Goal: Information Seeking & Learning: Find specific page/section

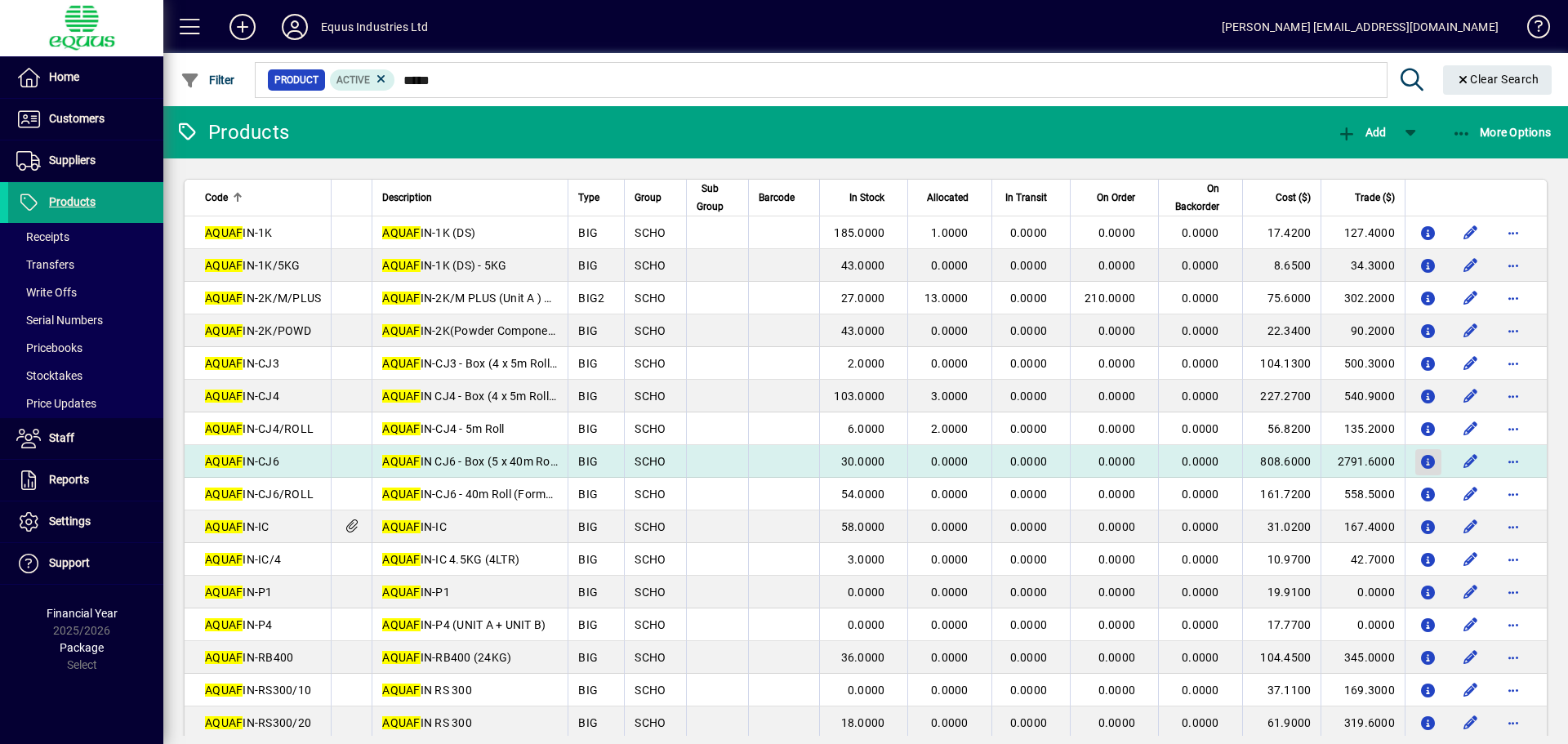
click at [1420, 466] on icon "button" at bounding box center [1428, 462] width 17 height 14
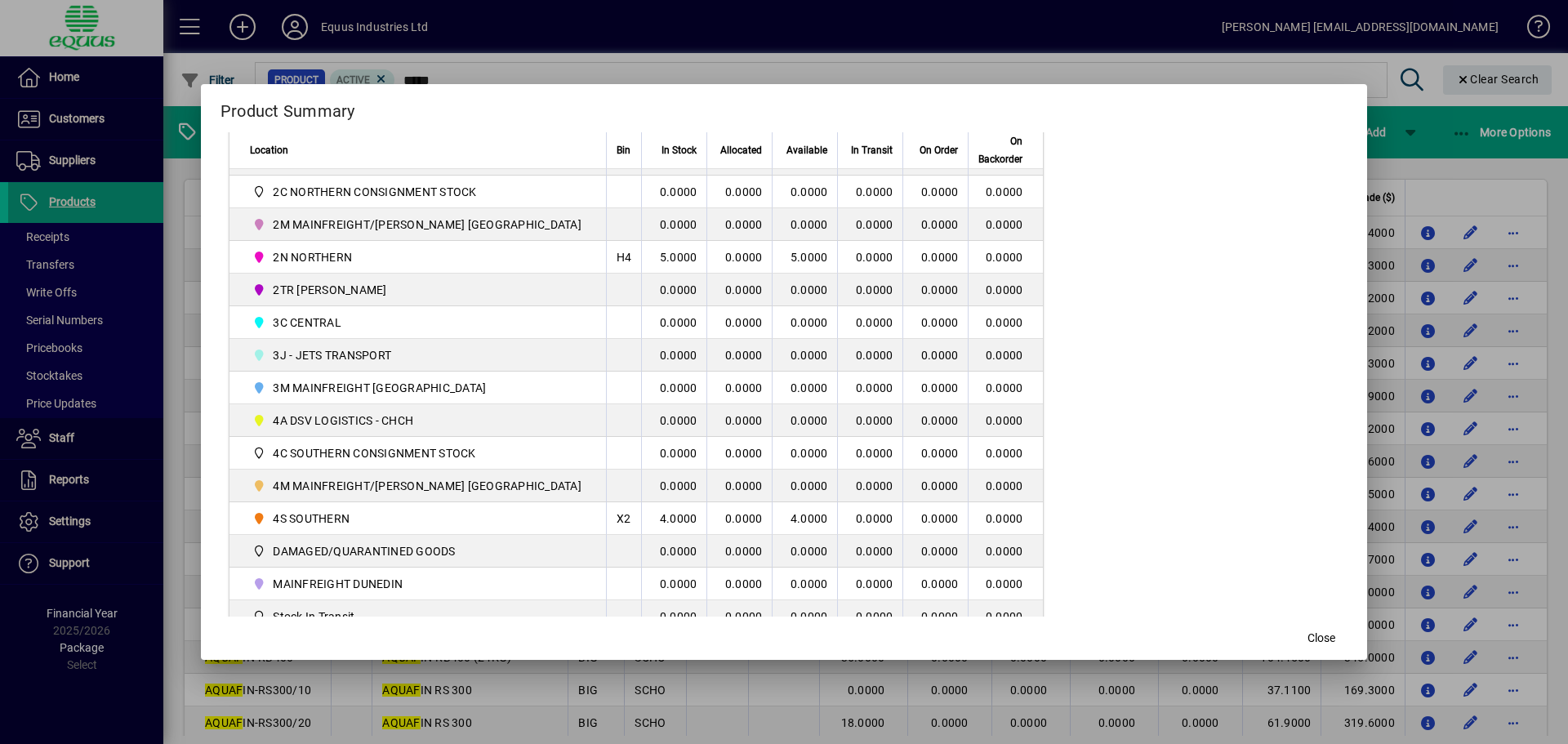
scroll to position [395, 0]
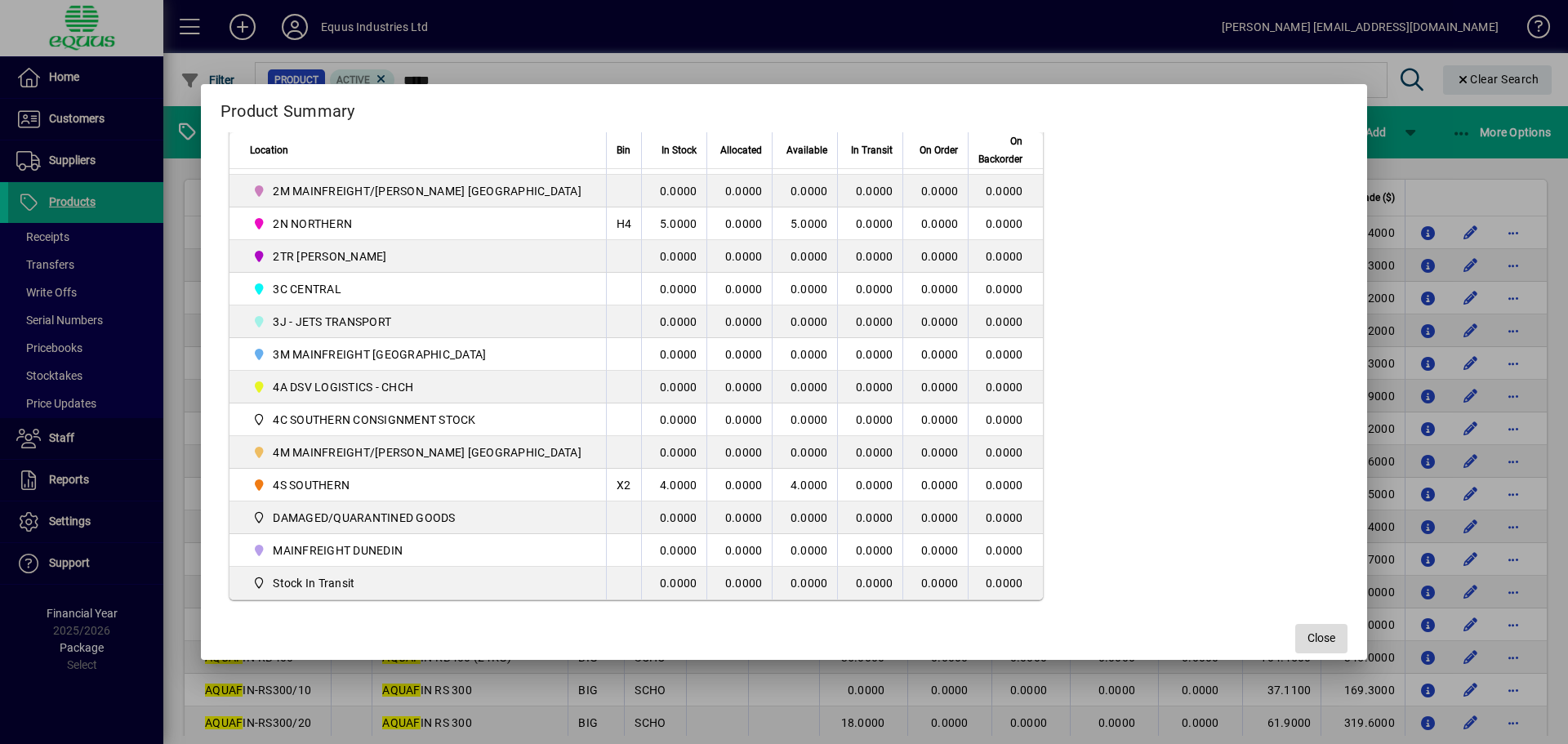
click at [1307, 633] on span "Close" at bounding box center [1320, 638] width 27 height 17
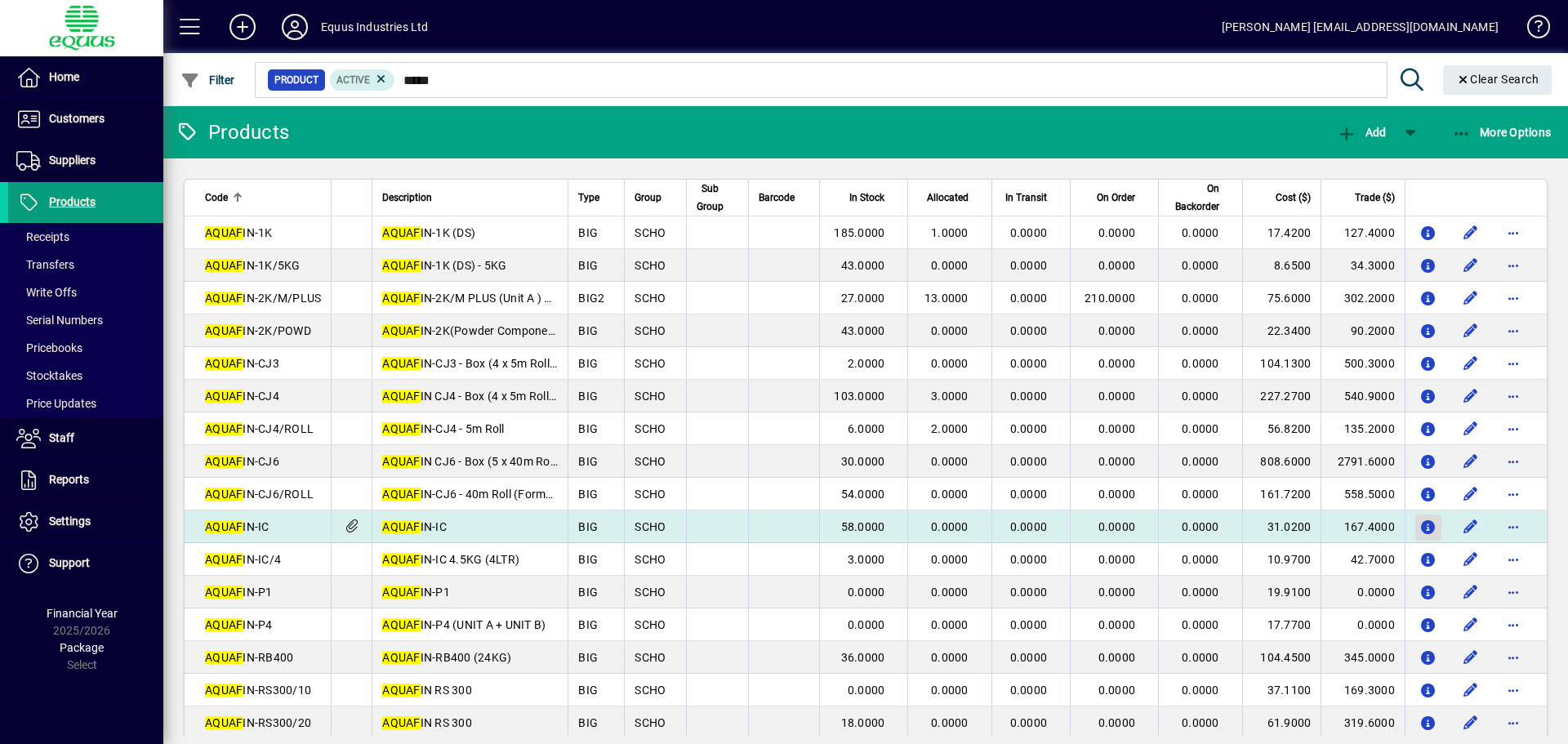
click at [1420, 525] on icon "button" at bounding box center [1428, 528] width 17 height 14
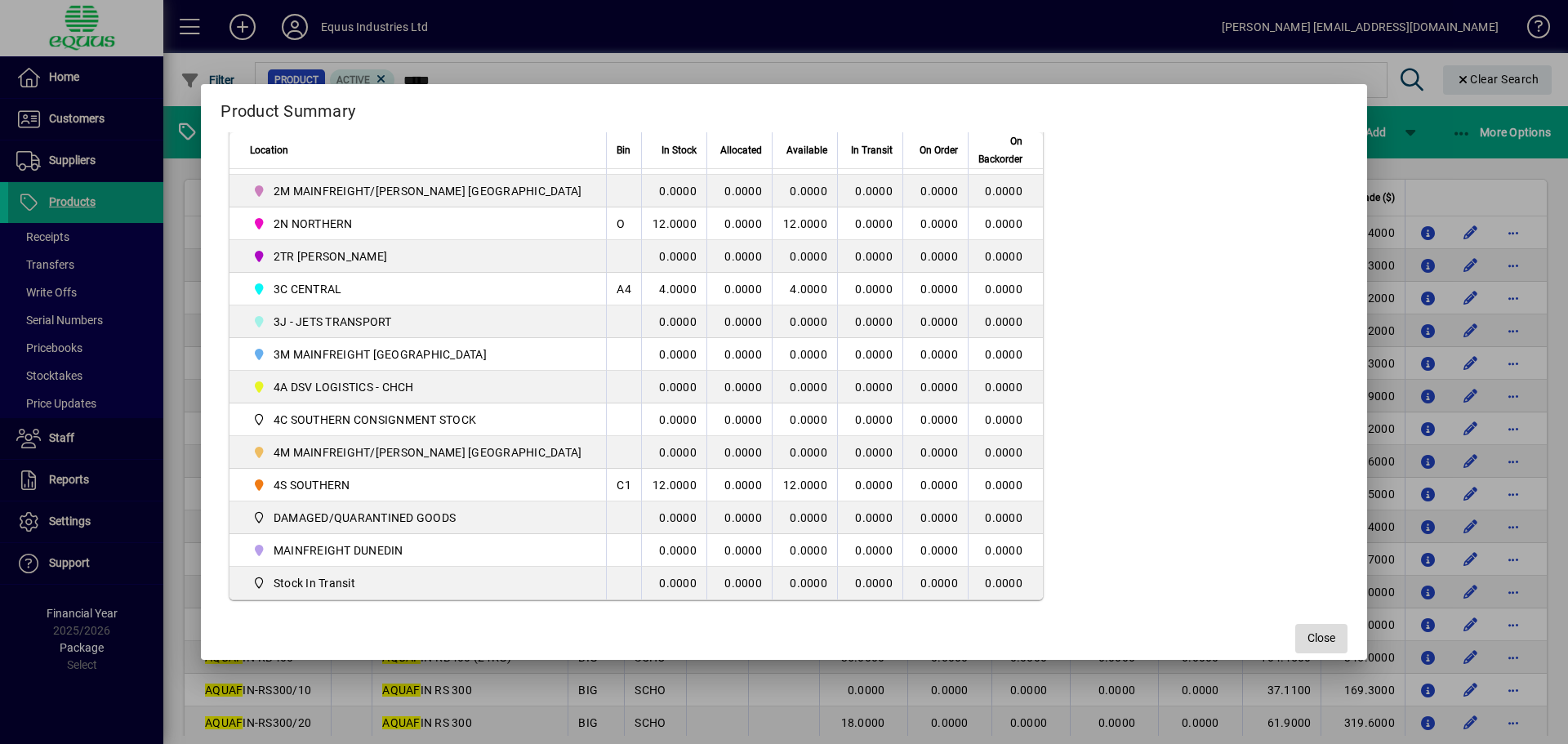
click at [1307, 643] on span "Close" at bounding box center [1320, 638] width 27 height 17
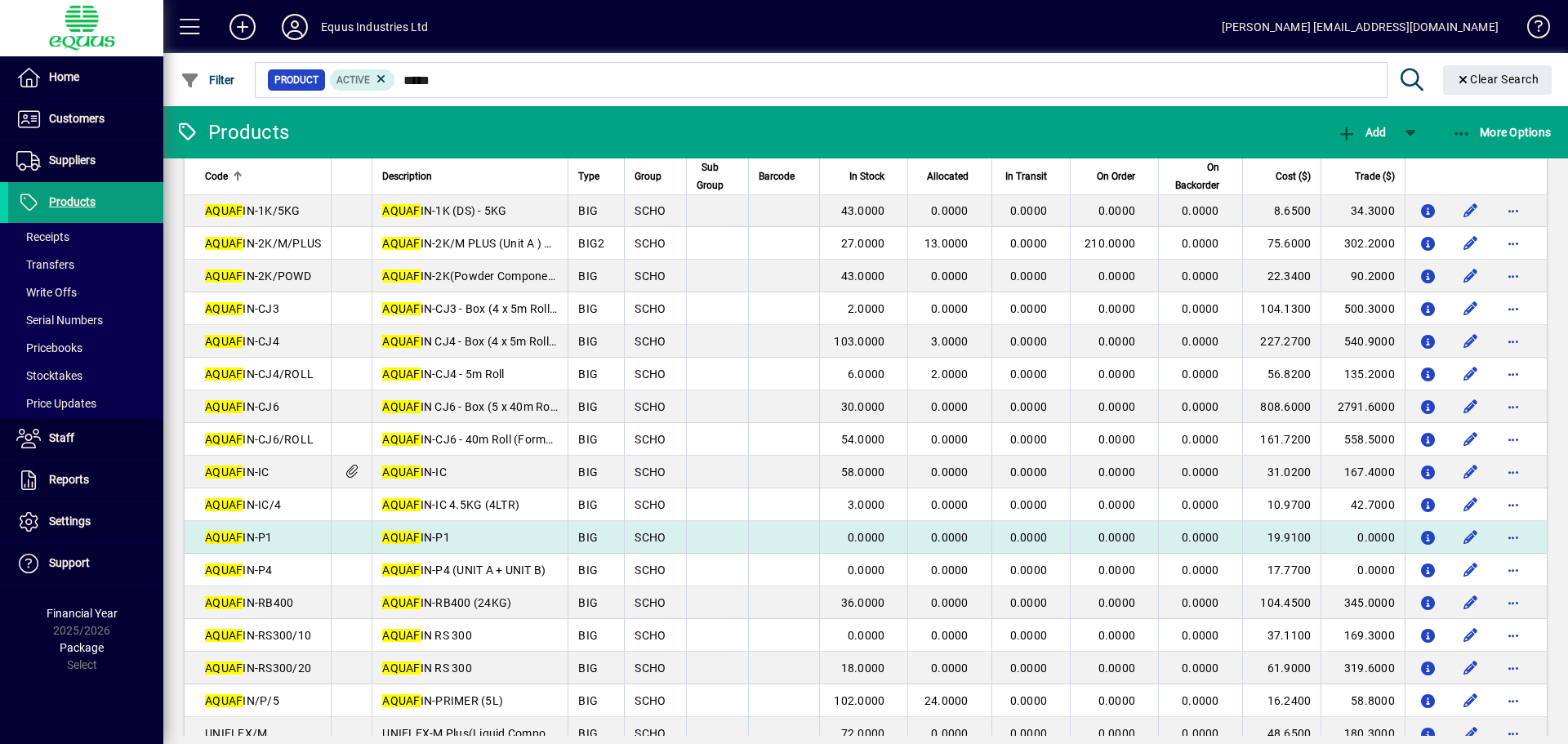
scroll to position [90, 0]
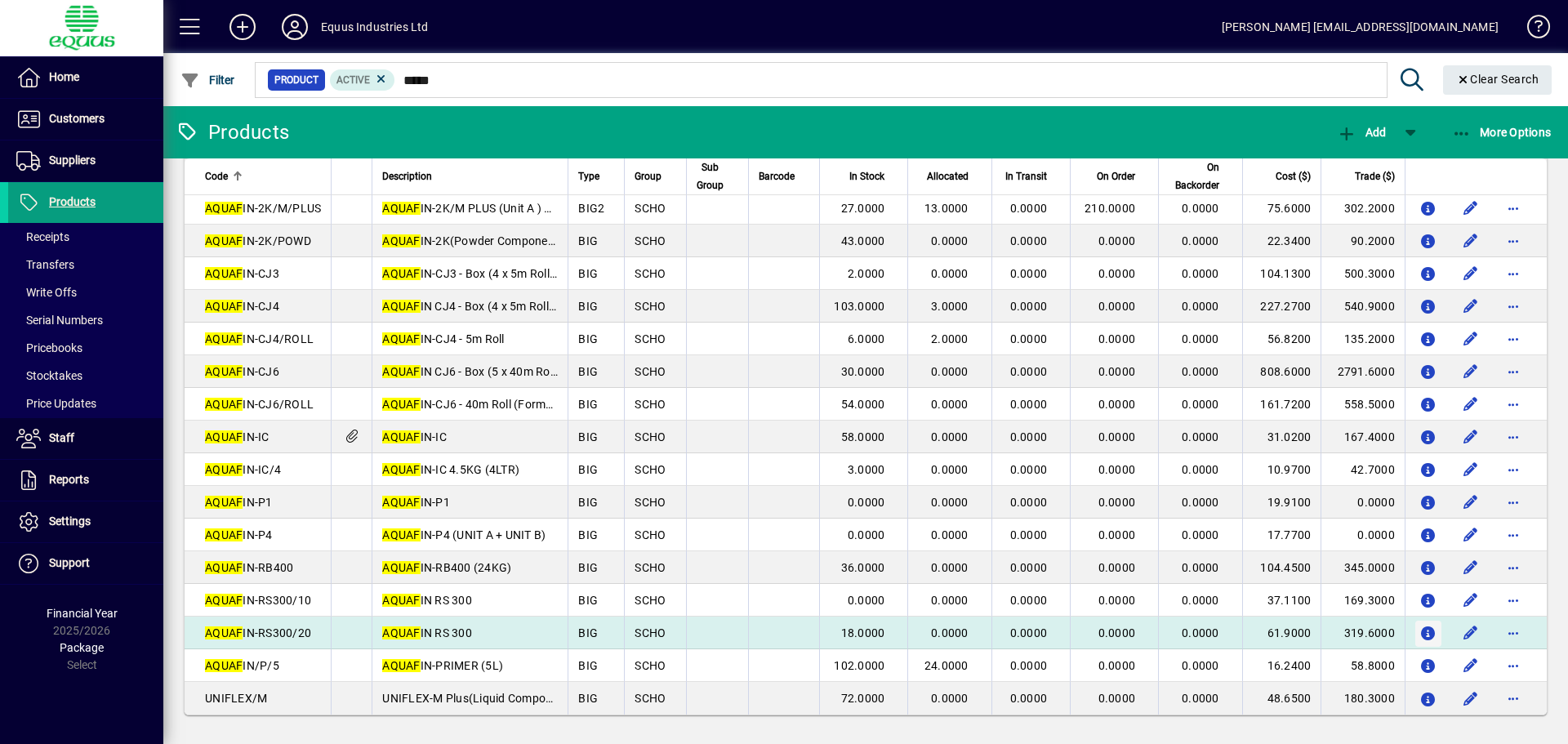
click at [1420, 633] on icon "button" at bounding box center [1428, 634] width 17 height 14
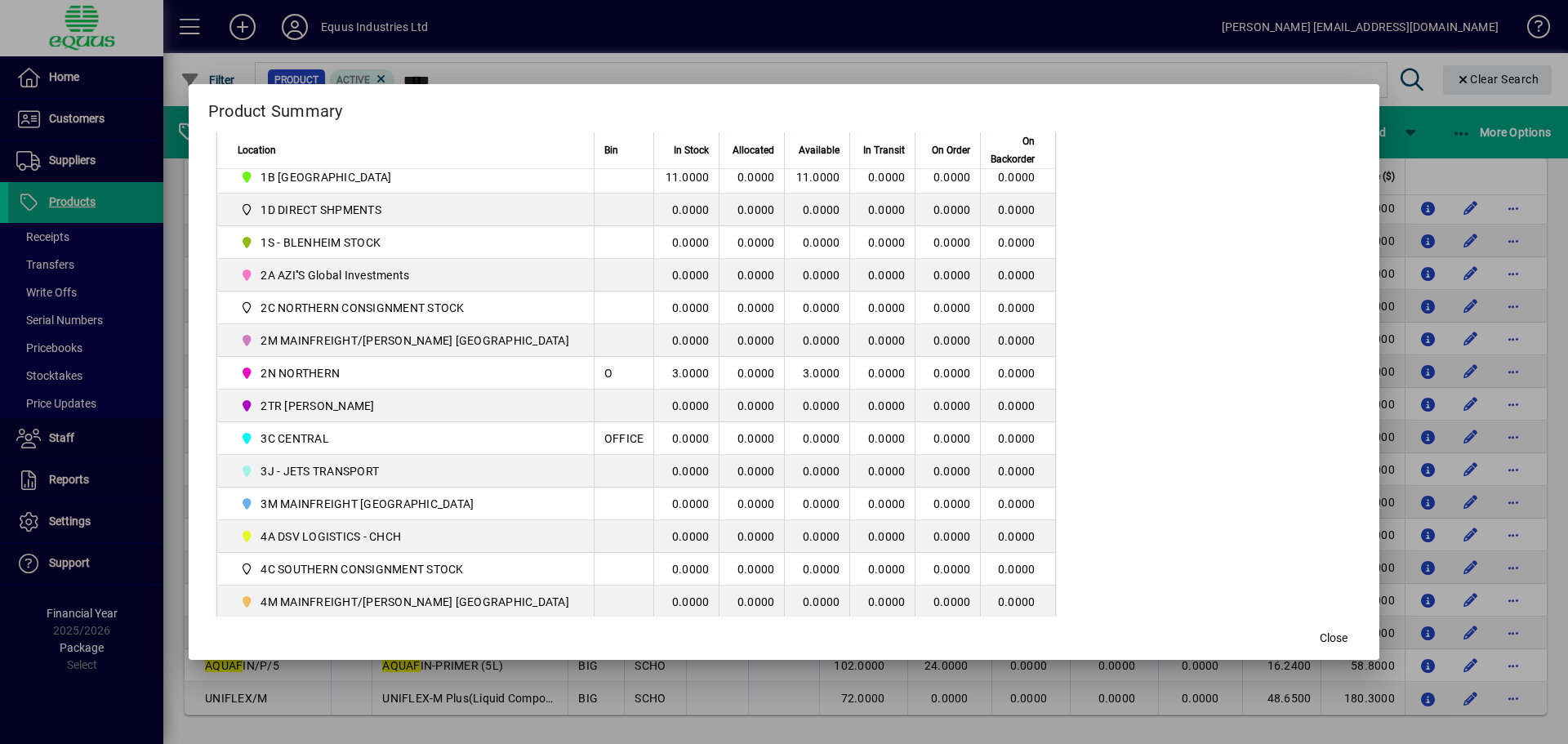
scroll to position [327, 0]
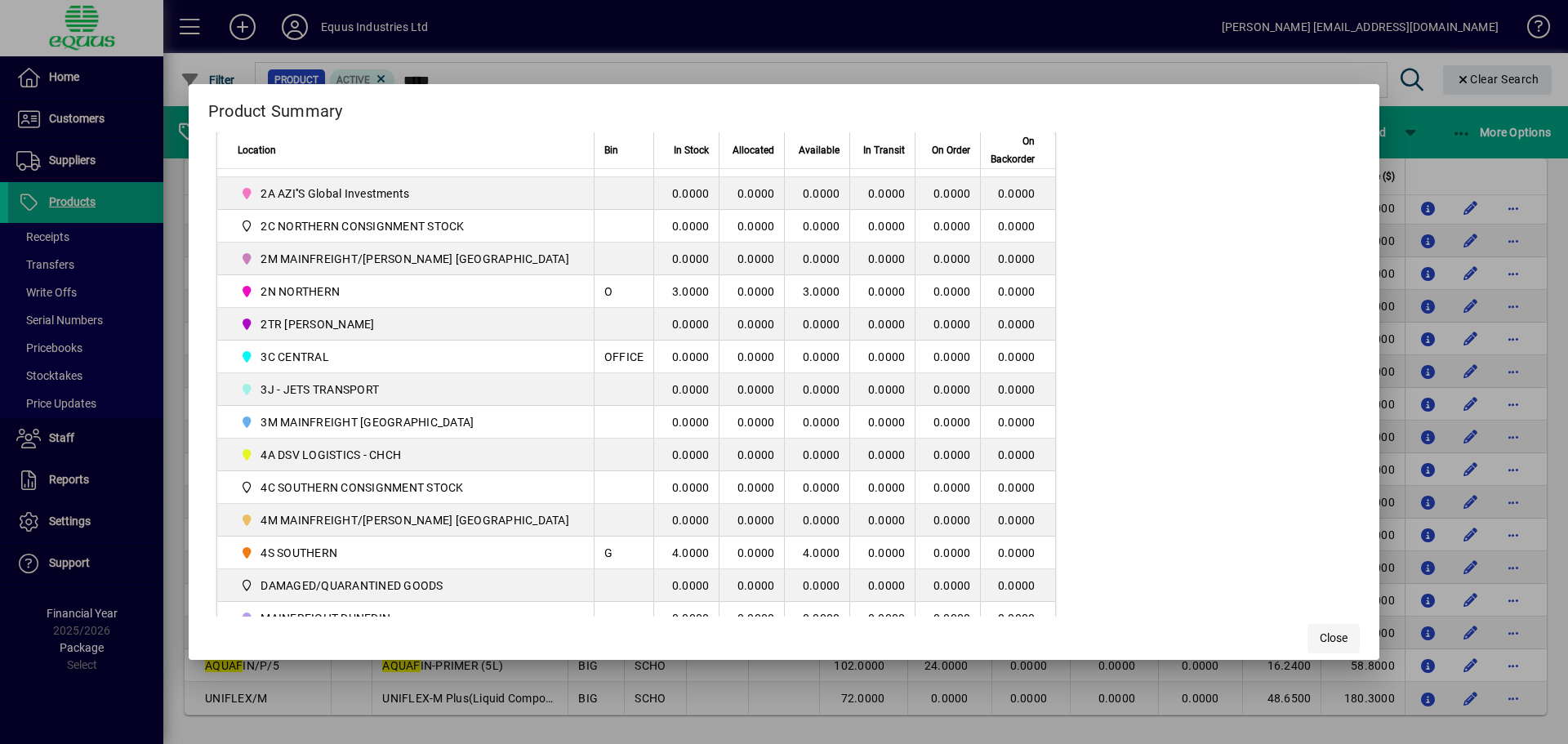
click at [1320, 635] on span "Close" at bounding box center [1333, 638] width 27 height 17
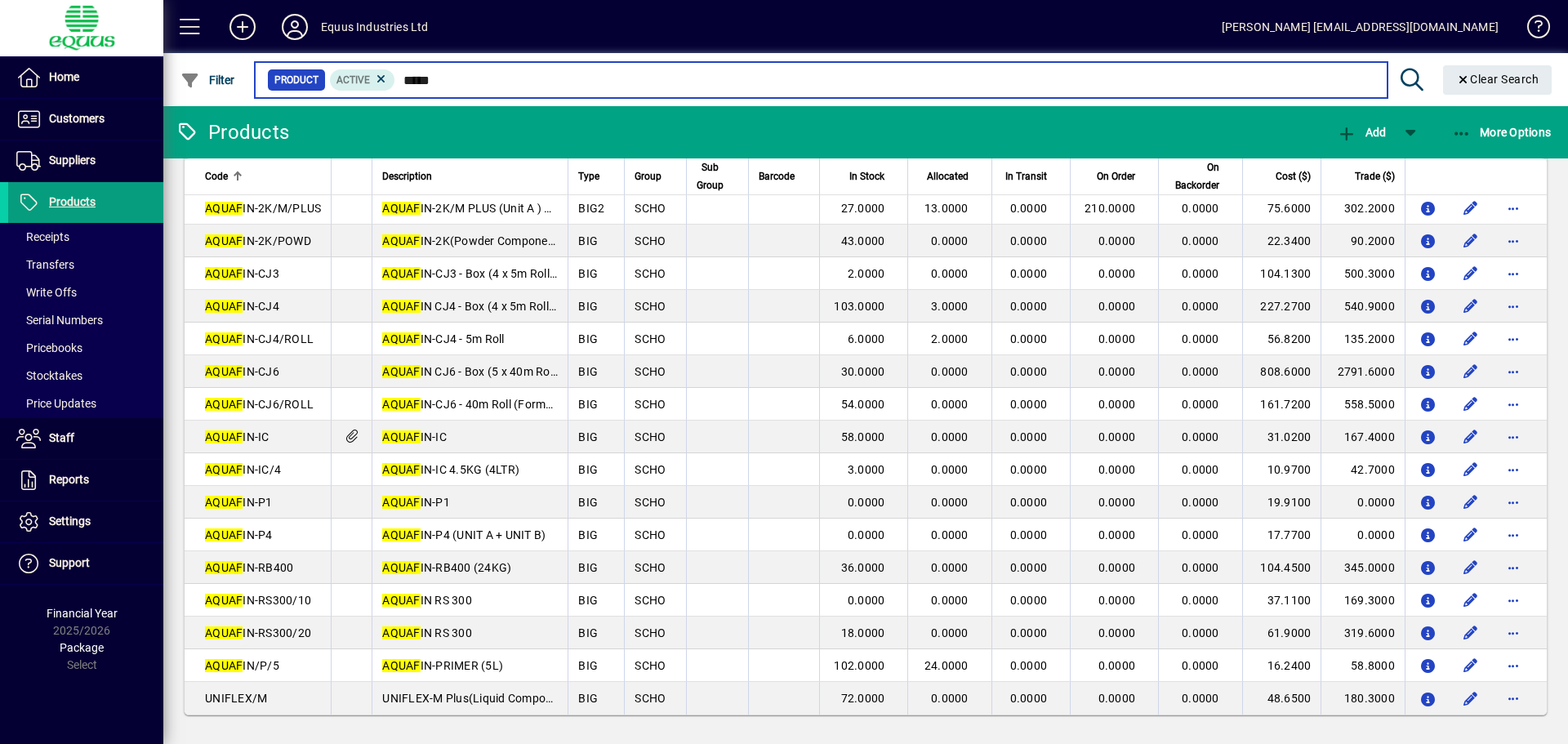
click at [451, 80] on input "*****" at bounding box center [884, 81] width 978 height 23
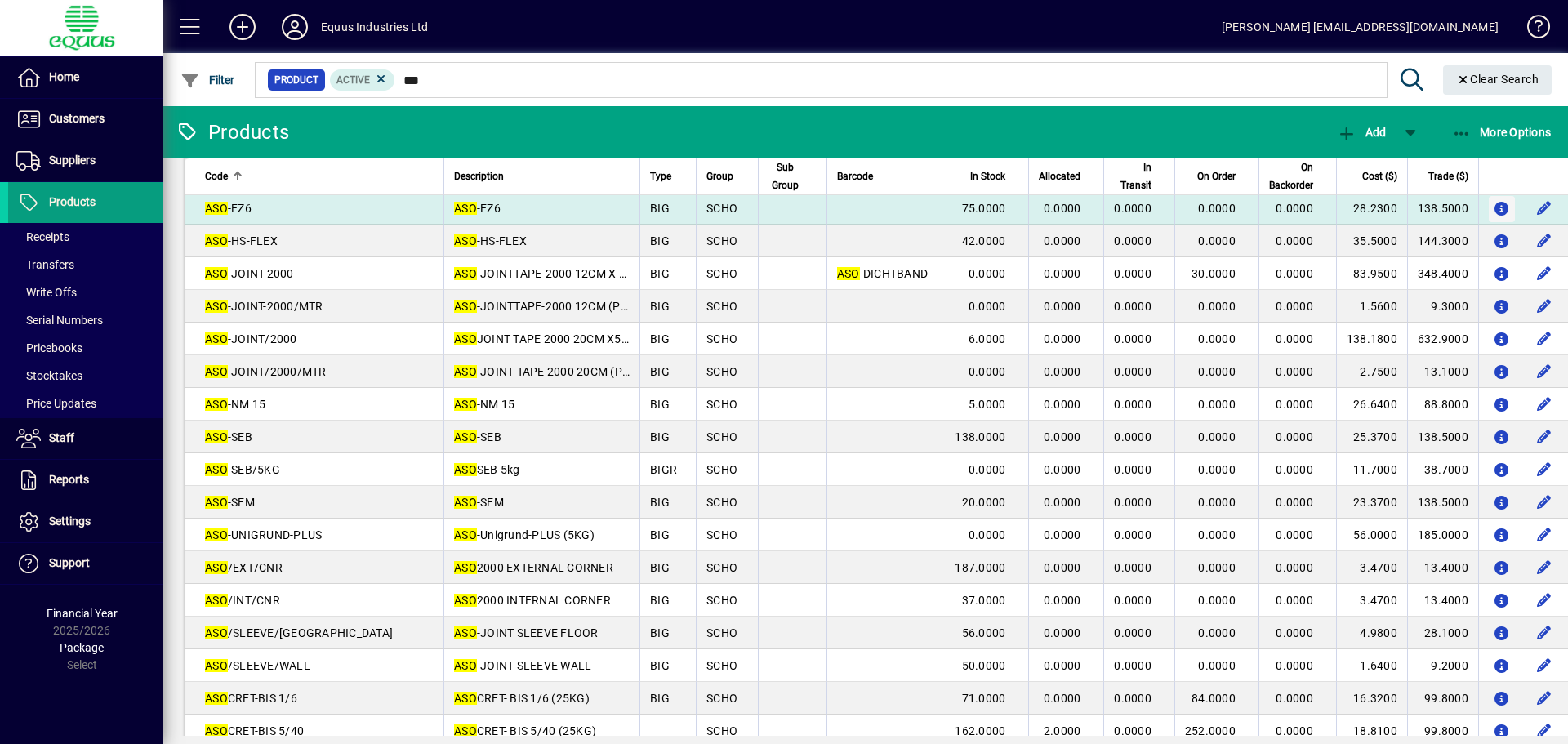
click at [1493, 208] on icon "button" at bounding box center [1502, 209] width 17 height 14
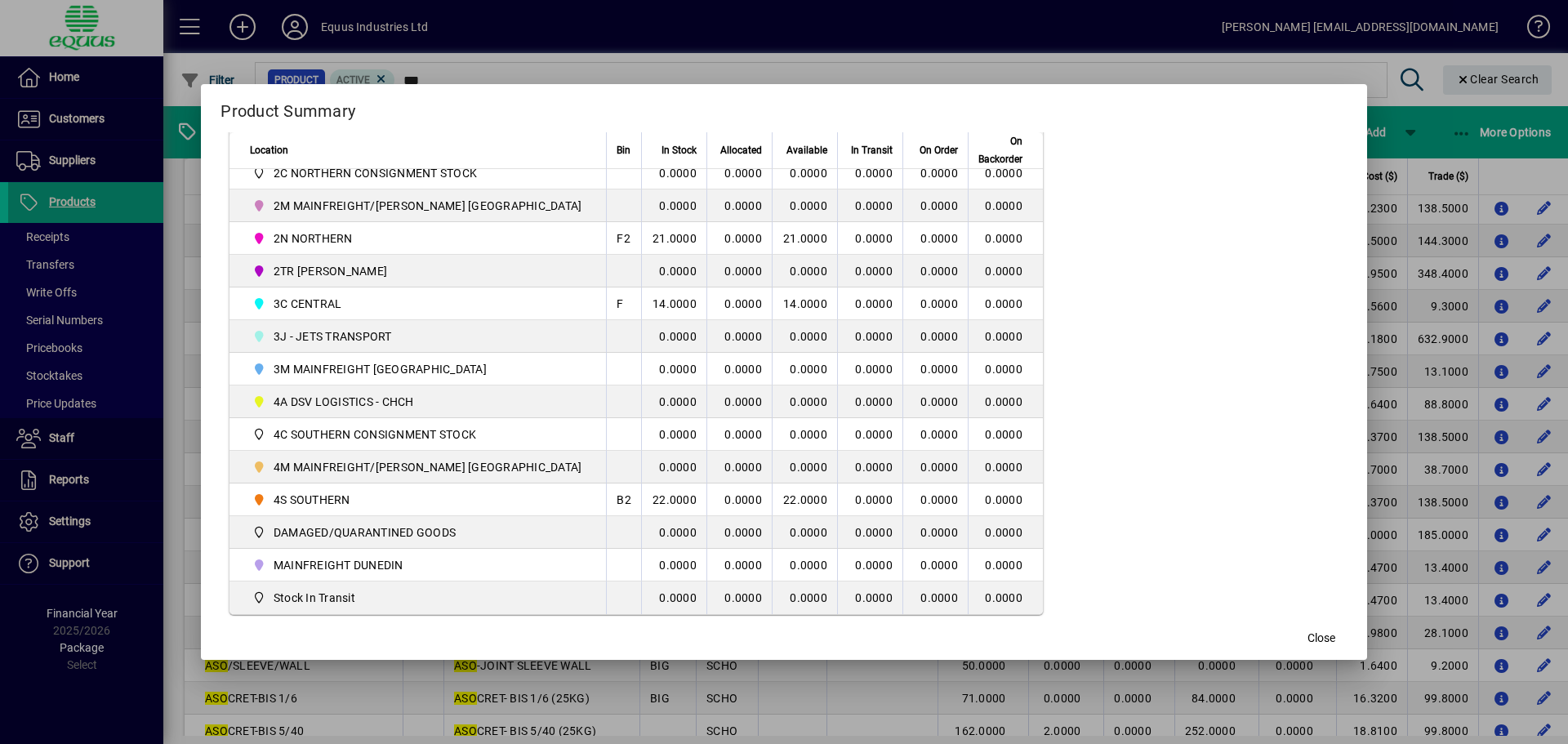
scroll to position [408, 0]
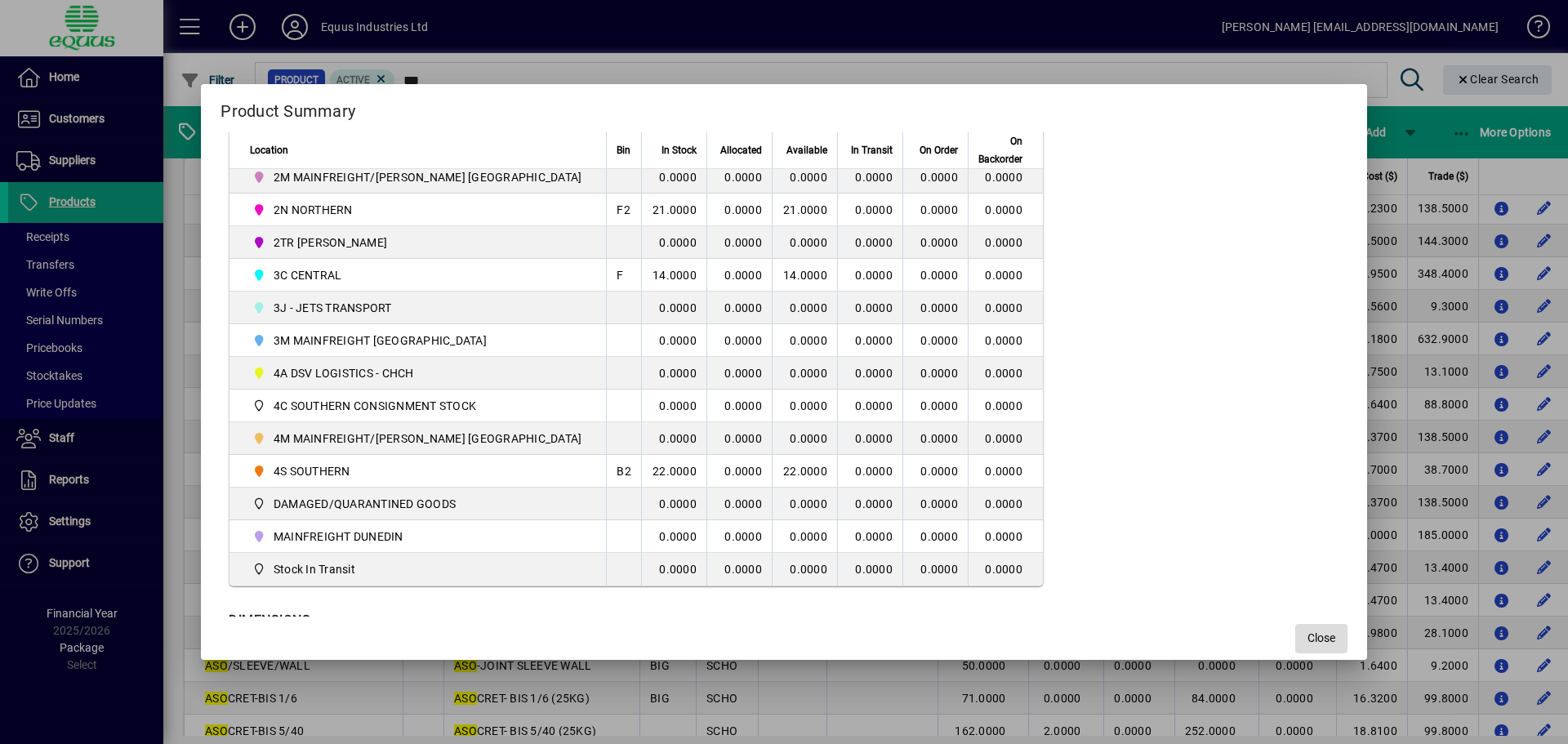
click at [1307, 631] on span "Close" at bounding box center [1320, 638] width 27 height 17
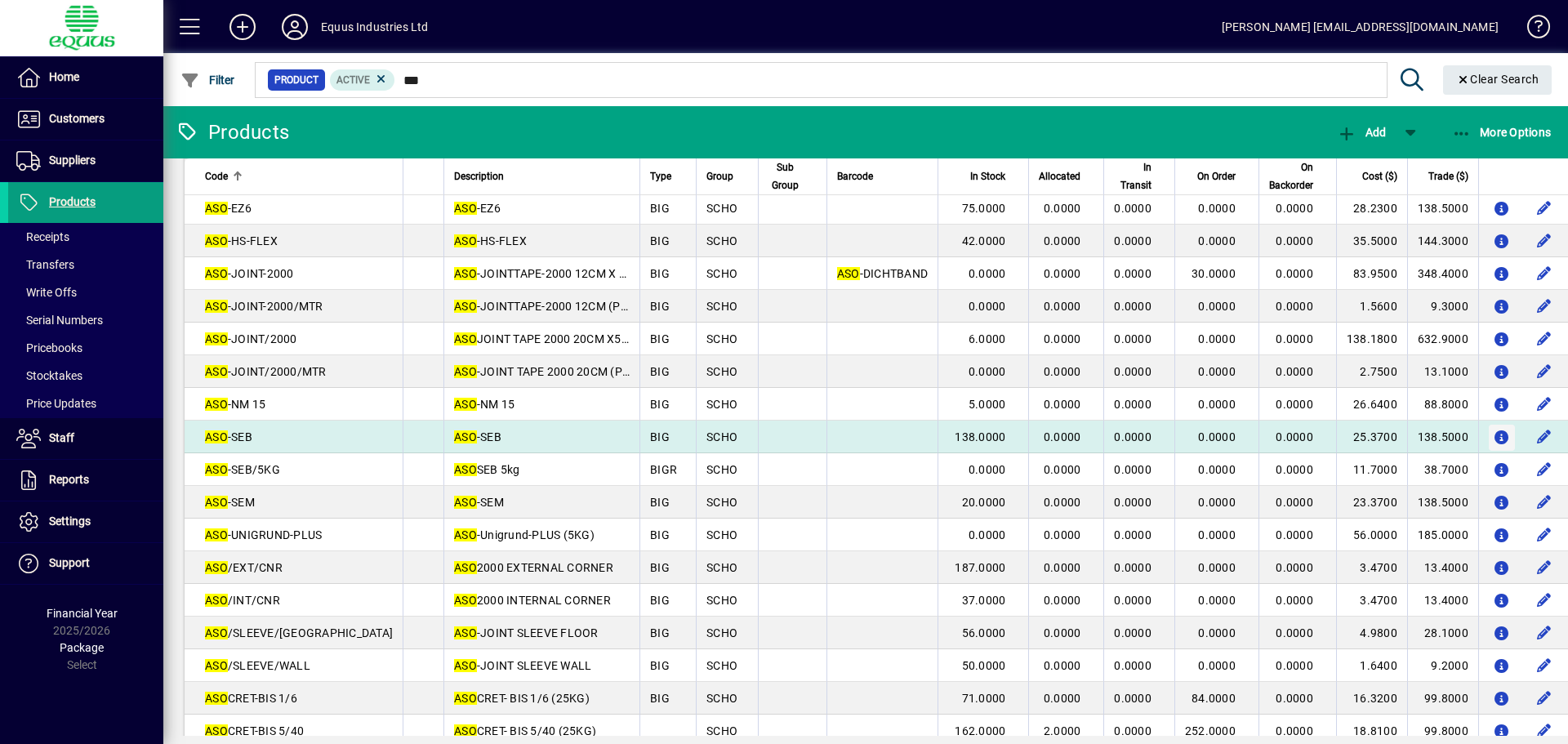
click at [1493, 433] on icon "button" at bounding box center [1502, 438] width 17 height 14
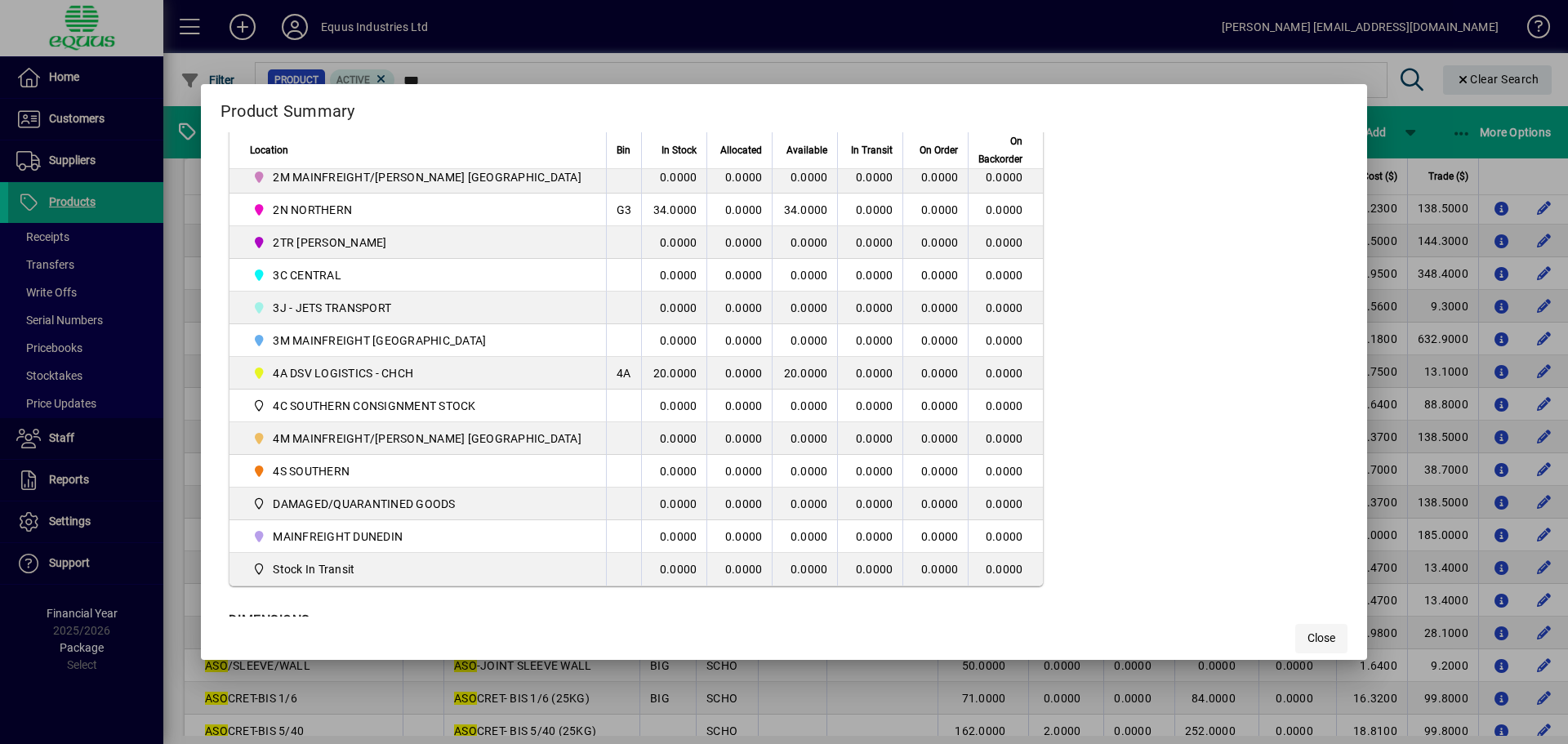
click at [1307, 638] on span "Close" at bounding box center [1320, 638] width 27 height 17
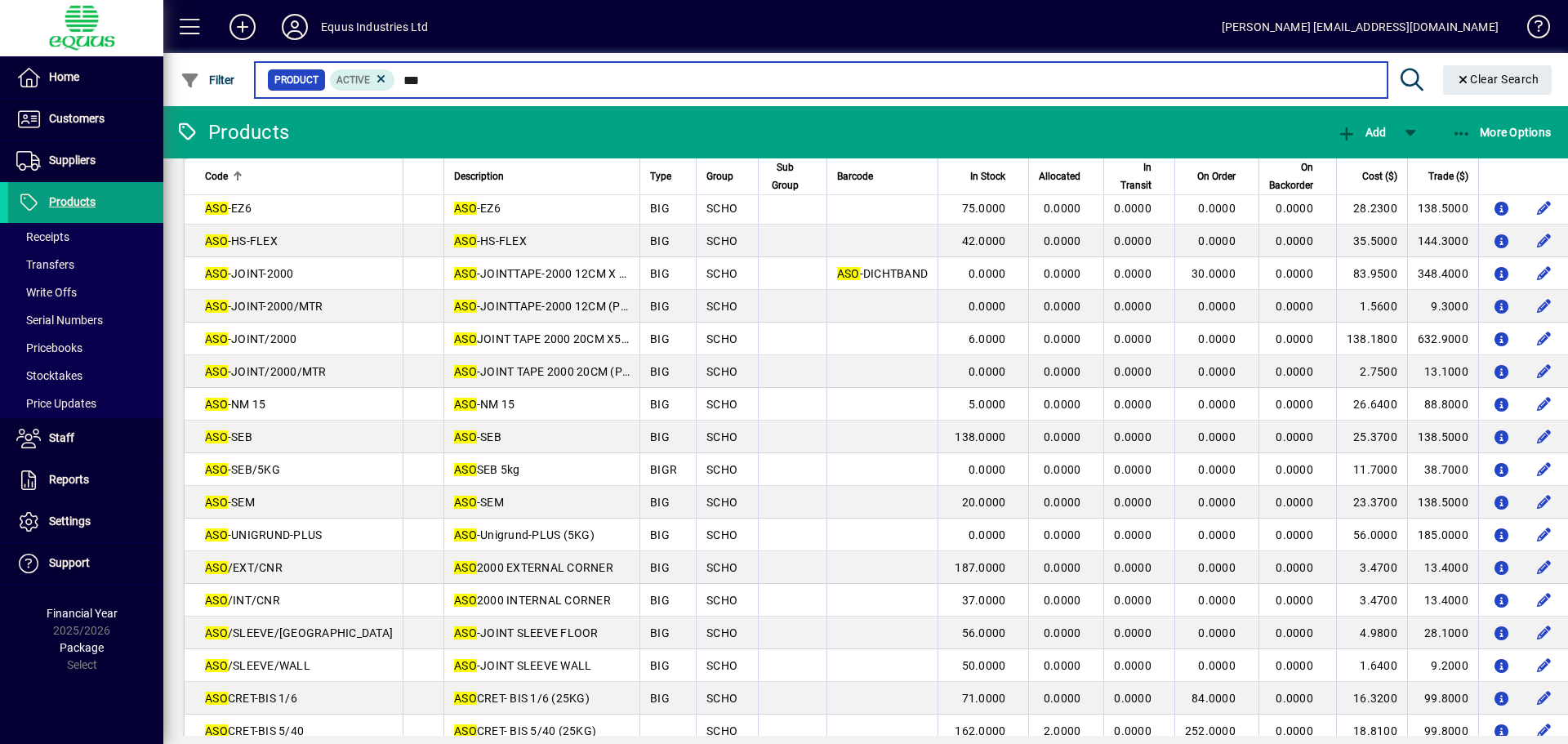
click at [431, 79] on input "***" at bounding box center [884, 81] width 978 height 23
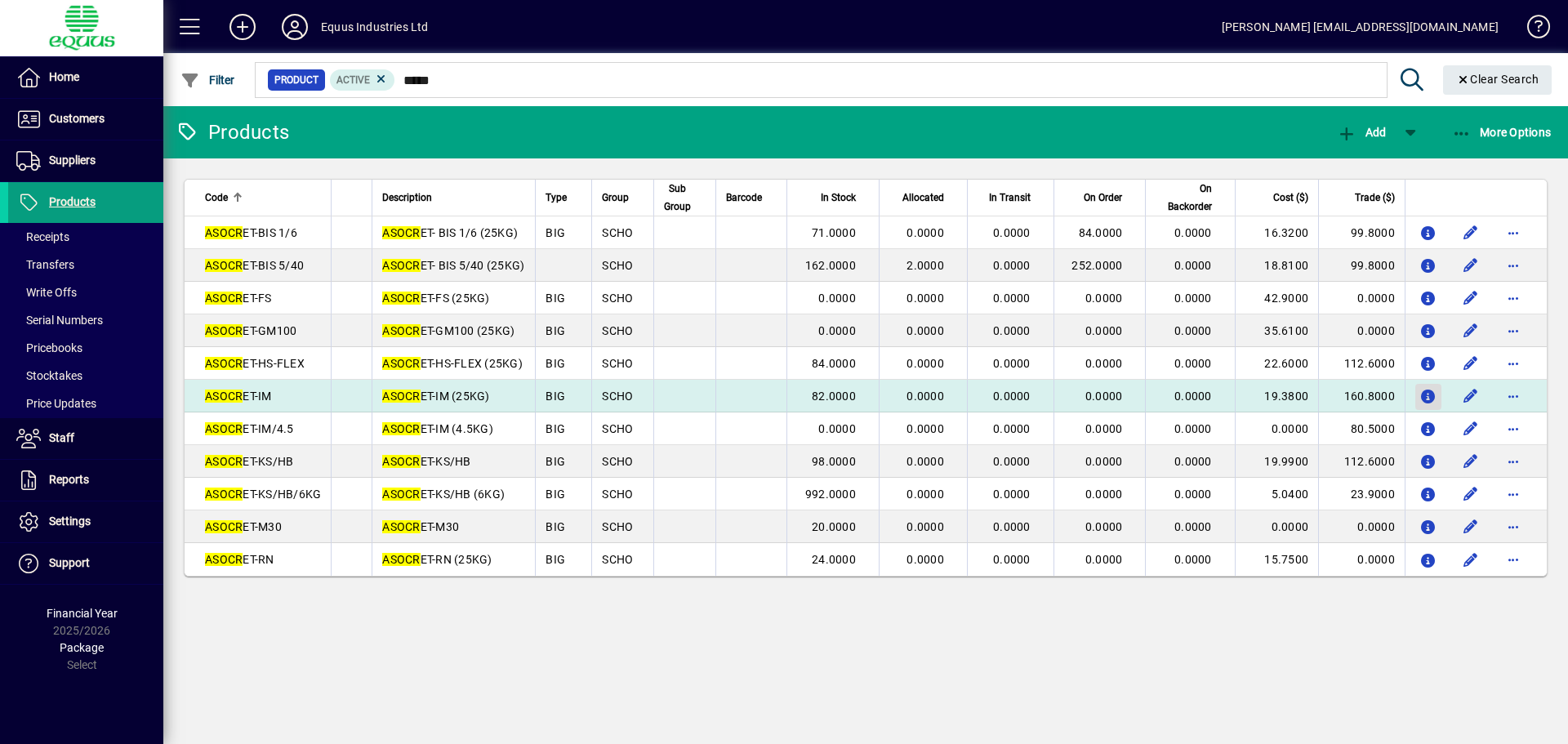
click at [1431, 397] on icon "button" at bounding box center [1428, 397] width 17 height 14
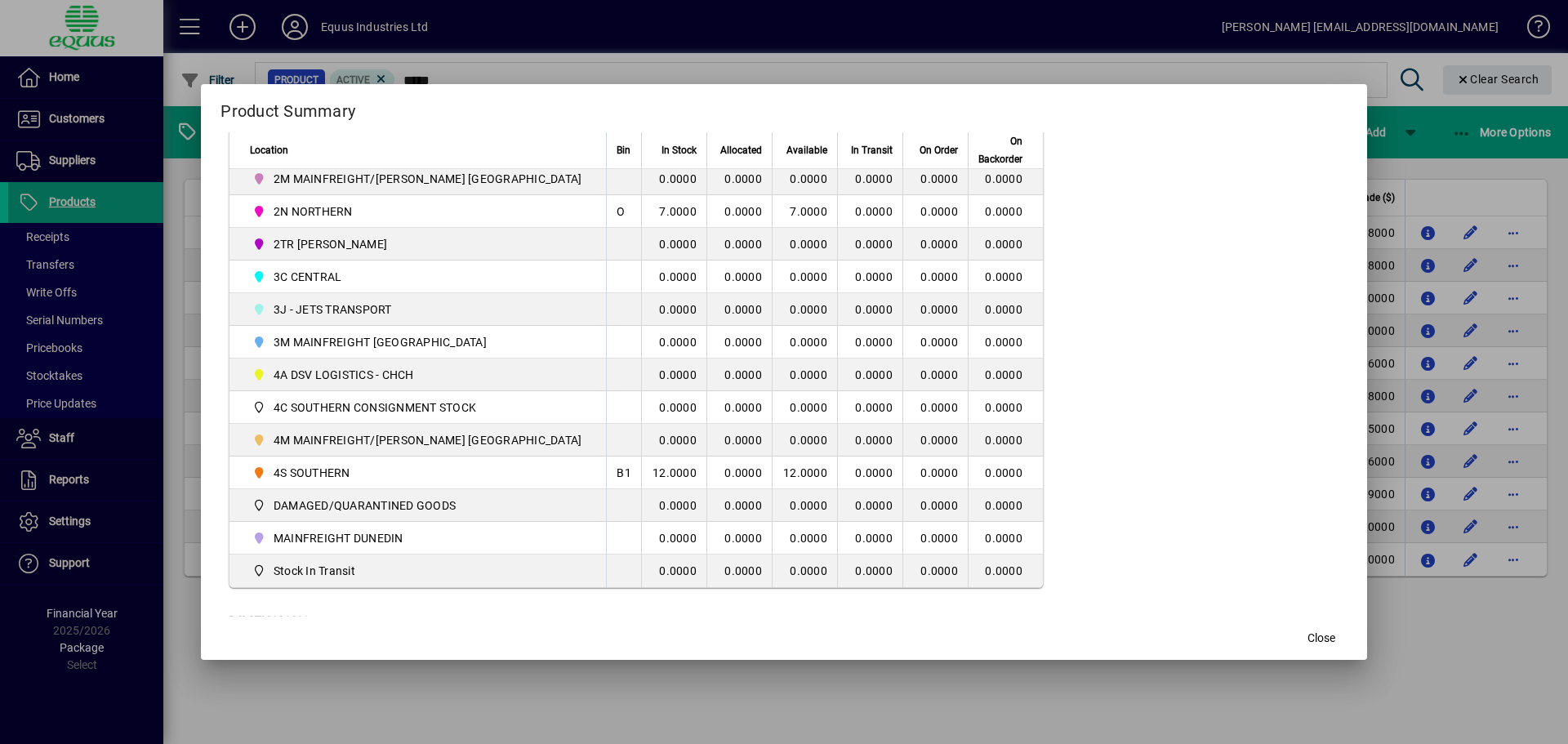
scroll to position [408, 0]
click at [1307, 638] on span "Close" at bounding box center [1320, 638] width 27 height 17
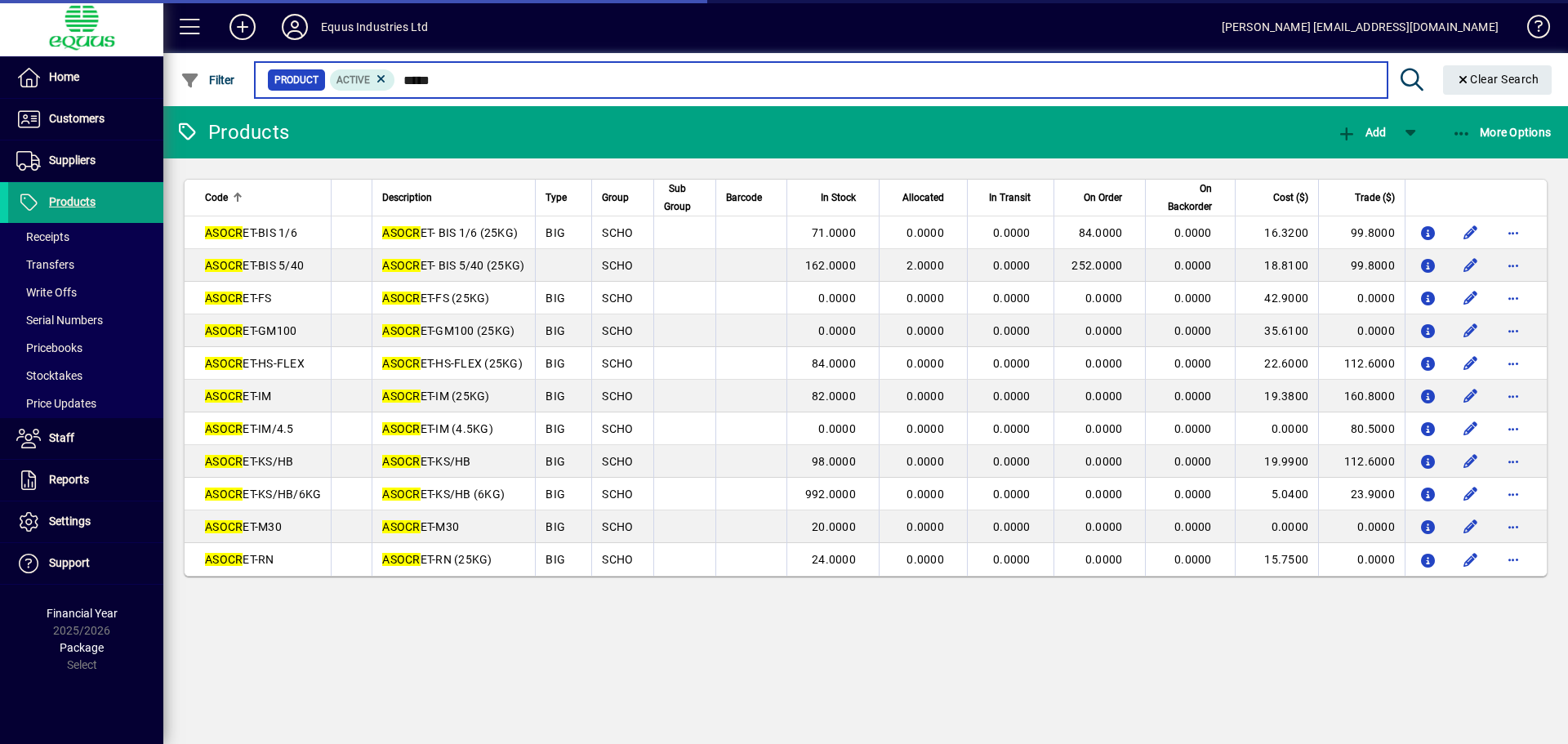
click at [441, 79] on input "*****" at bounding box center [884, 81] width 978 height 23
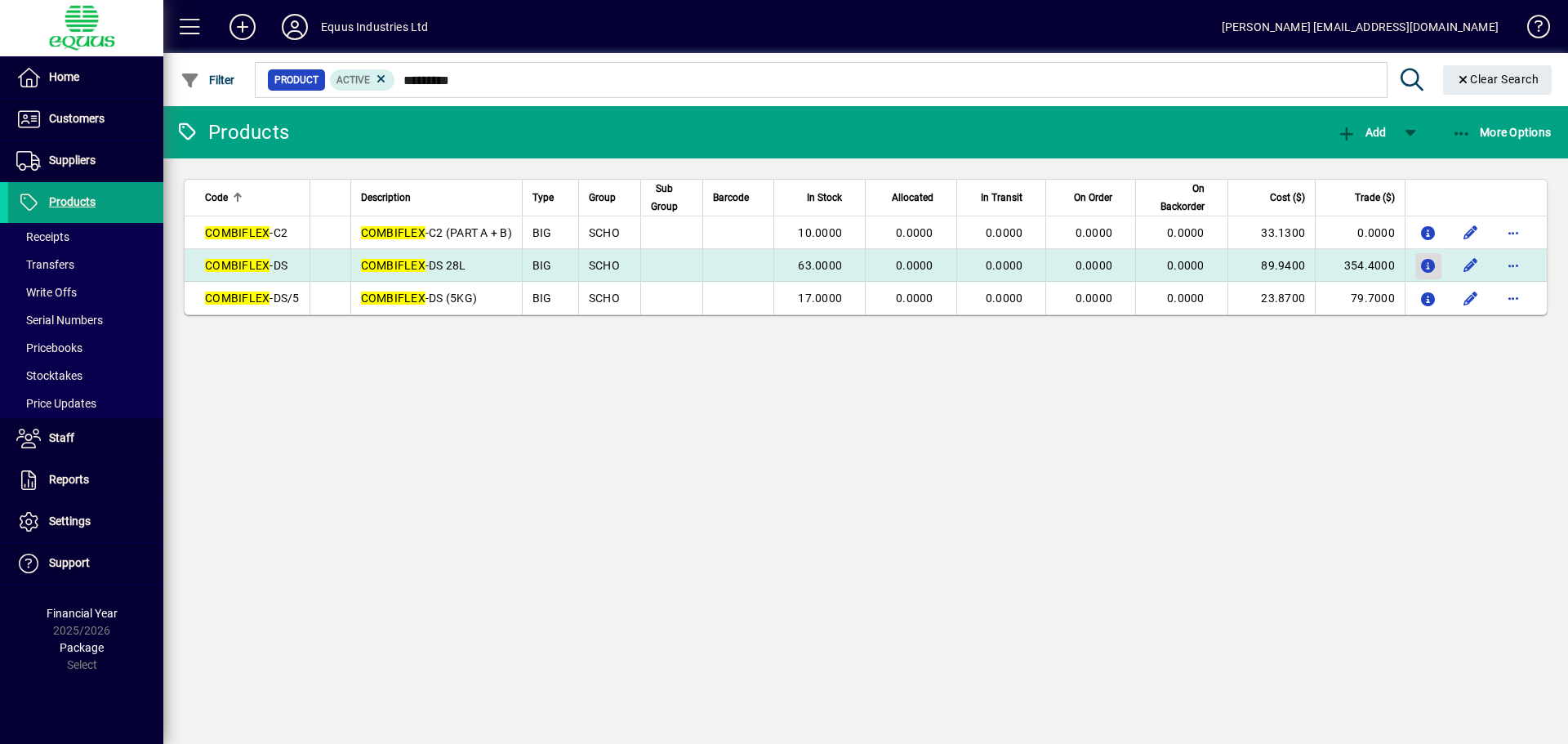
click at [1421, 269] on icon "button" at bounding box center [1428, 267] width 17 height 14
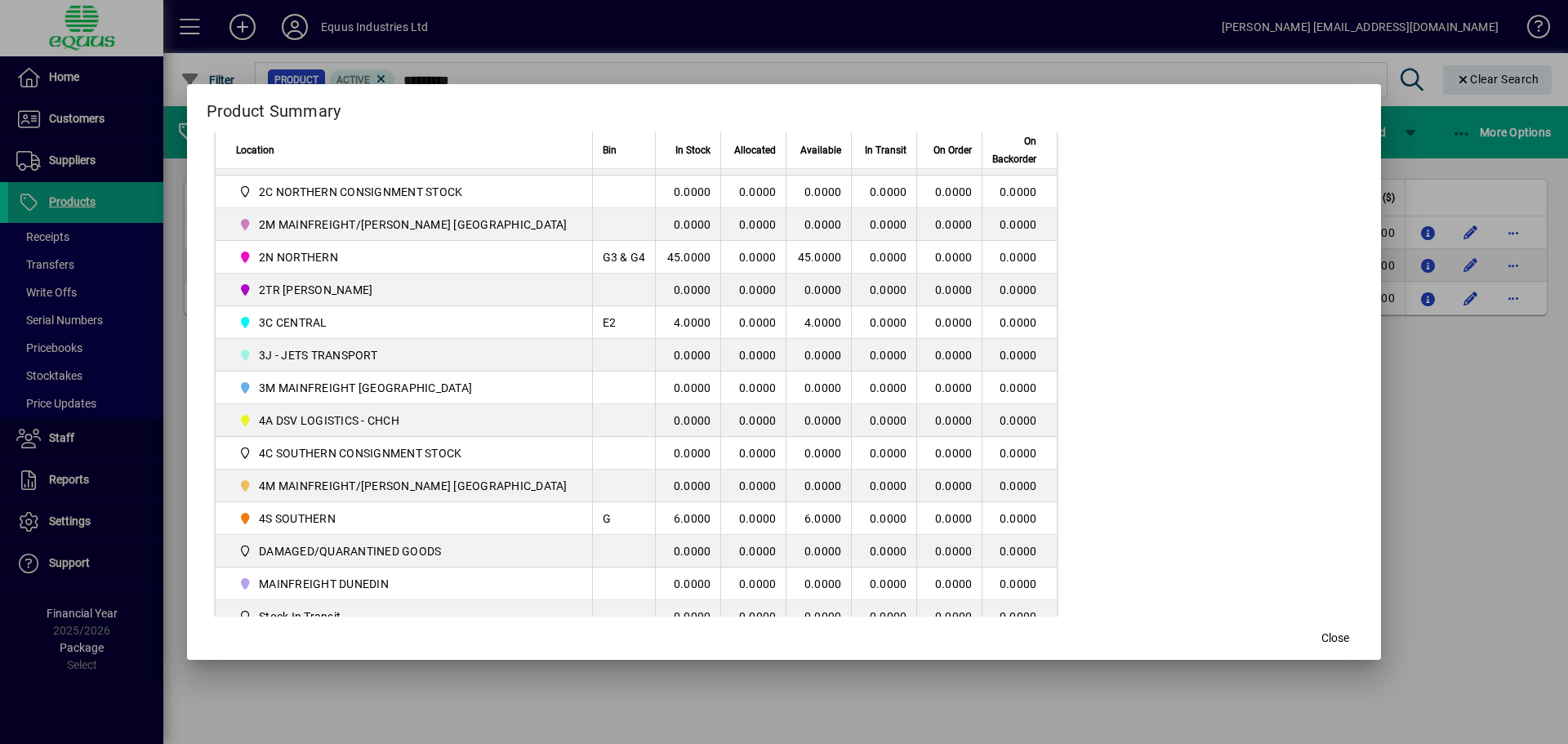
scroll to position [395, 0]
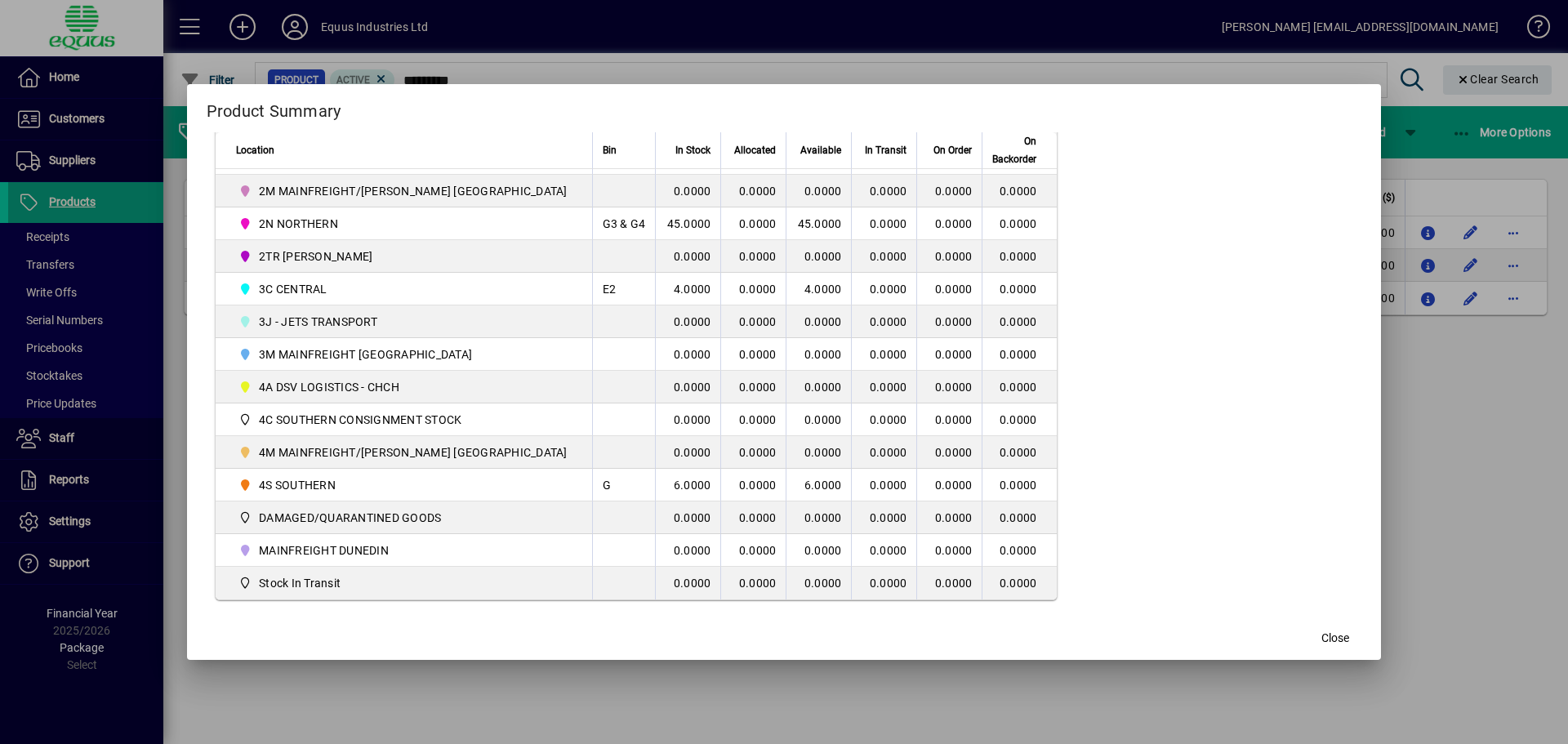
click at [1276, 640] on mat-dialog-actions "Close" at bounding box center [784, 638] width 1195 height 43
click at [1321, 635] on span "Close" at bounding box center [1335, 638] width 27 height 17
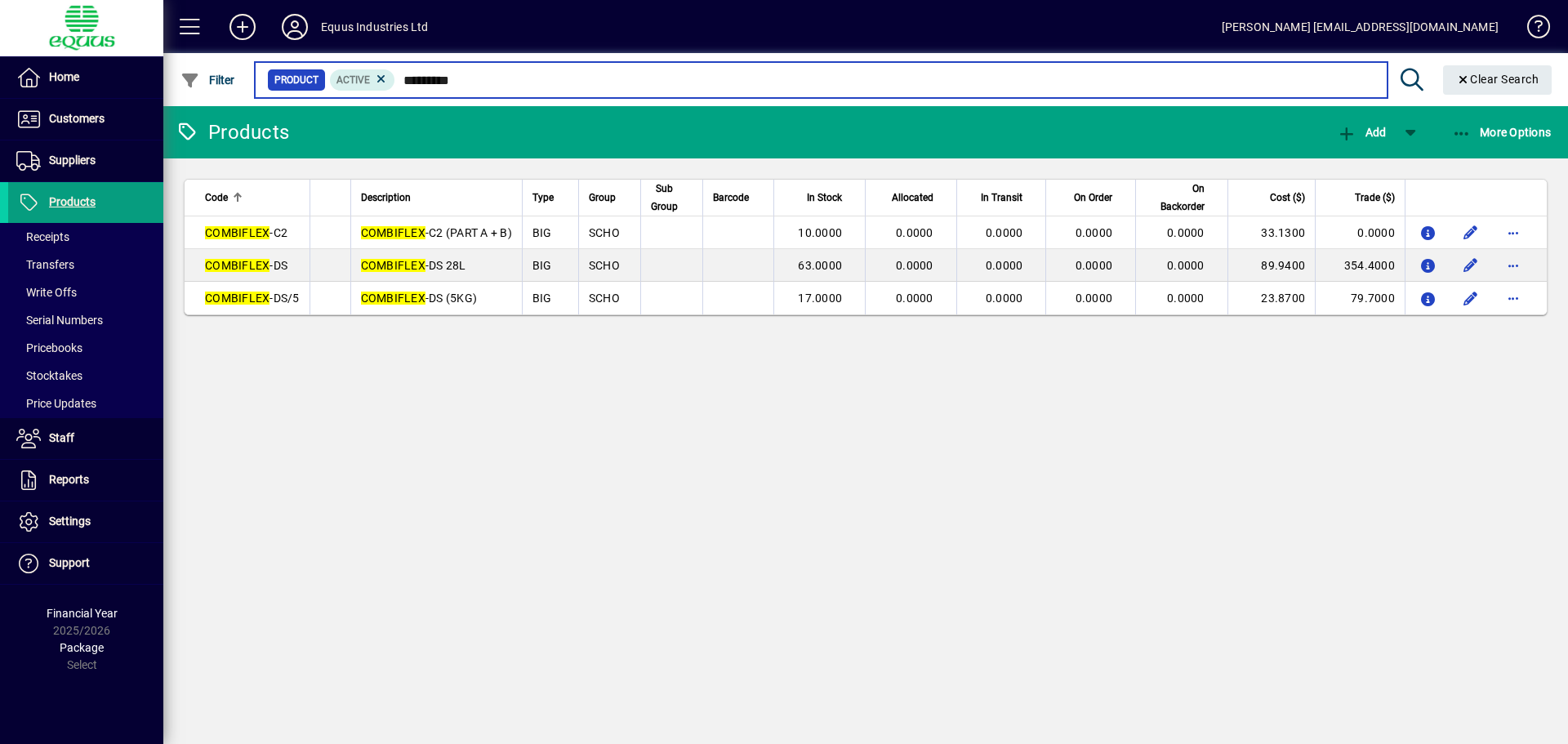
click at [466, 81] on input "*********" at bounding box center [884, 81] width 978 height 23
click at [468, 82] on input "*********" at bounding box center [884, 81] width 978 height 23
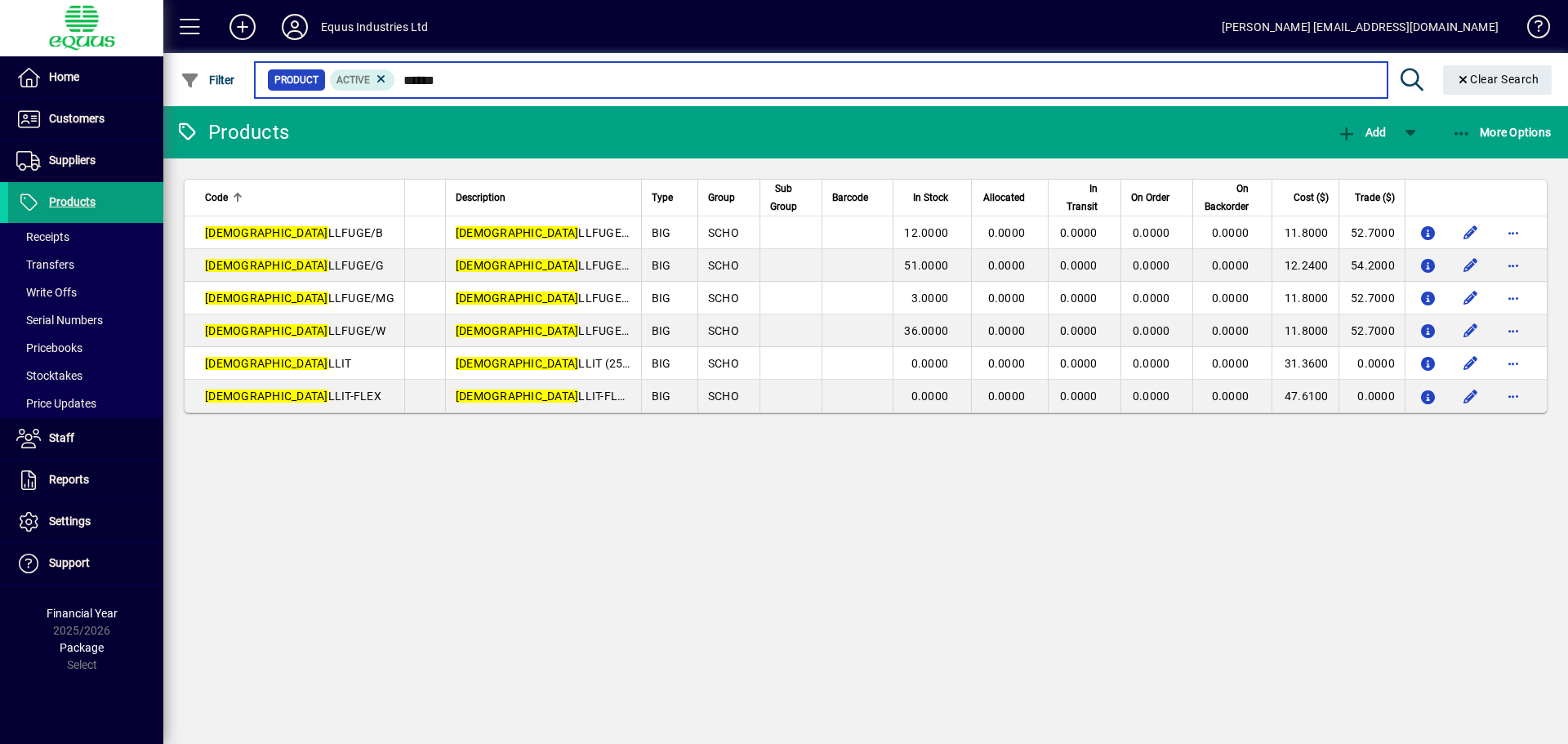
click at [442, 81] on input "******" at bounding box center [884, 81] width 978 height 23
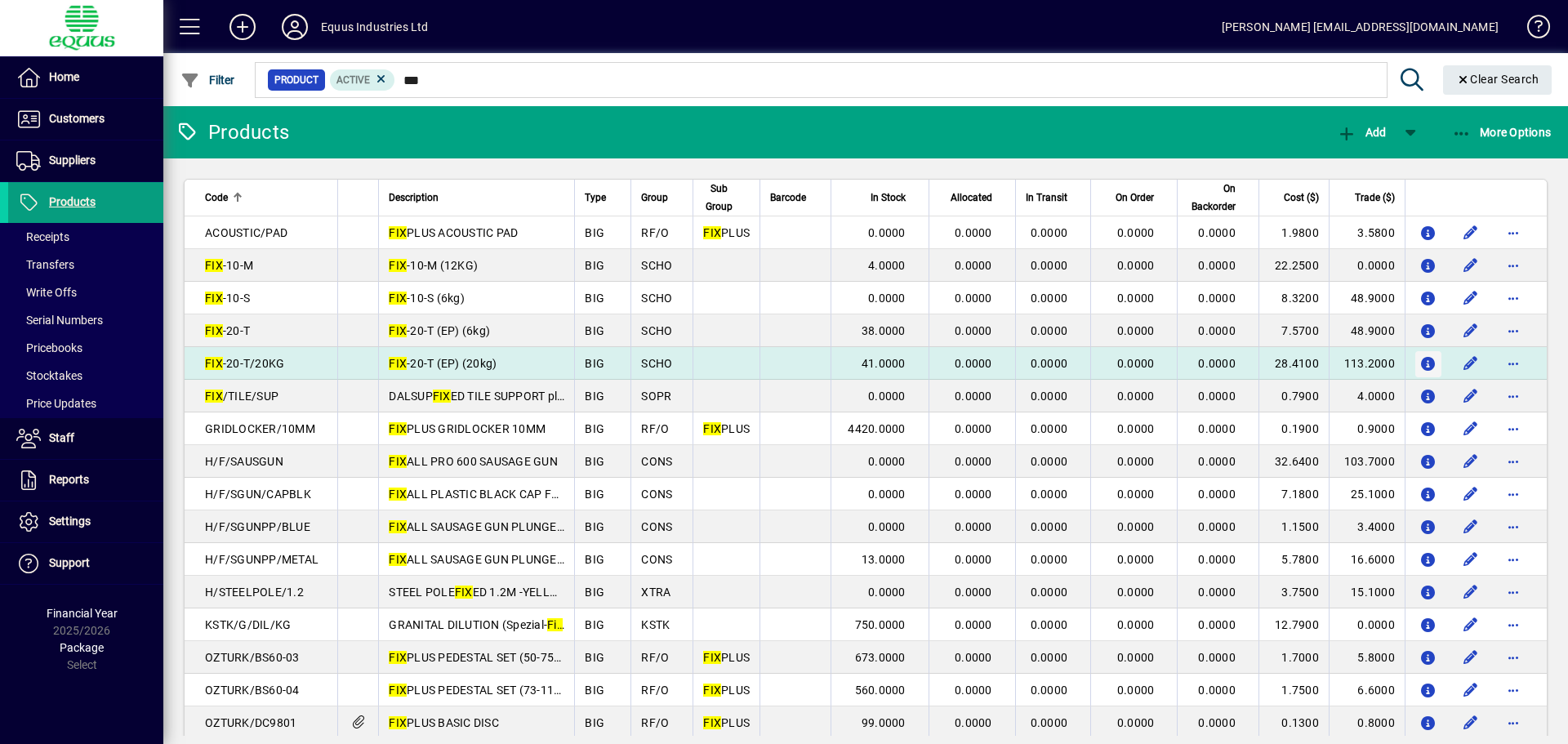
click at [1420, 357] on icon "button" at bounding box center [1428, 364] width 17 height 14
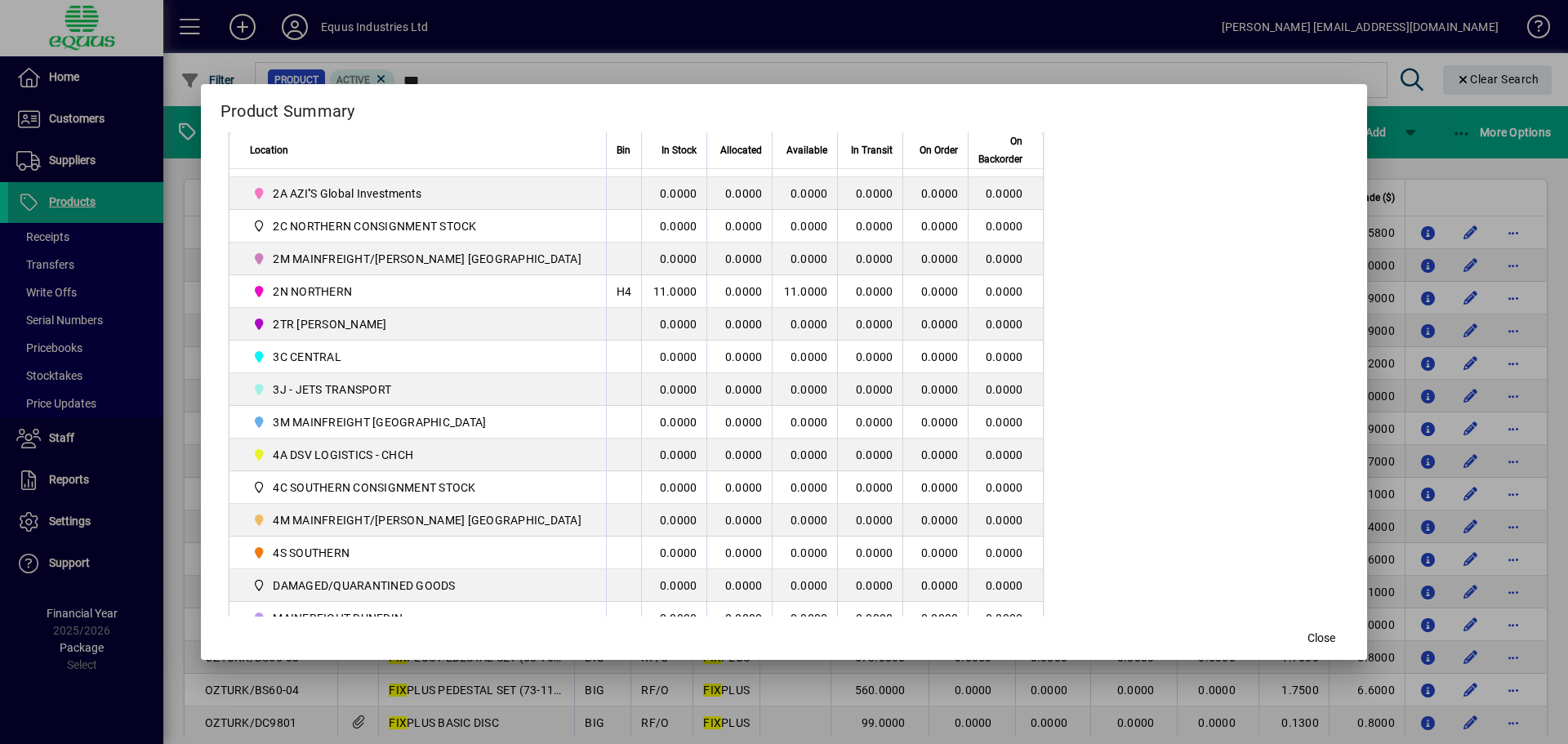
scroll to position [395, 0]
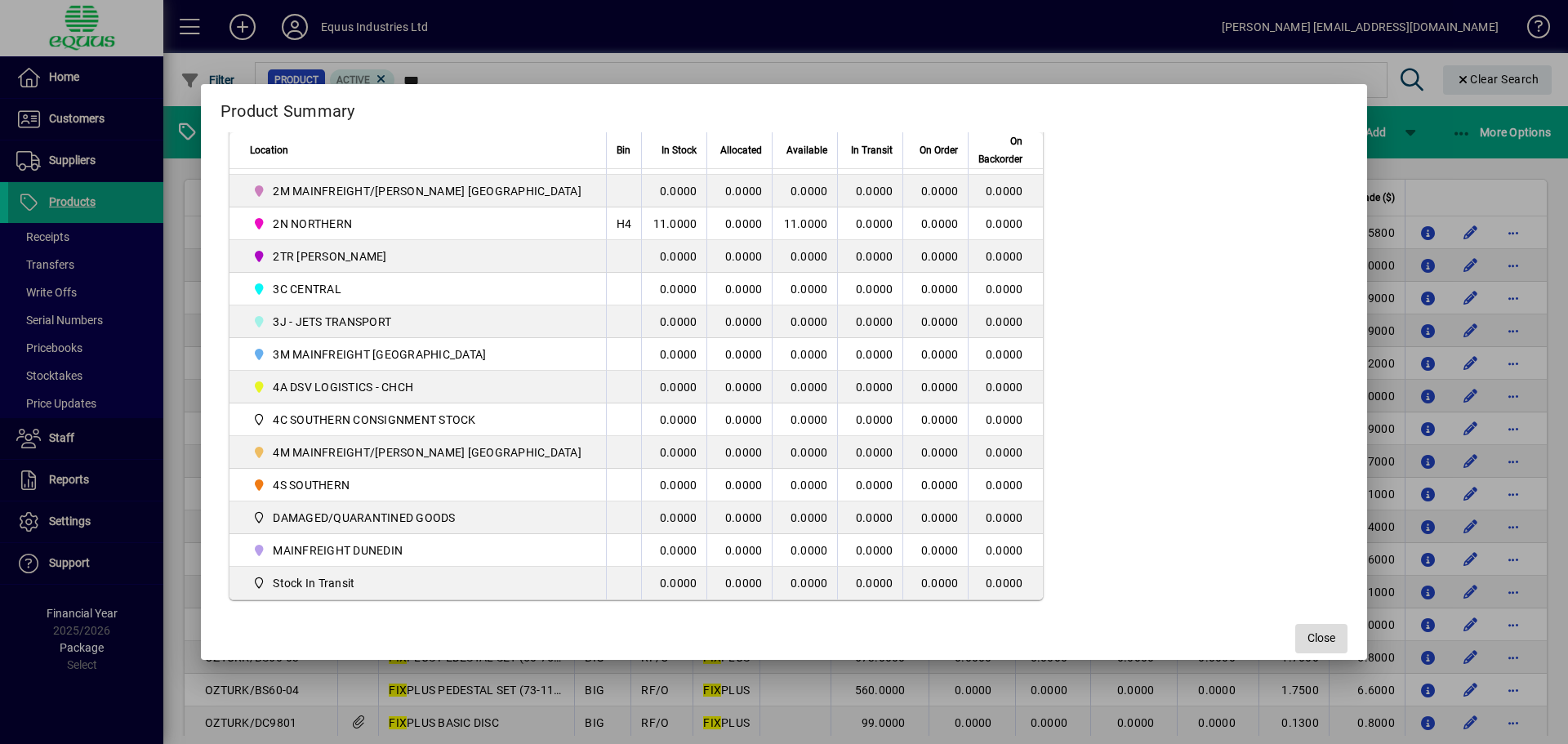
click at [1314, 630] on span "button" at bounding box center [1321, 638] width 52 height 39
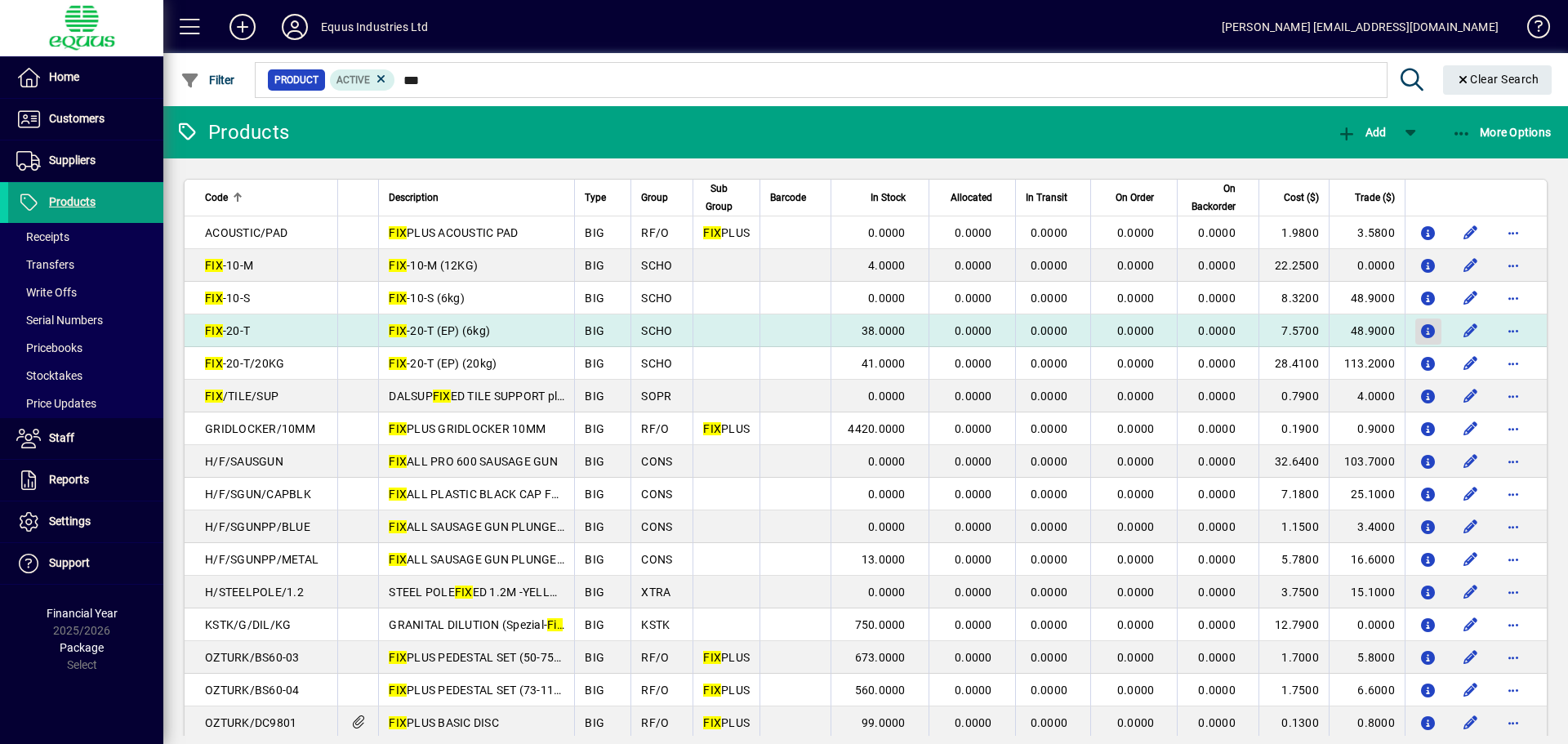
click at [1420, 328] on icon "button" at bounding box center [1428, 332] width 17 height 14
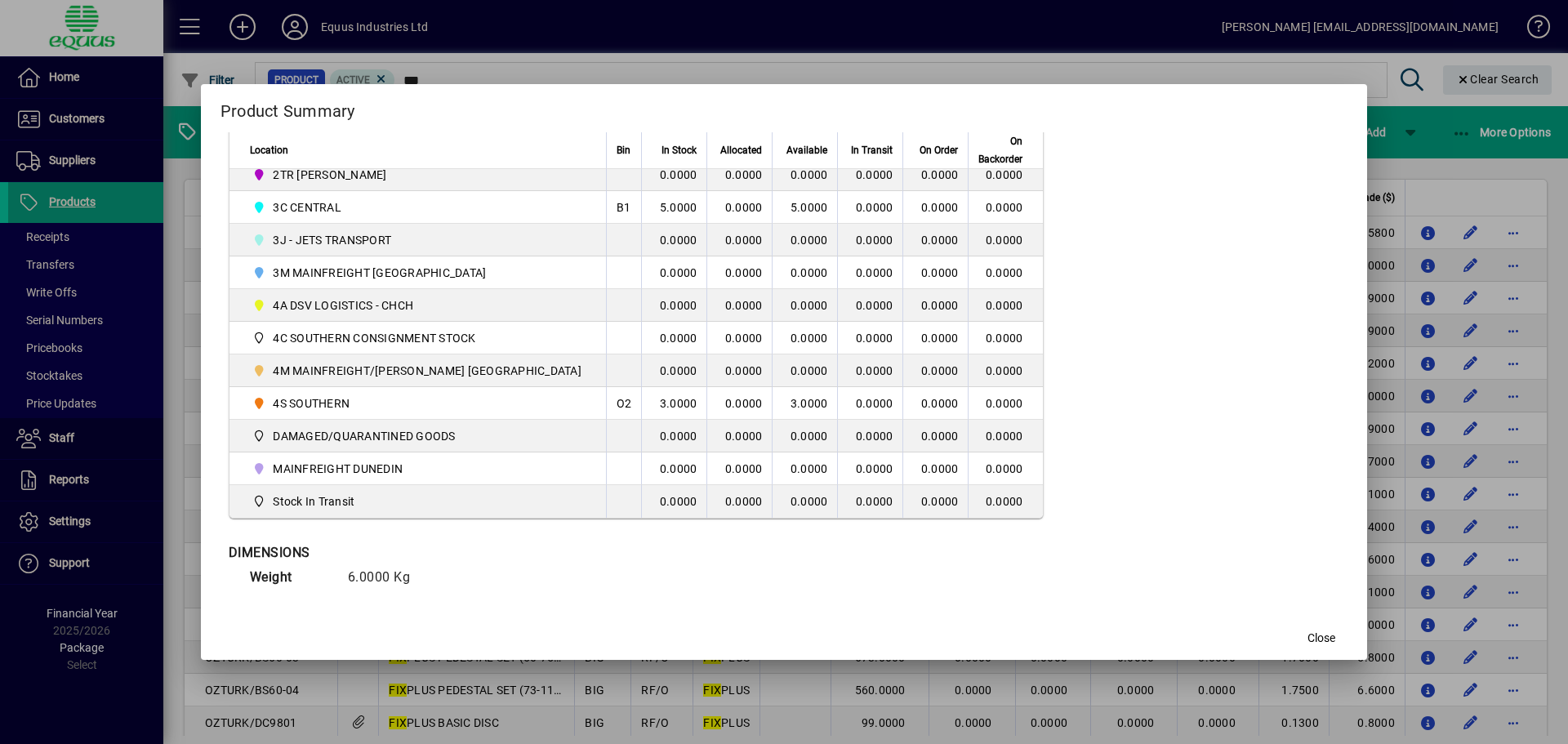
scroll to position [477, 0]
click at [1307, 638] on span "Close" at bounding box center [1320, 638] width 27 height 17
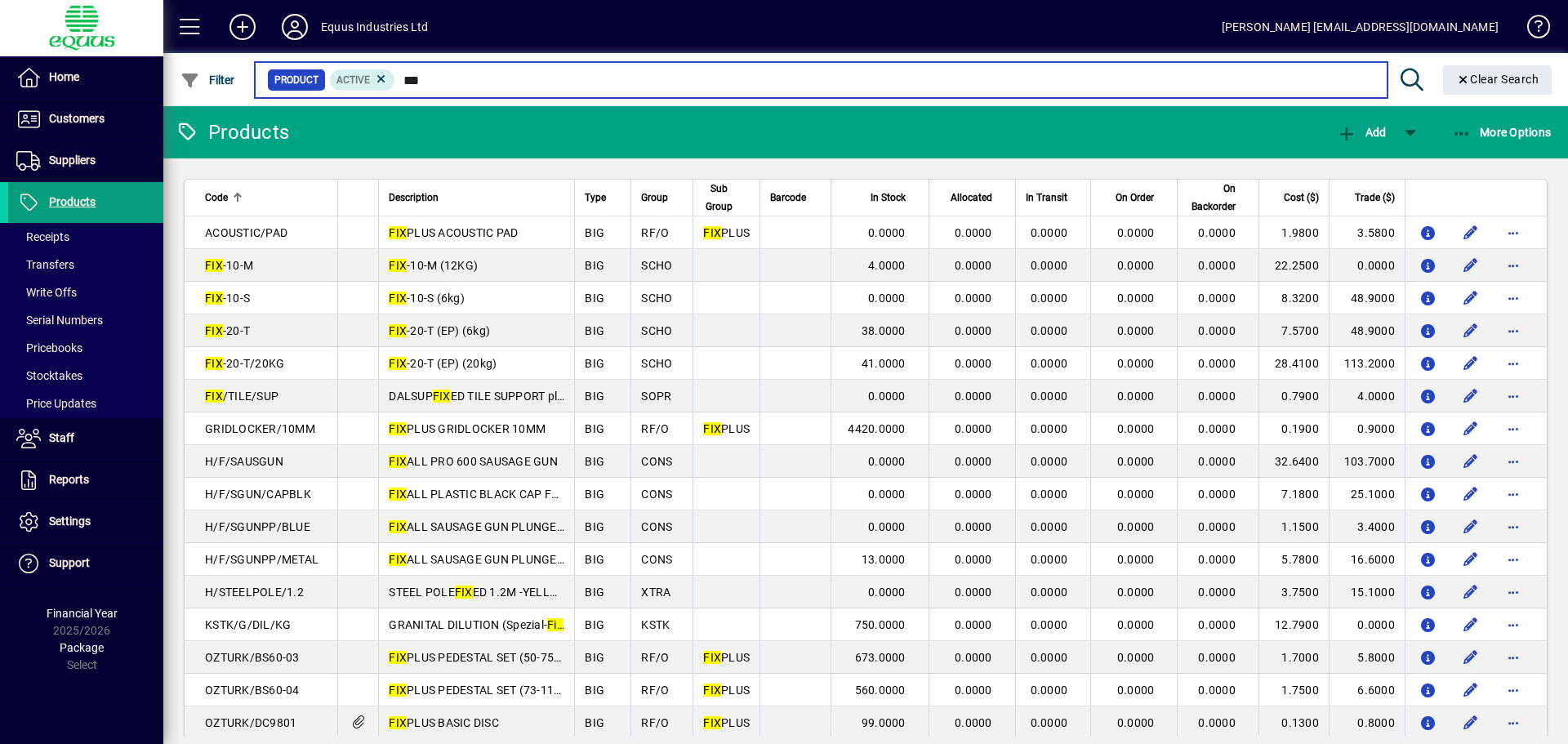
click at [425, 81] on input "***" at bounding box center [884, 81] width 978 height 23
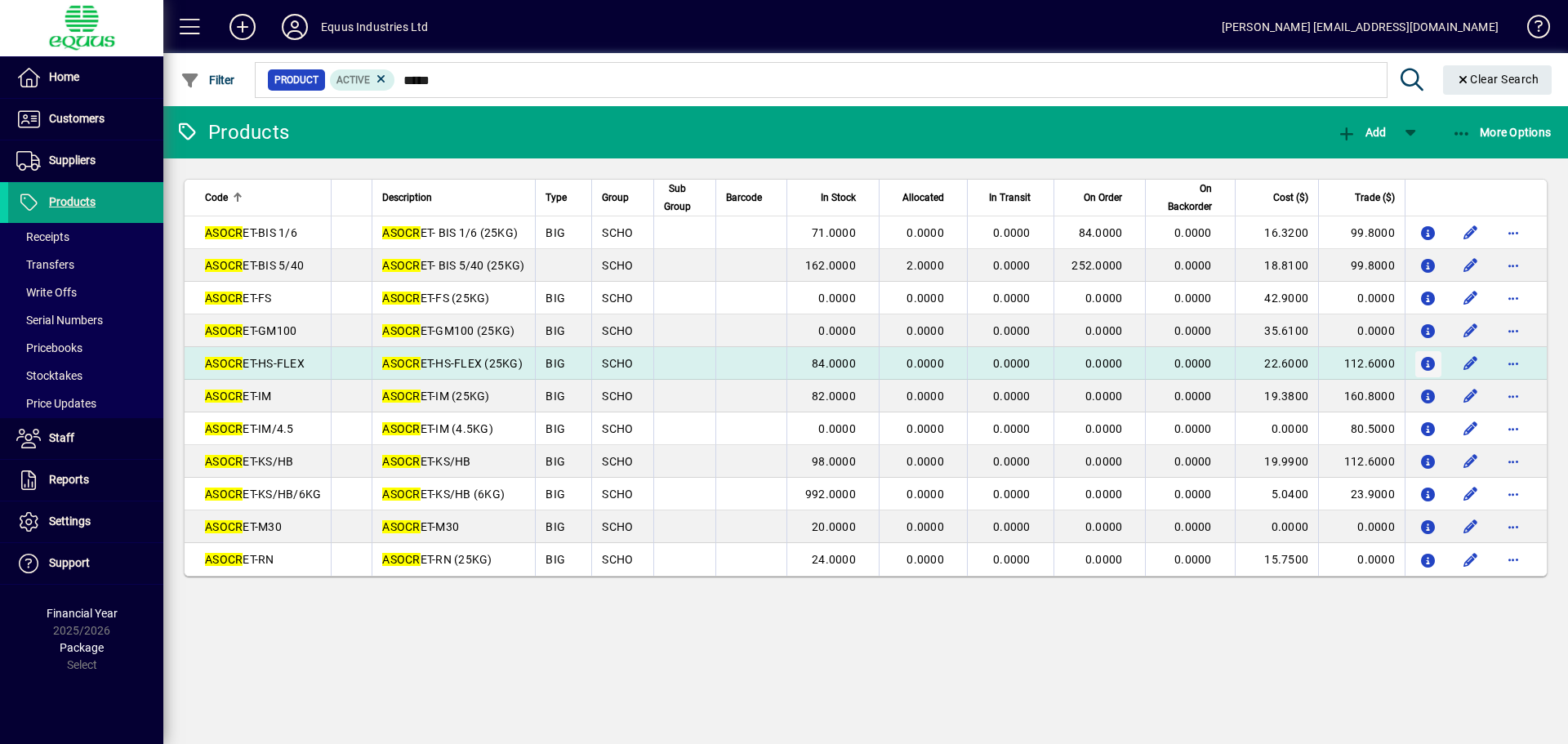
click at [1428, 362] on icon "button" at bounding box center [1428, 364] width 17 height 14
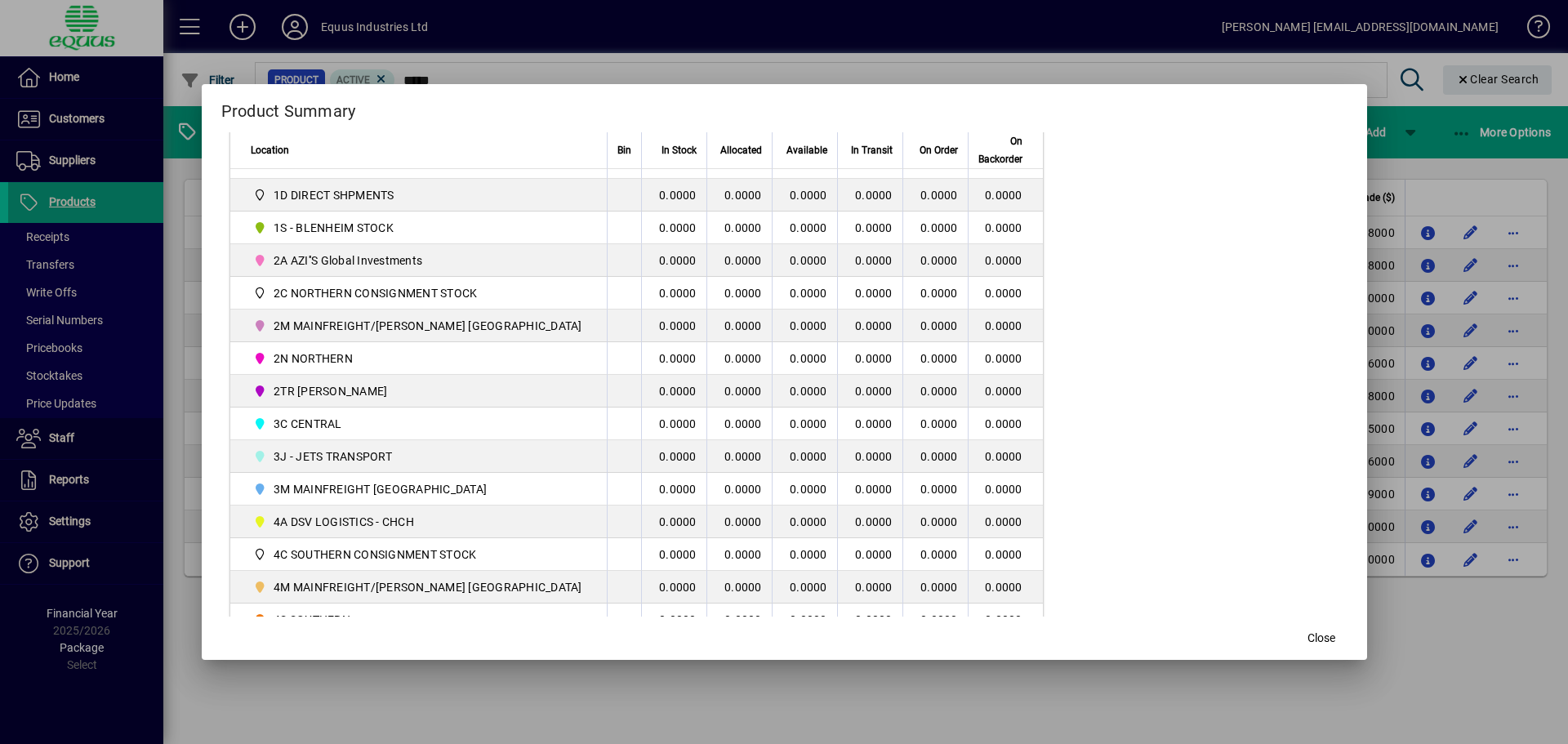
scroll to position [327, 0]
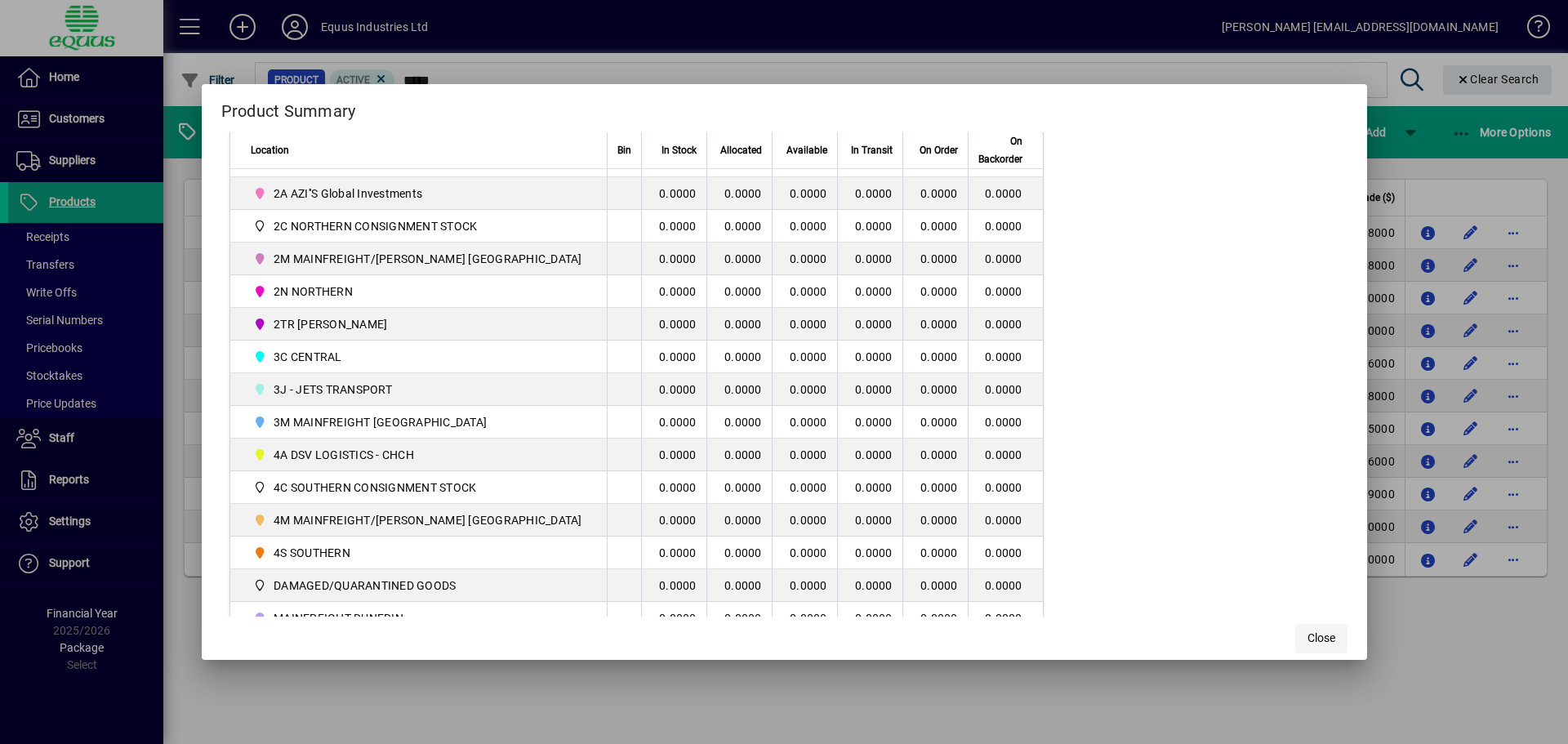
click at [1307, 632] on span "Close" at bounding box center [1320, 638] width 27 height 17
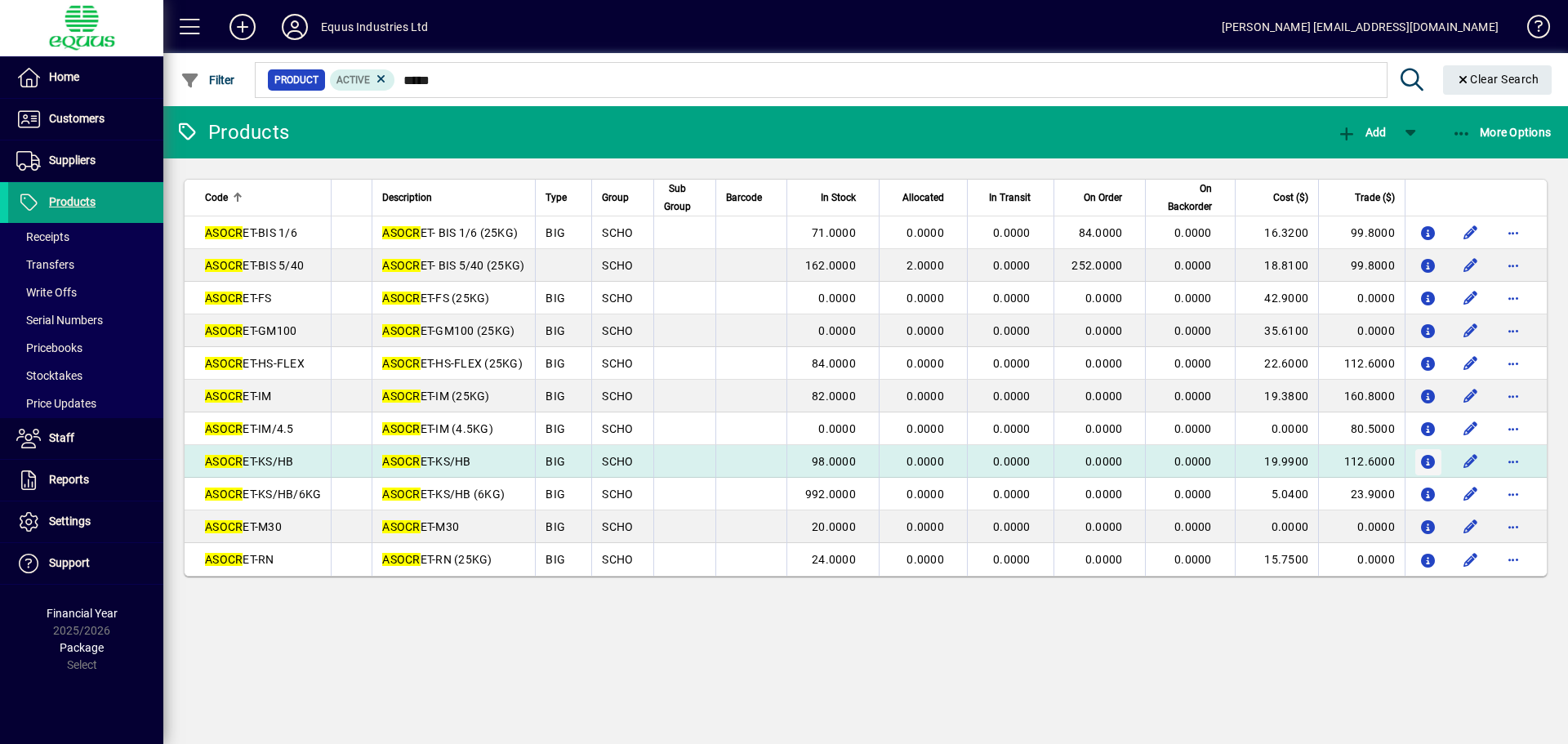
click at [1423, 463] on icon "button" at bounding box center [1428, 462] width 17 height 14
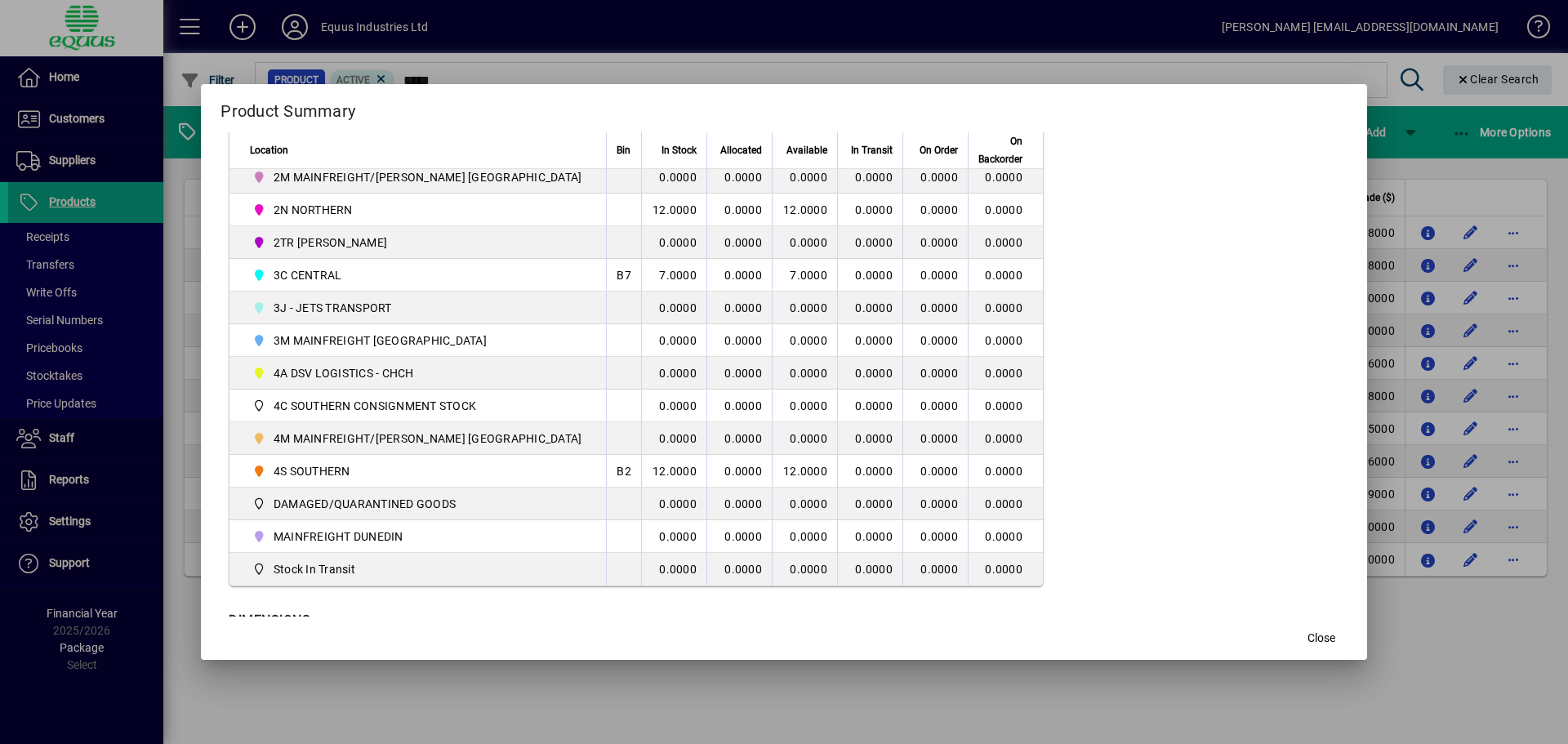
scroll to position [477, 0]
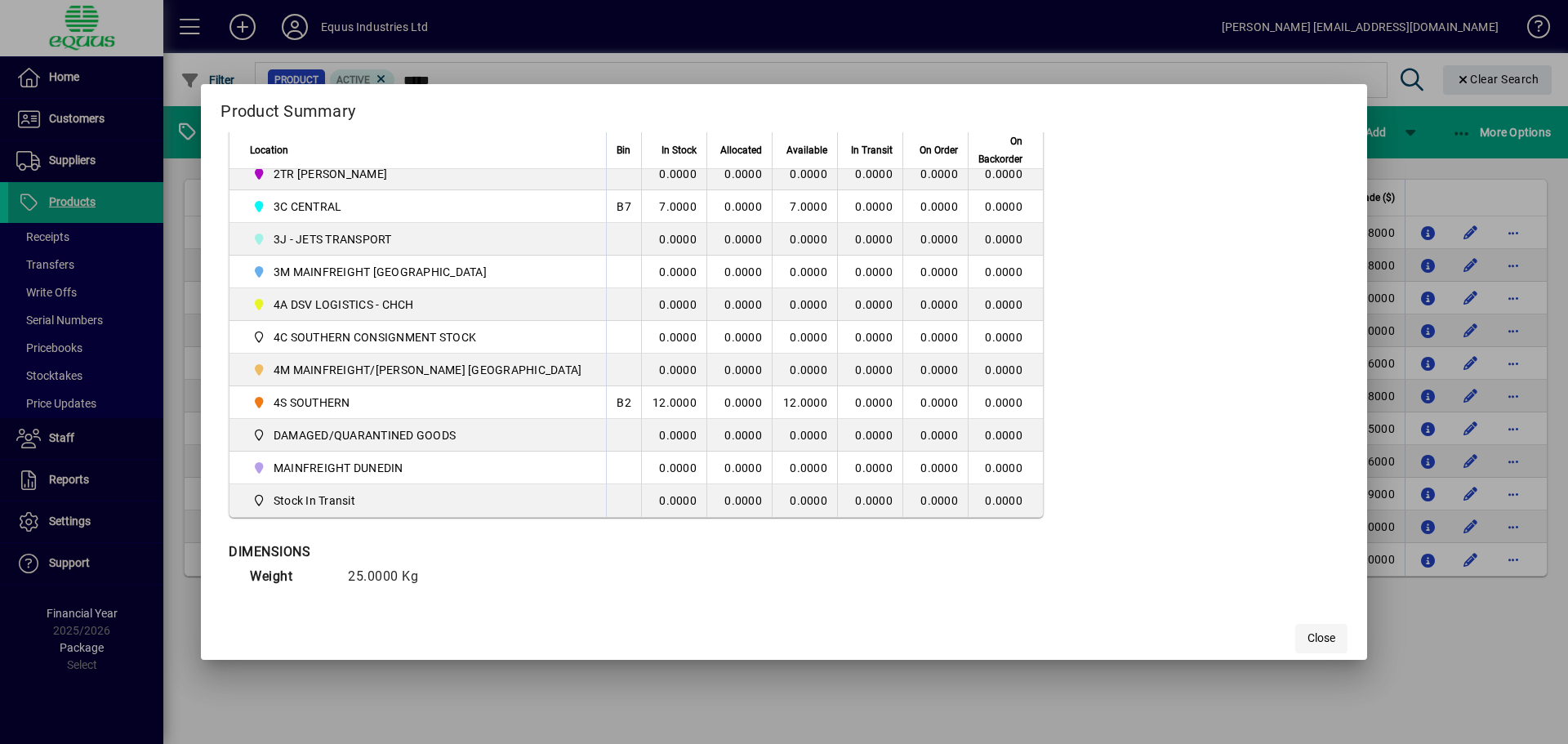
click at [1307, 638] on span "Close" at bounding box center [1320, 638] width 27 height 17
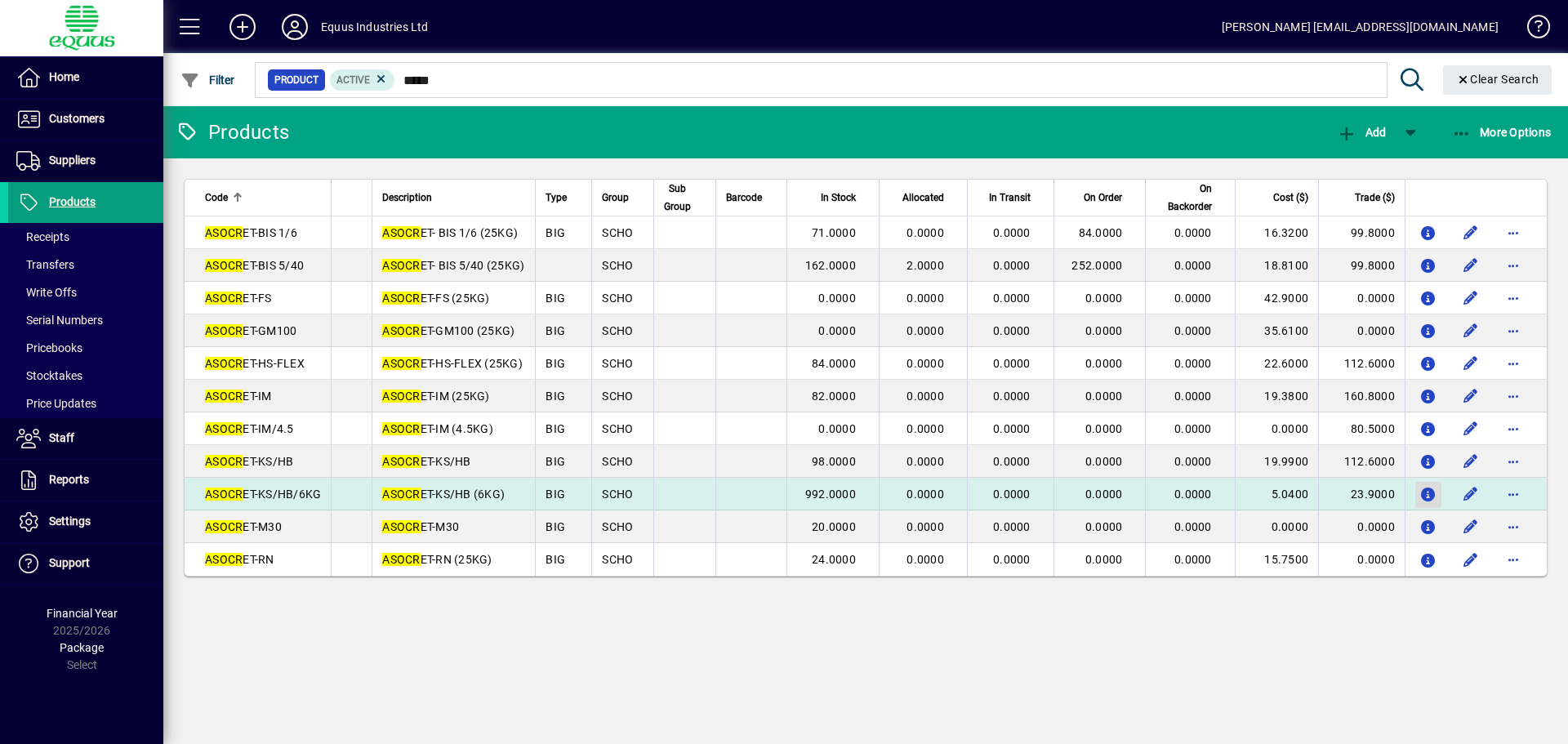
click at [1428, 495] on icon "button" at bounding box center [1428, 495] width 17 height 14
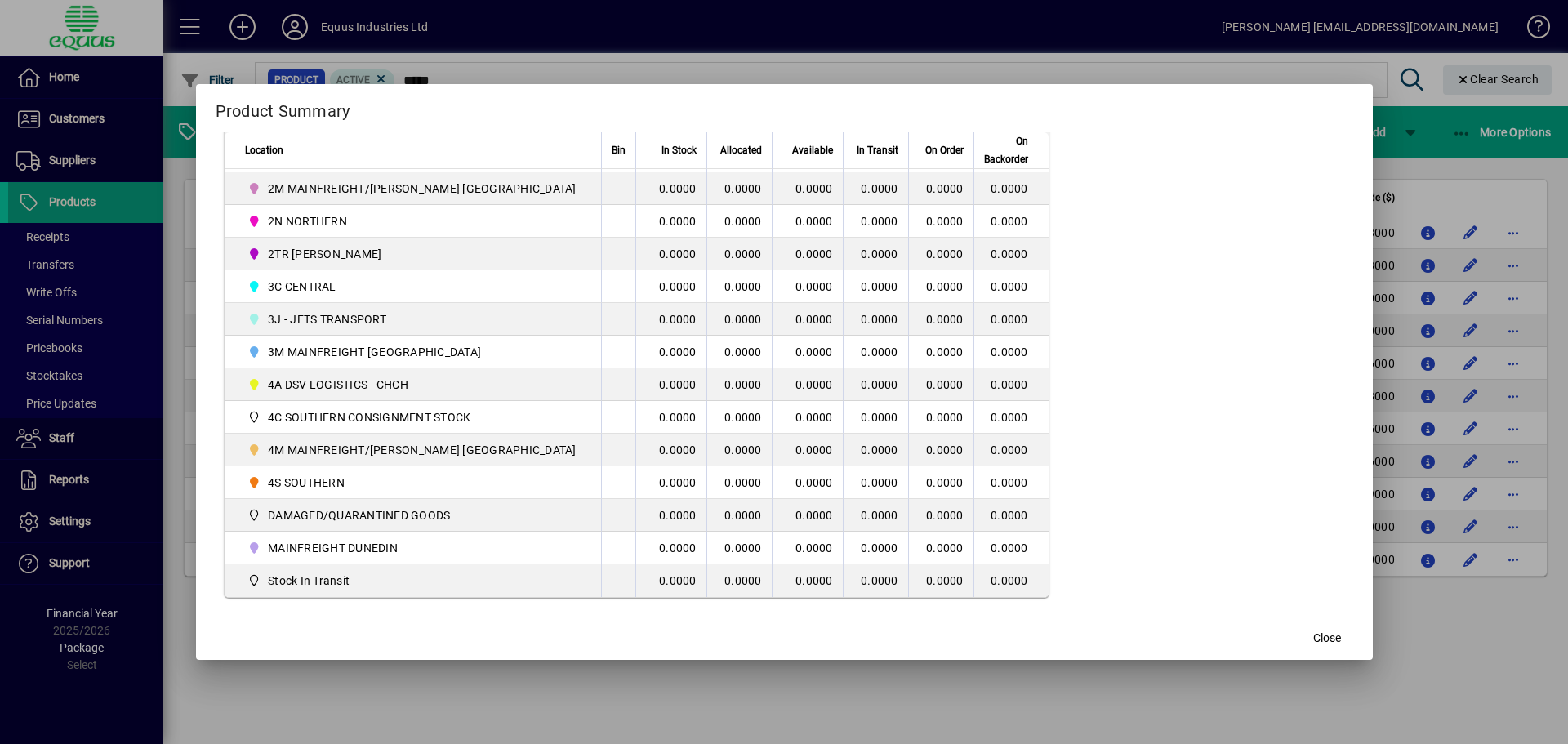
scroll to position [408, 0]
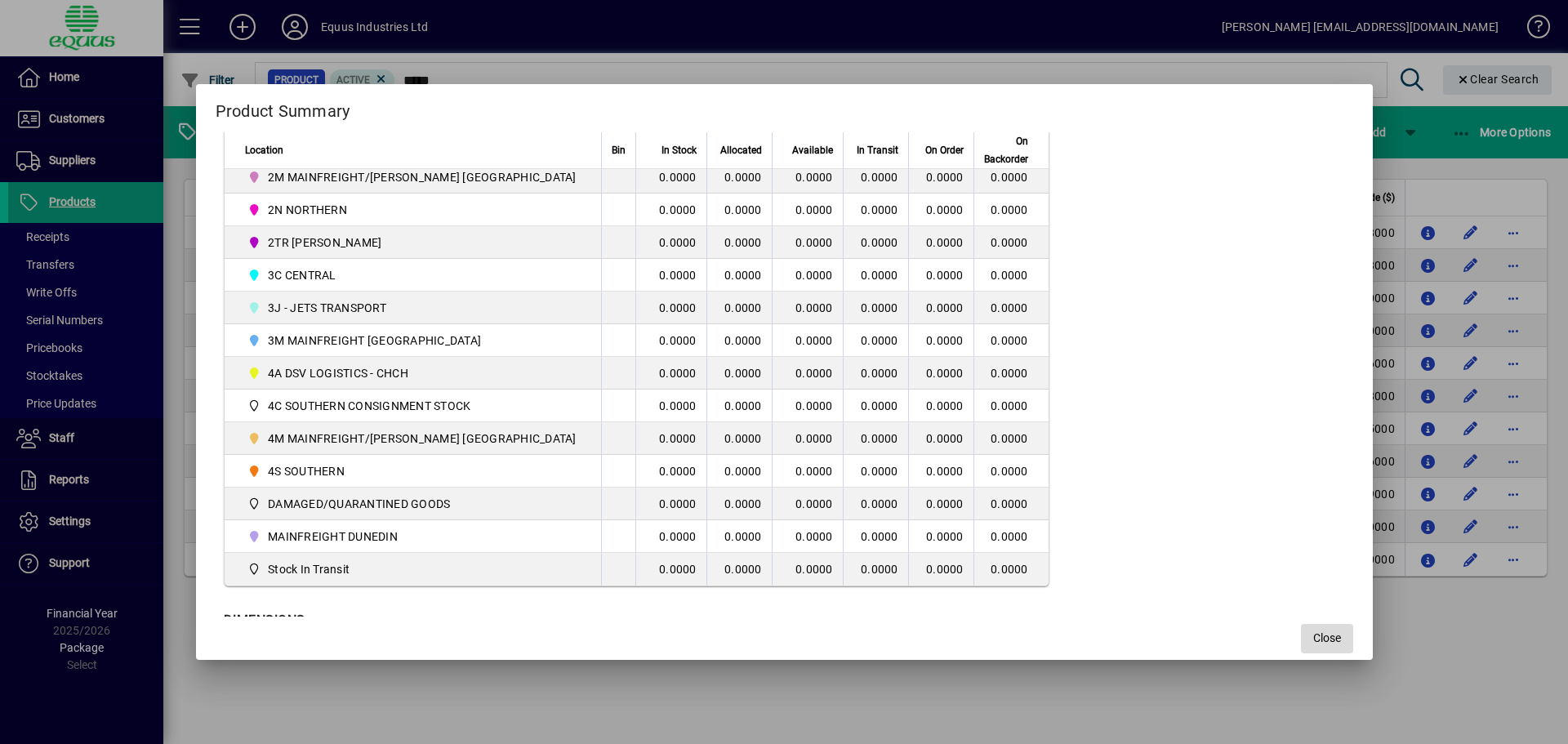
click at [1313, 634] on span "Close" at bounding box center [1326, 638] width 27 height 17
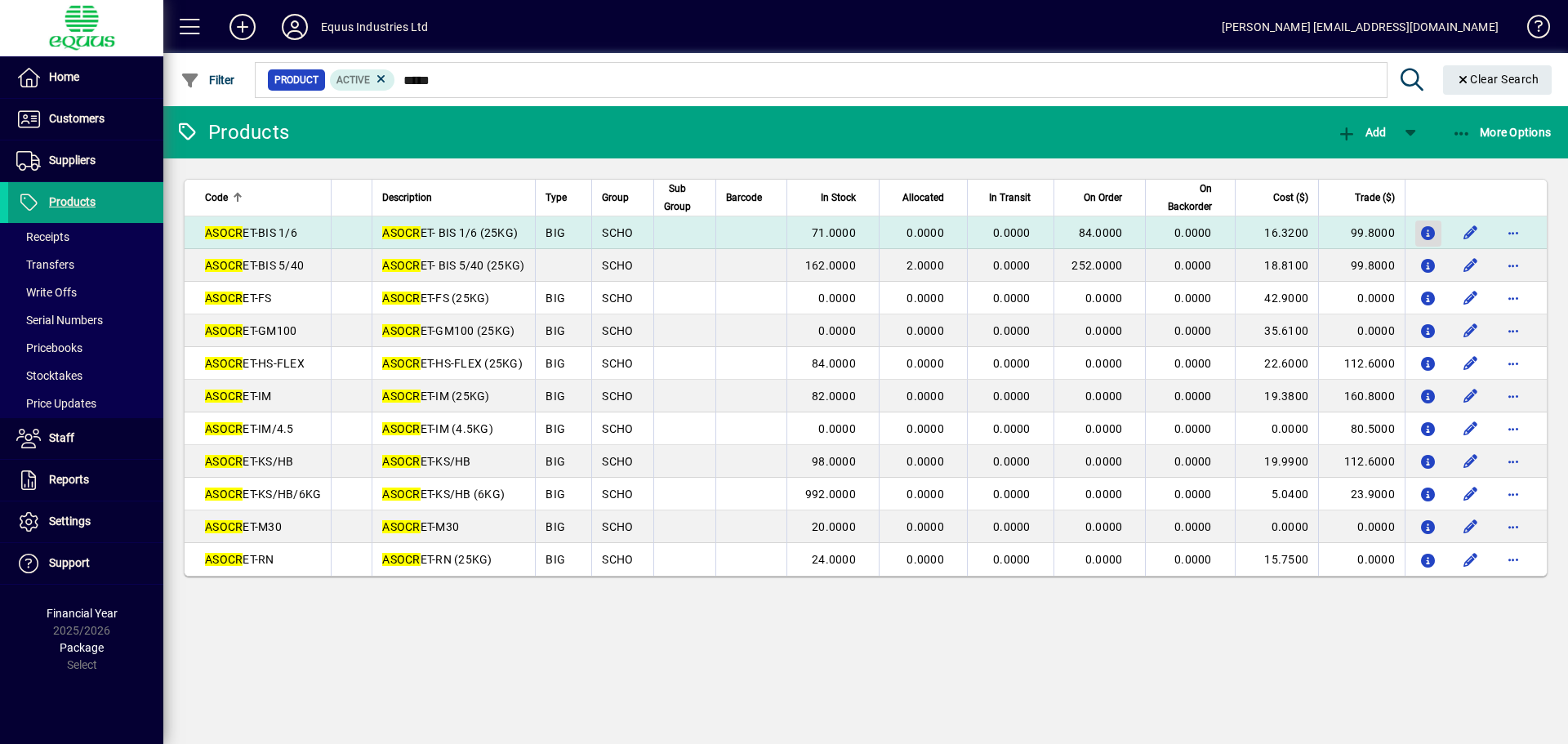
click at [1430, 227] on icon "button" at bounding box center [1428, 234] width 17 height 14
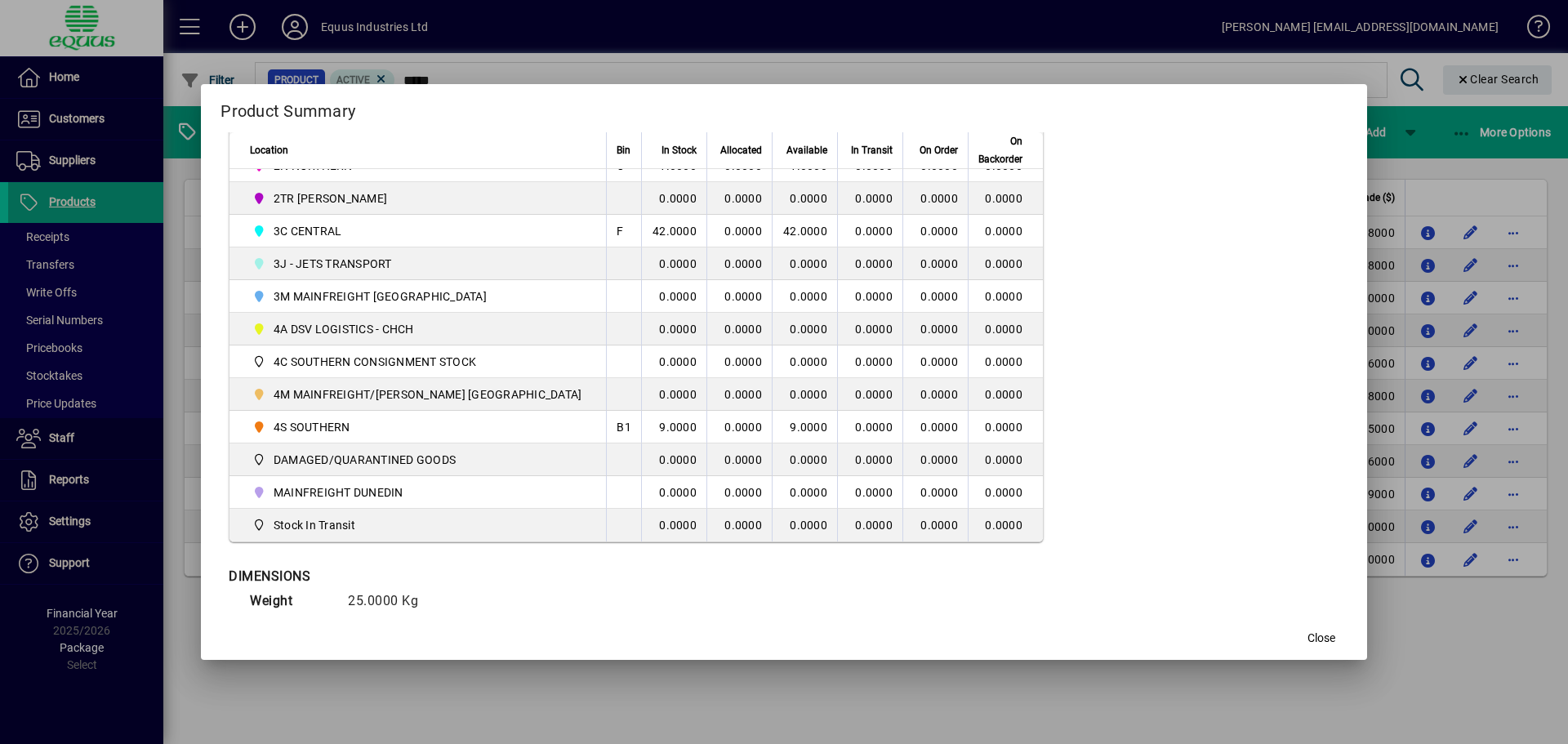
scroll to position [477, 0]
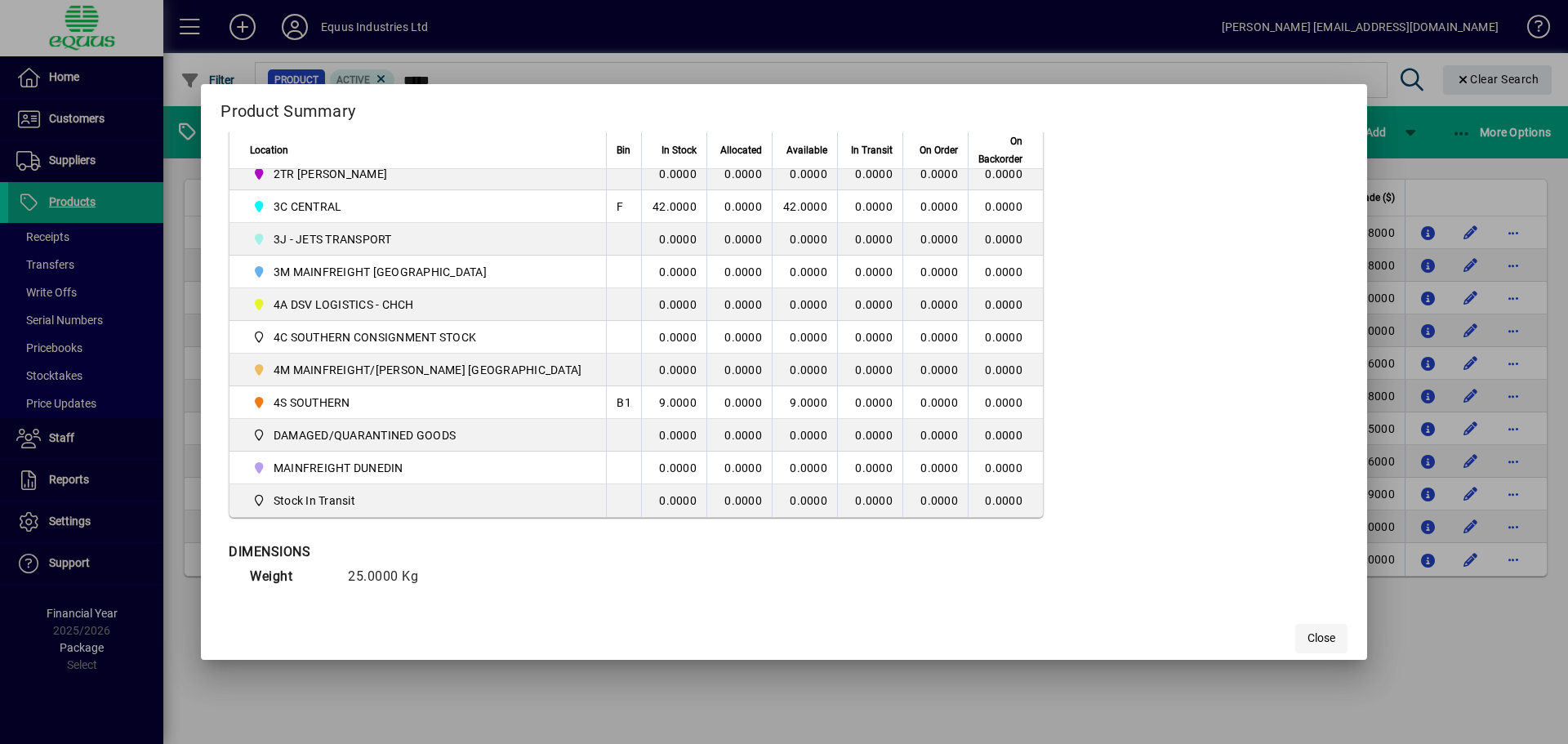
click at [1307, 643] on span "Close" at bounding box center [1320, 638] width 27 height 17
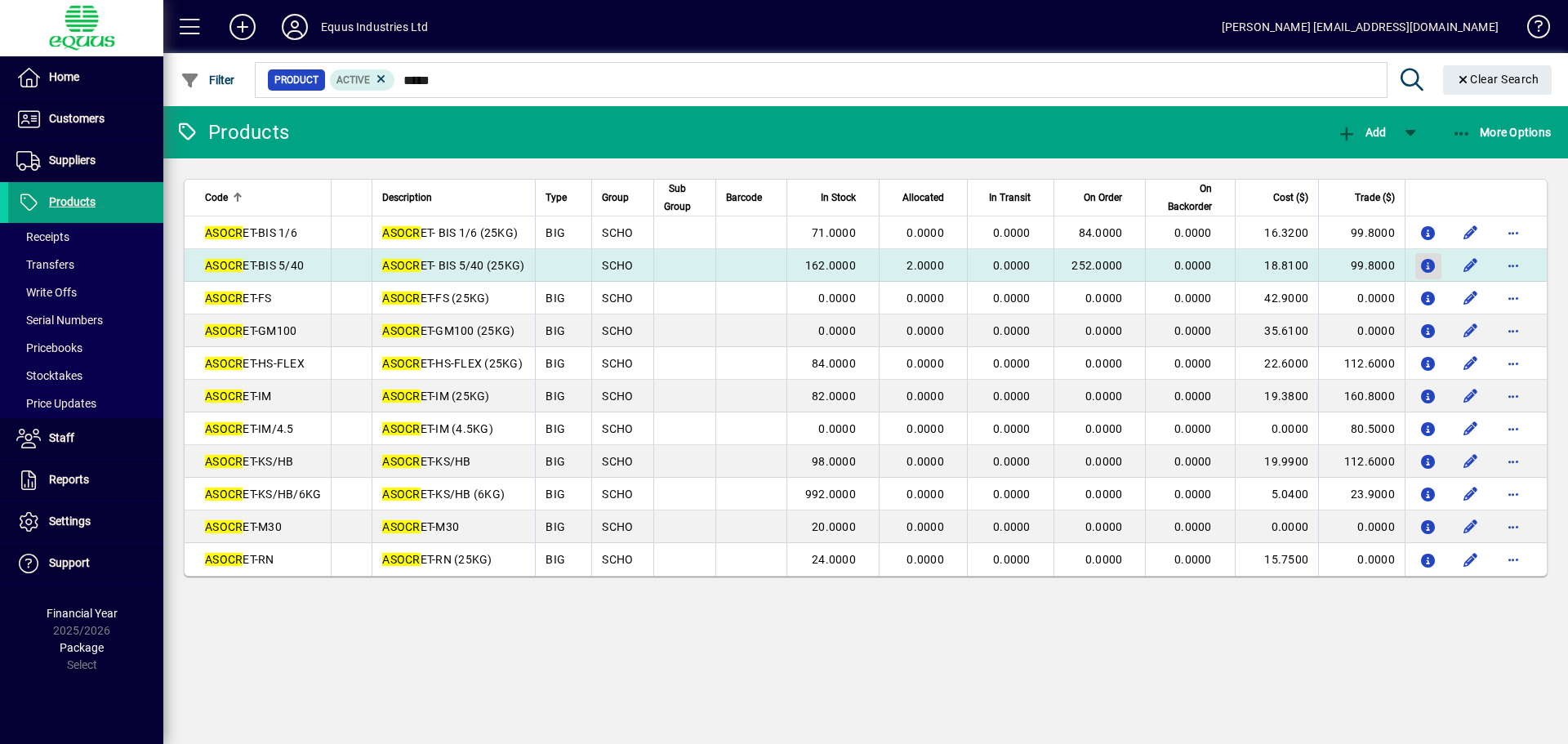
click at [1423, 264] on icon "button" at bounding box center [1428, 267] width 17 height 14
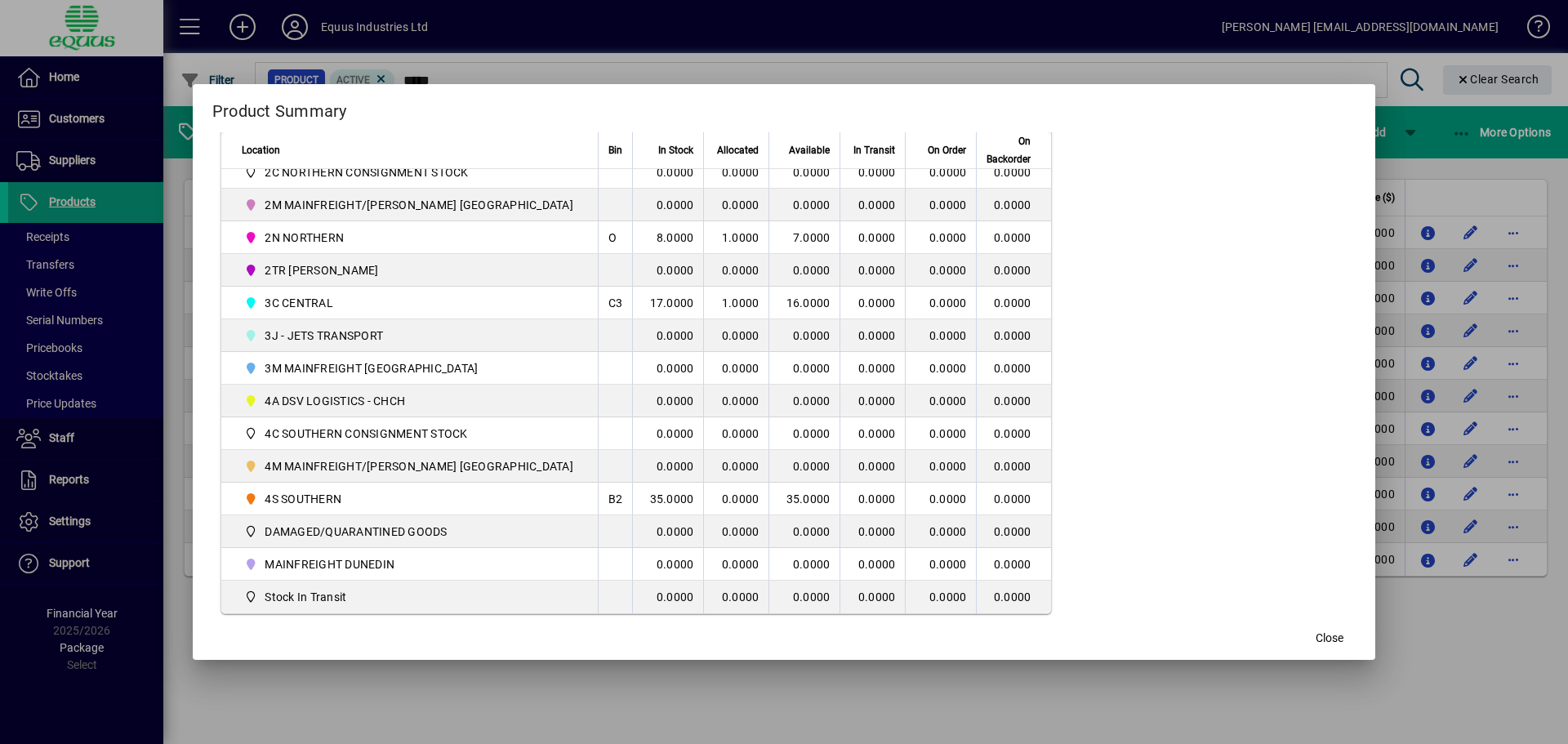
scroll to position [408, 0]
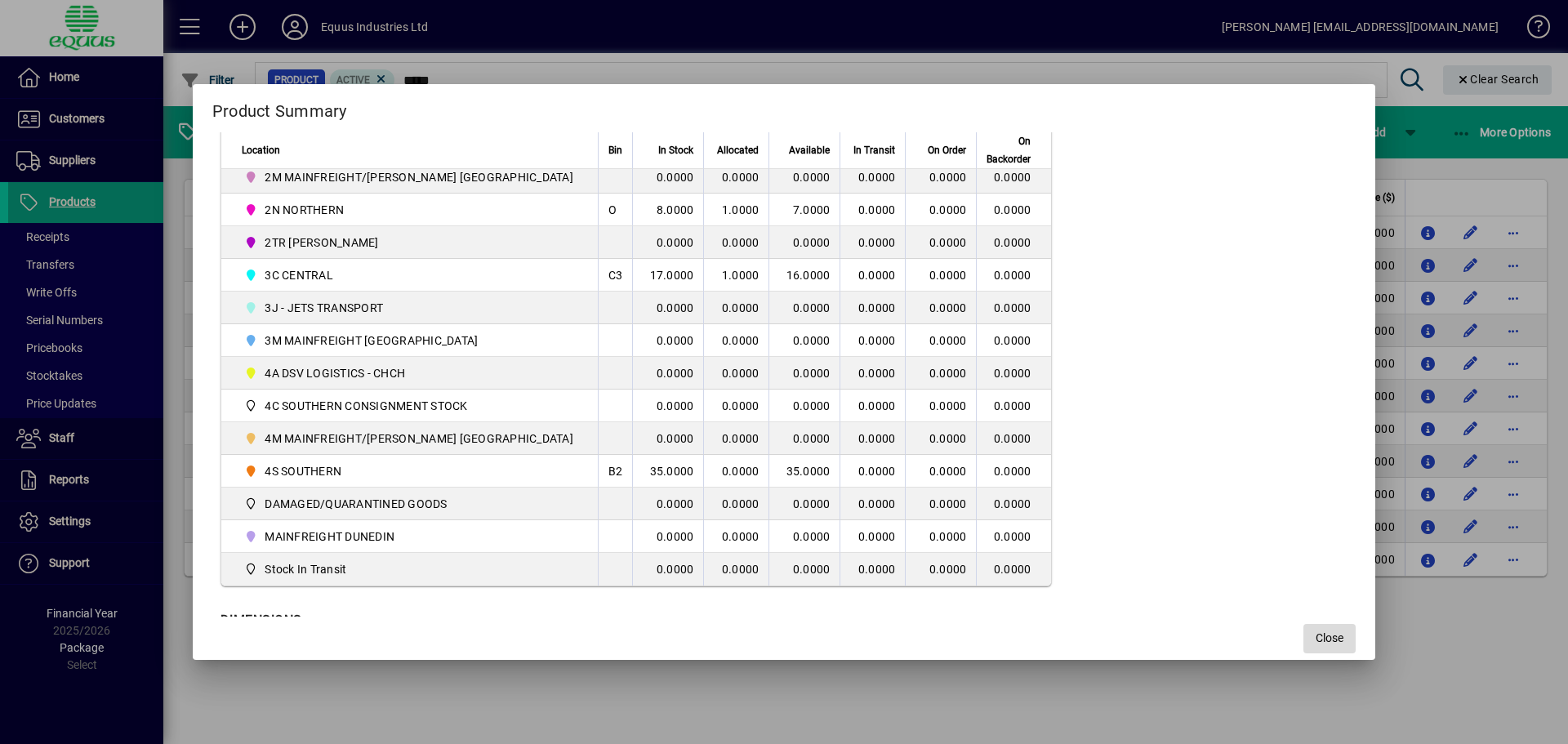
click at [1304, 626] on span "button" at bounding box center [1330, 638] width 52 height 39
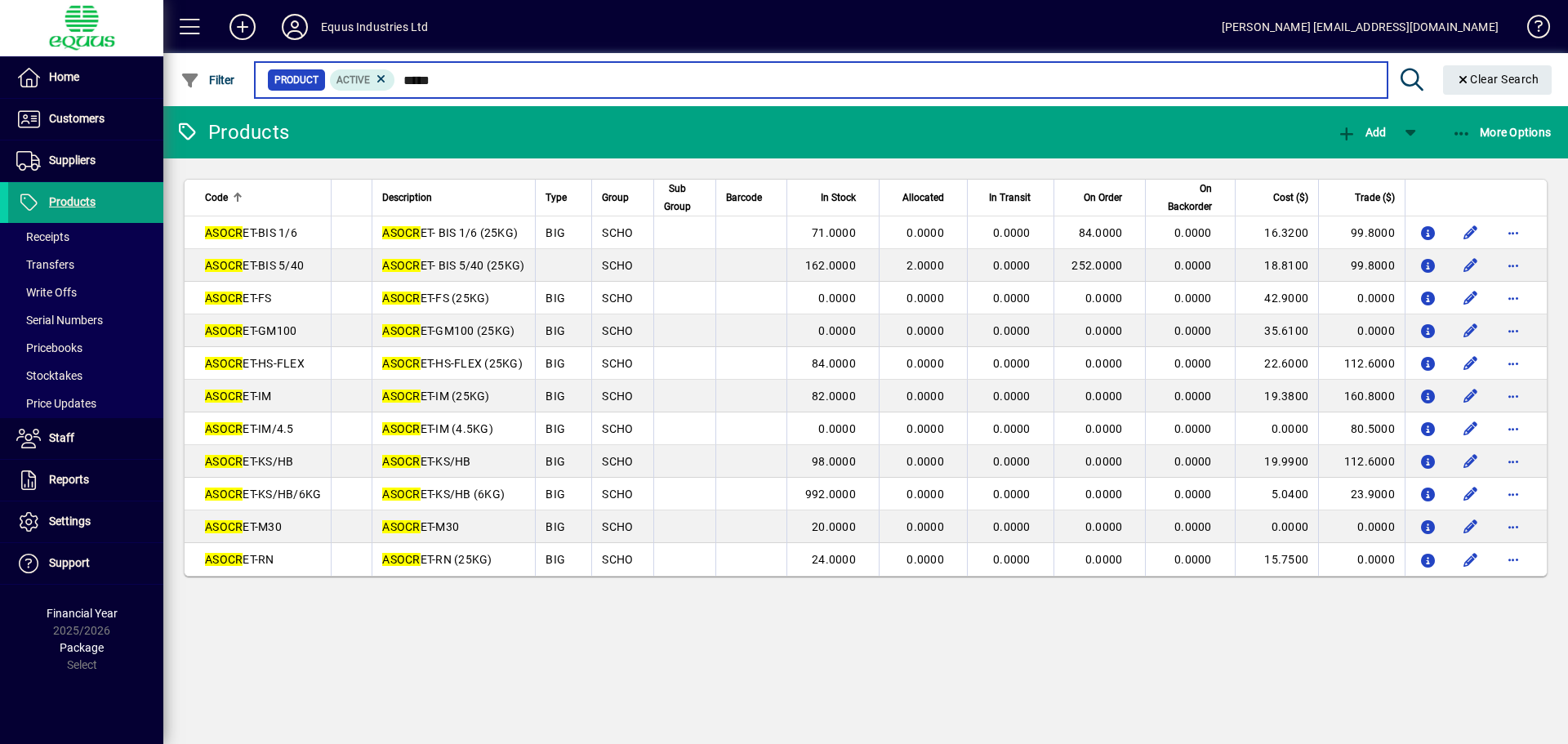
click at [446, 76] on input "*****" at bounding box center [884, 81] width 978 height 23
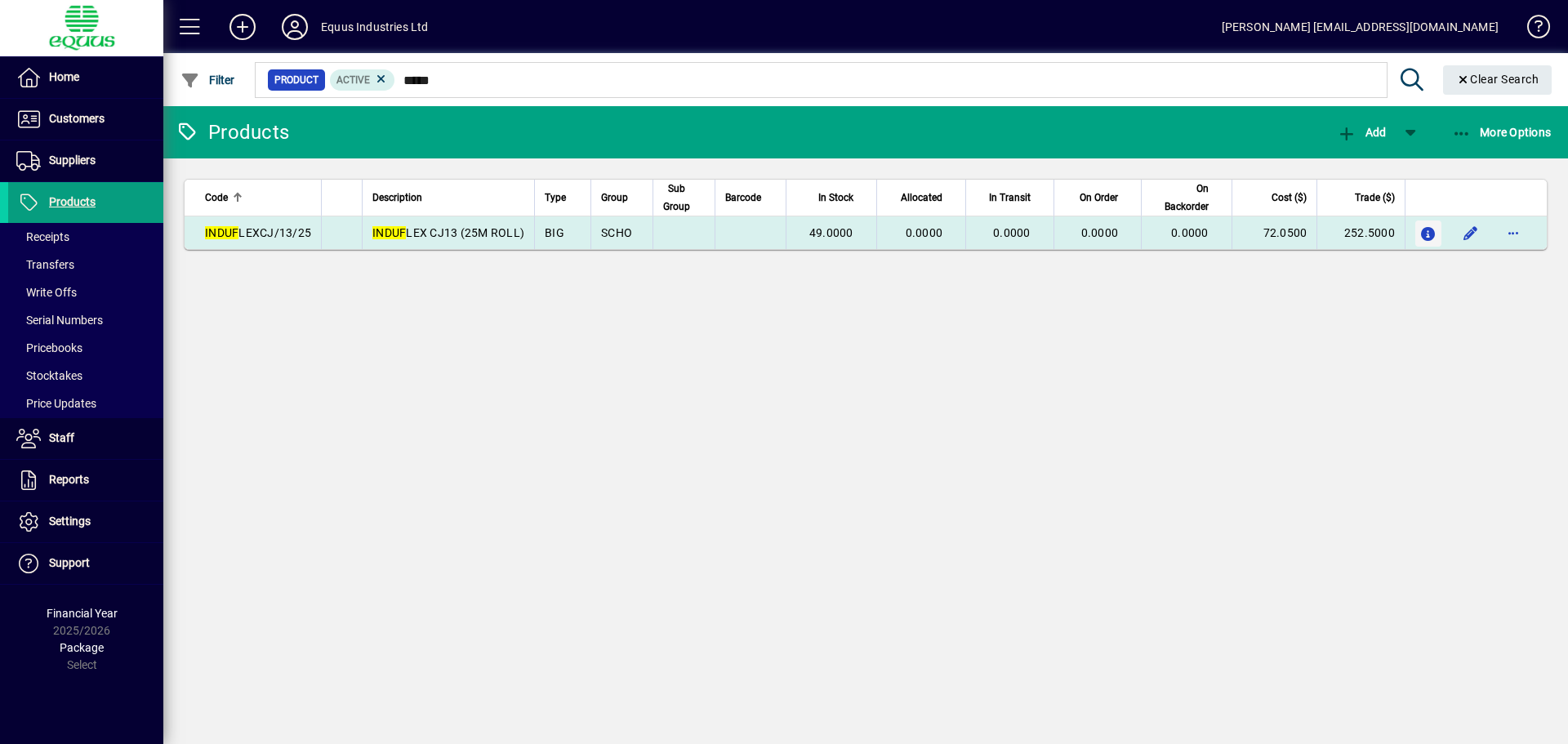
click at [1427, 234] on icon "button" at bounding box center [1428, 234] width 17 height 14
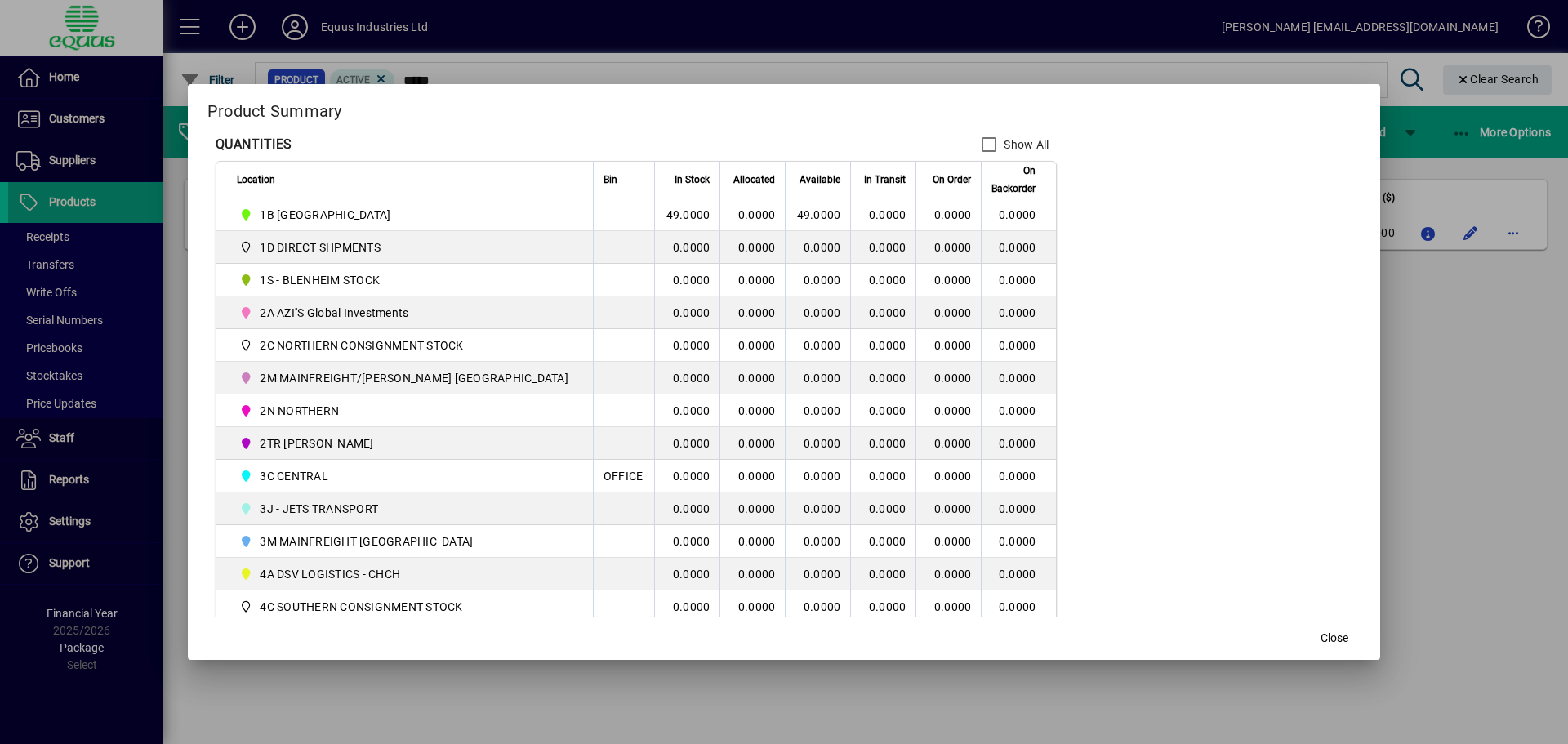
scroll to position [245, 0]
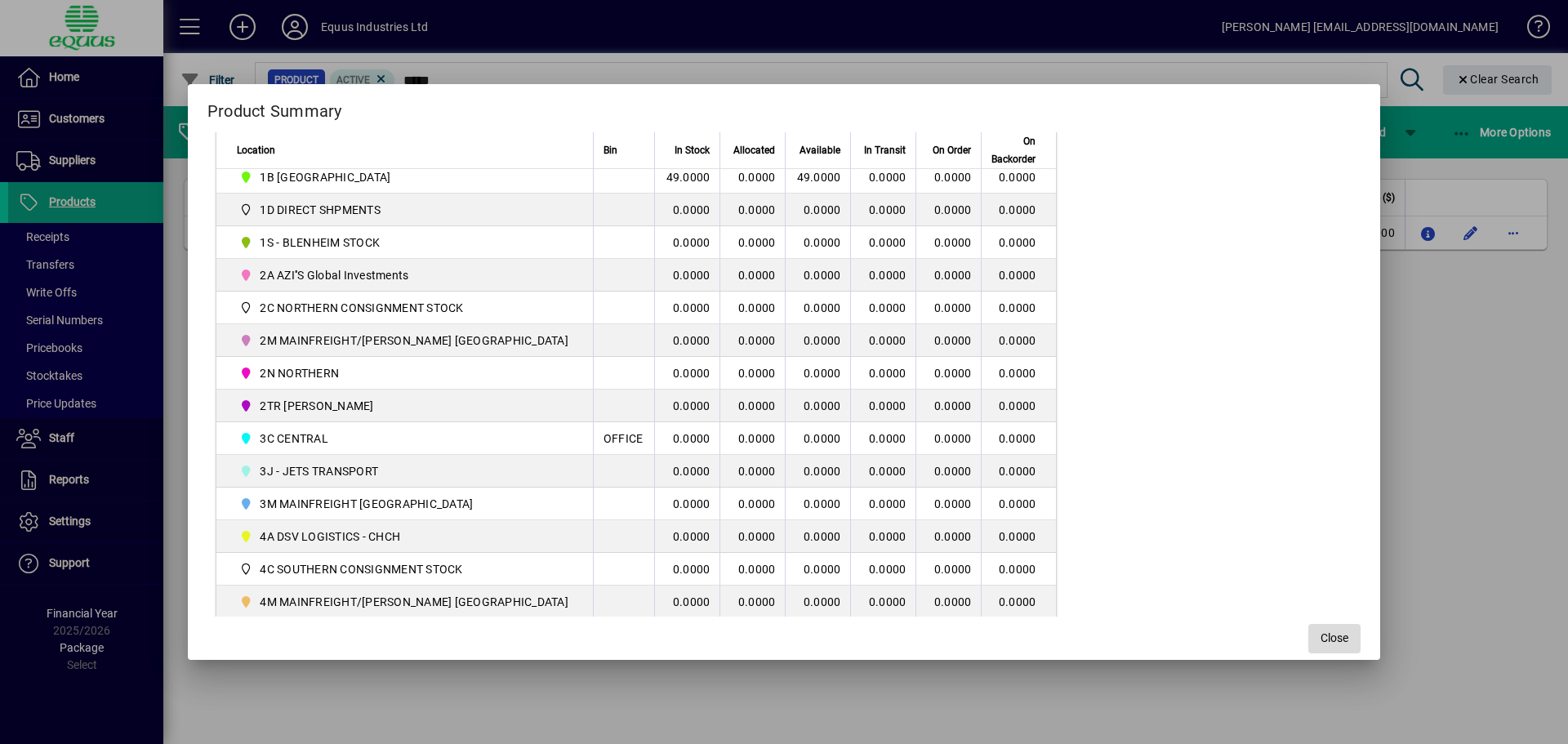
click at [1320, 643] on span "button" at bounding box center [1334, 638] width 52 height 39
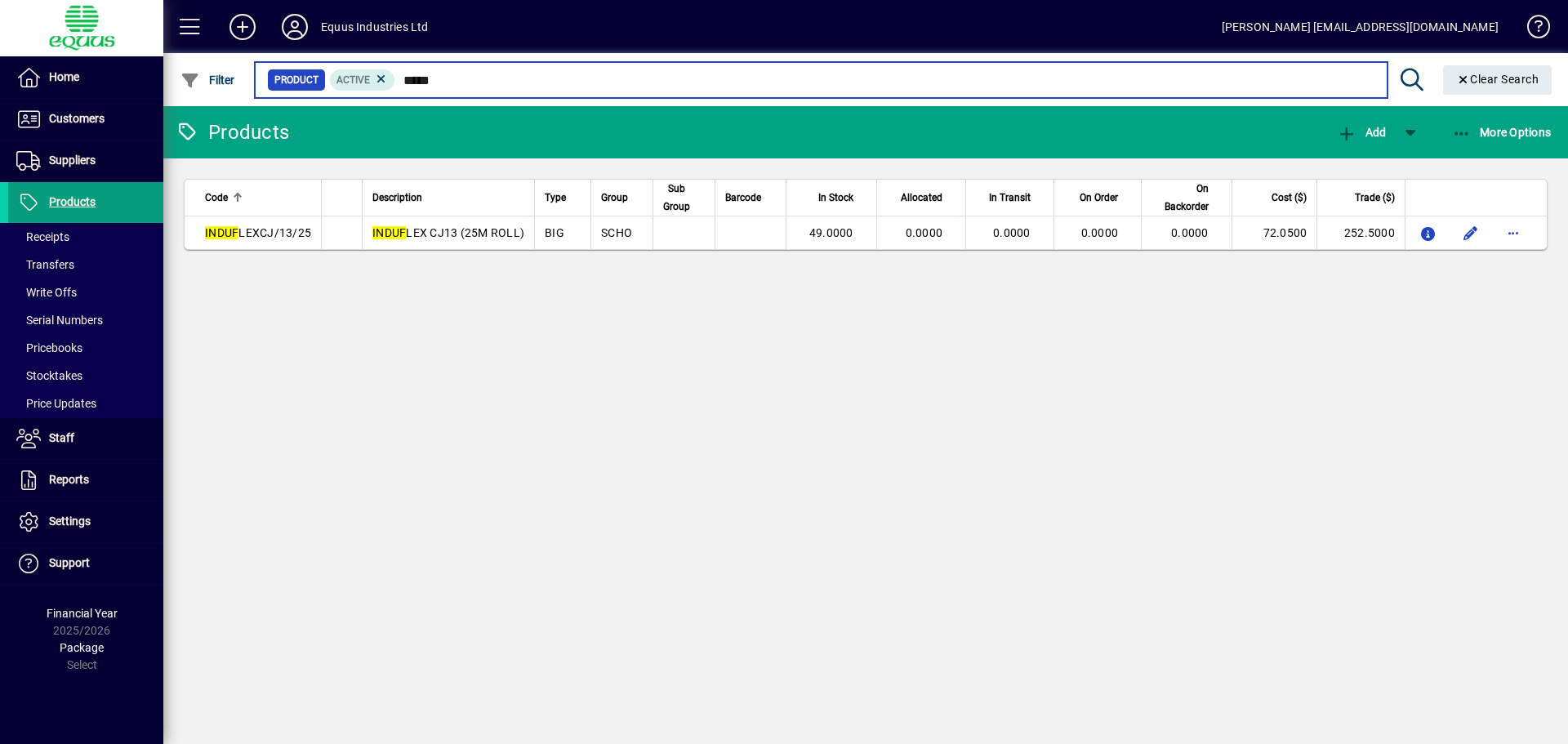
click at [440, 82] on input "*****" at bounding box center [884, 81] width 978 height 23
type input "*"
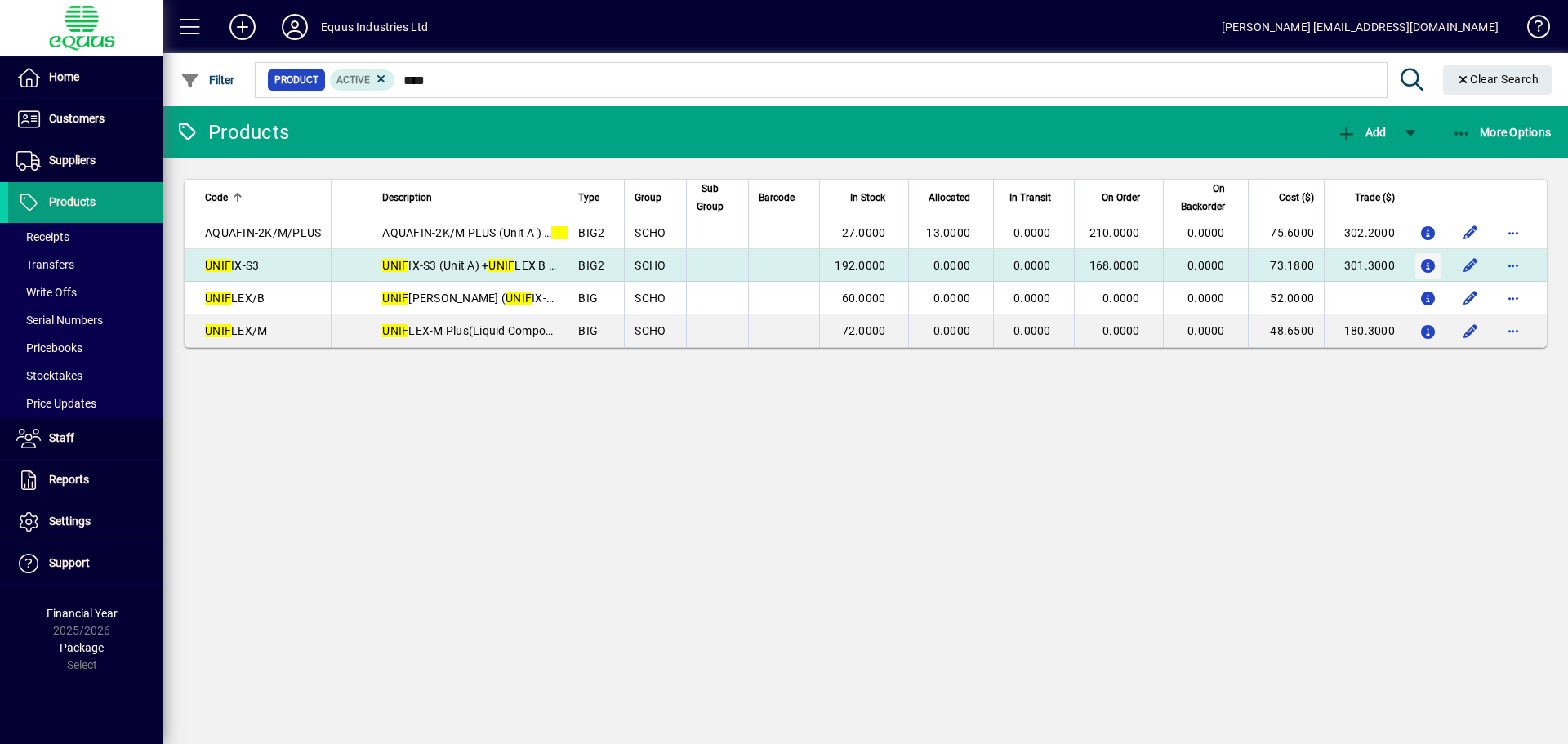
click at [1425, 262] on icon "button" at bounding box center [1428, 267] width 17 height 14
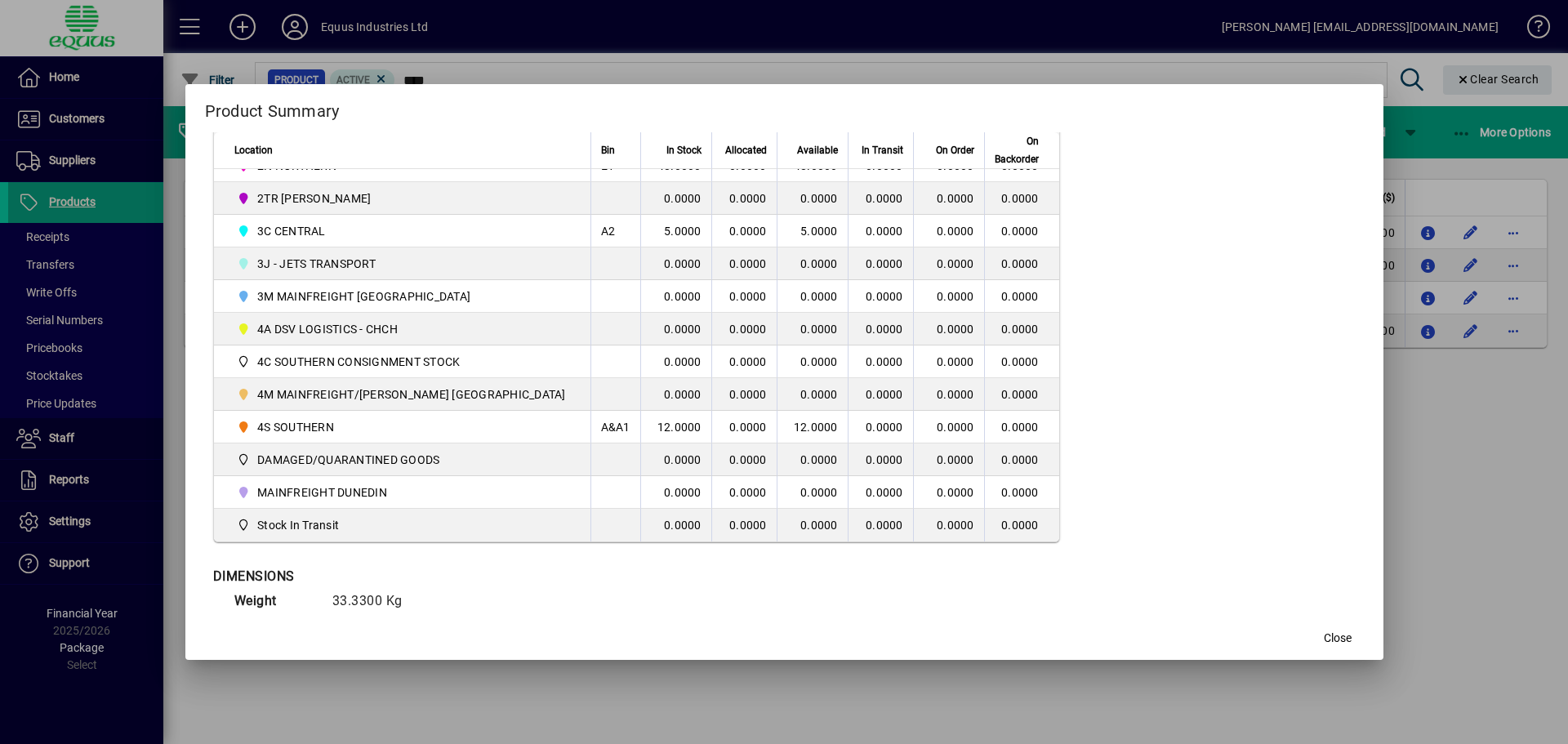
scroll to position [477, 0]
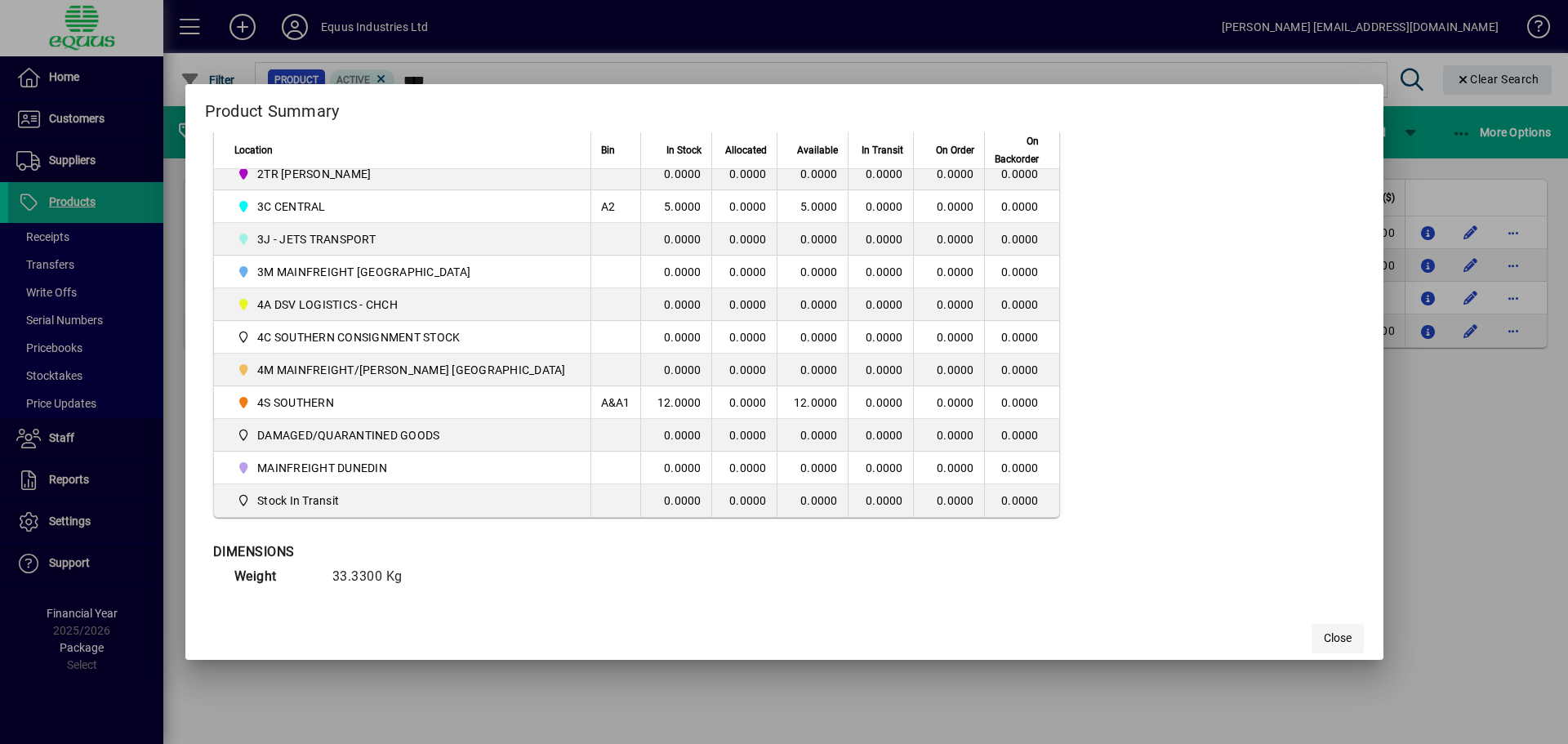
click at [1311, 642] on span "button" at bounding box center [1337, 638] width 52 height 39
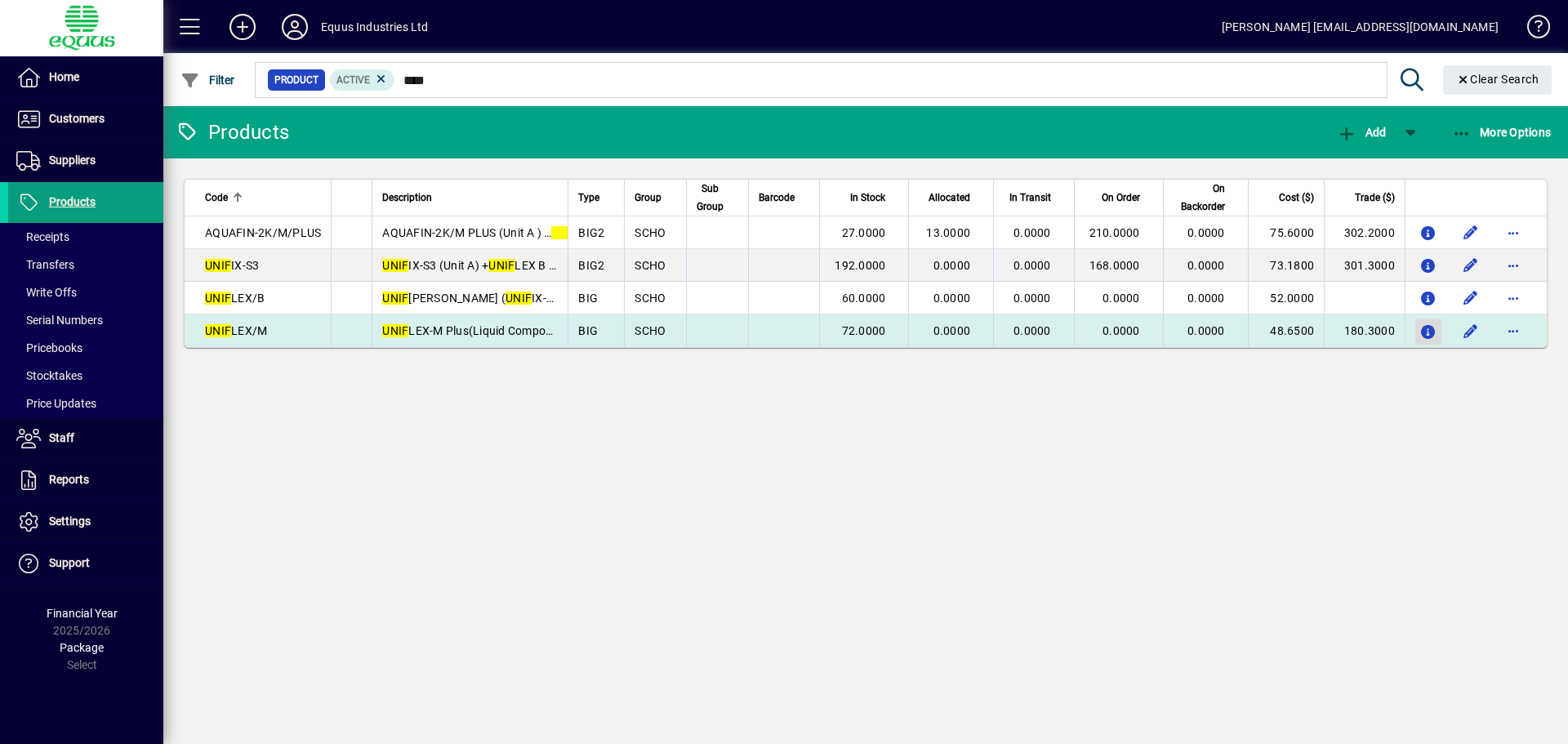
click at [1429, 330] on icon "button" at bounding box center [1428, 333] width 17 height 14
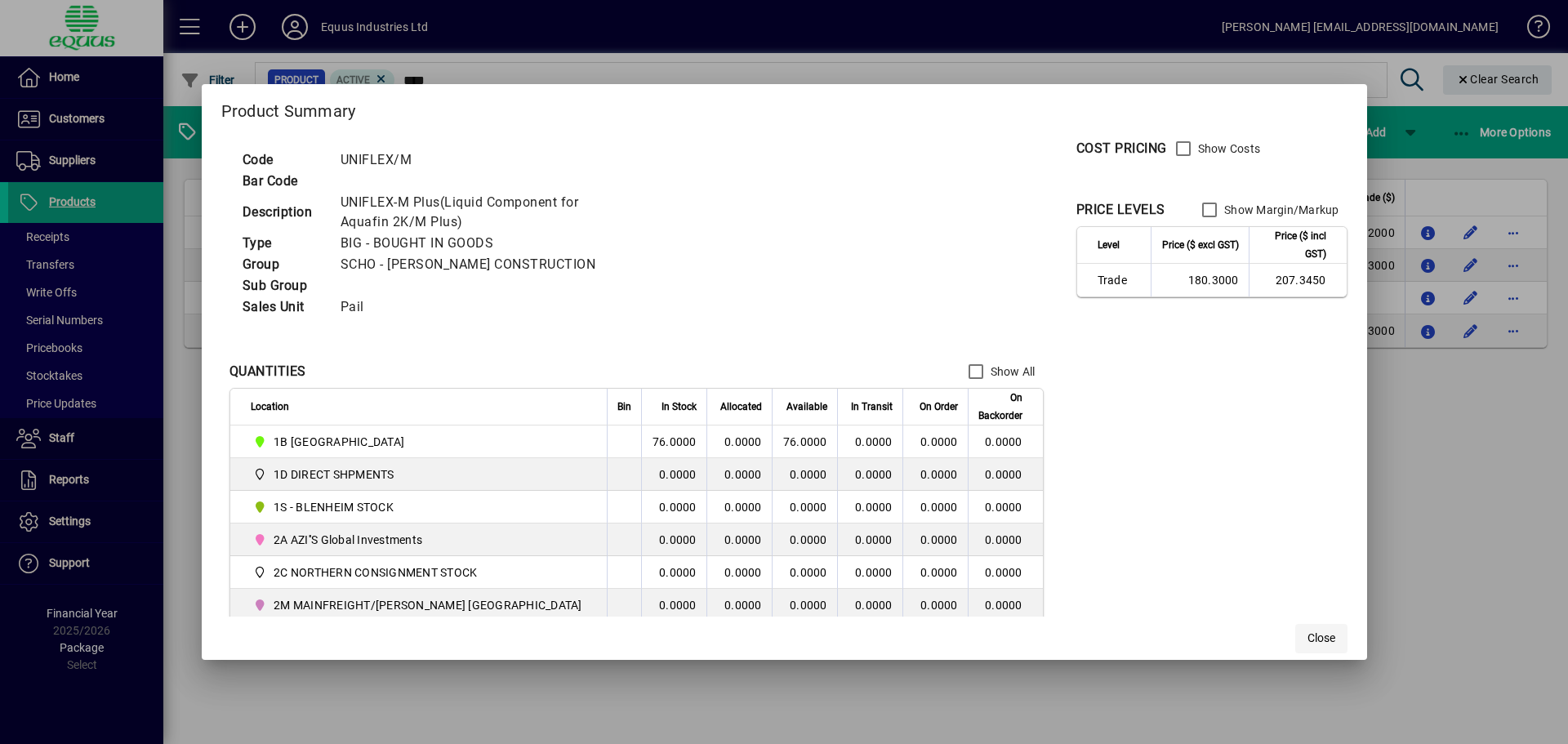
click at [1307, 634] on span "Close" at bounding box center [1320, 638] width 27 height 17
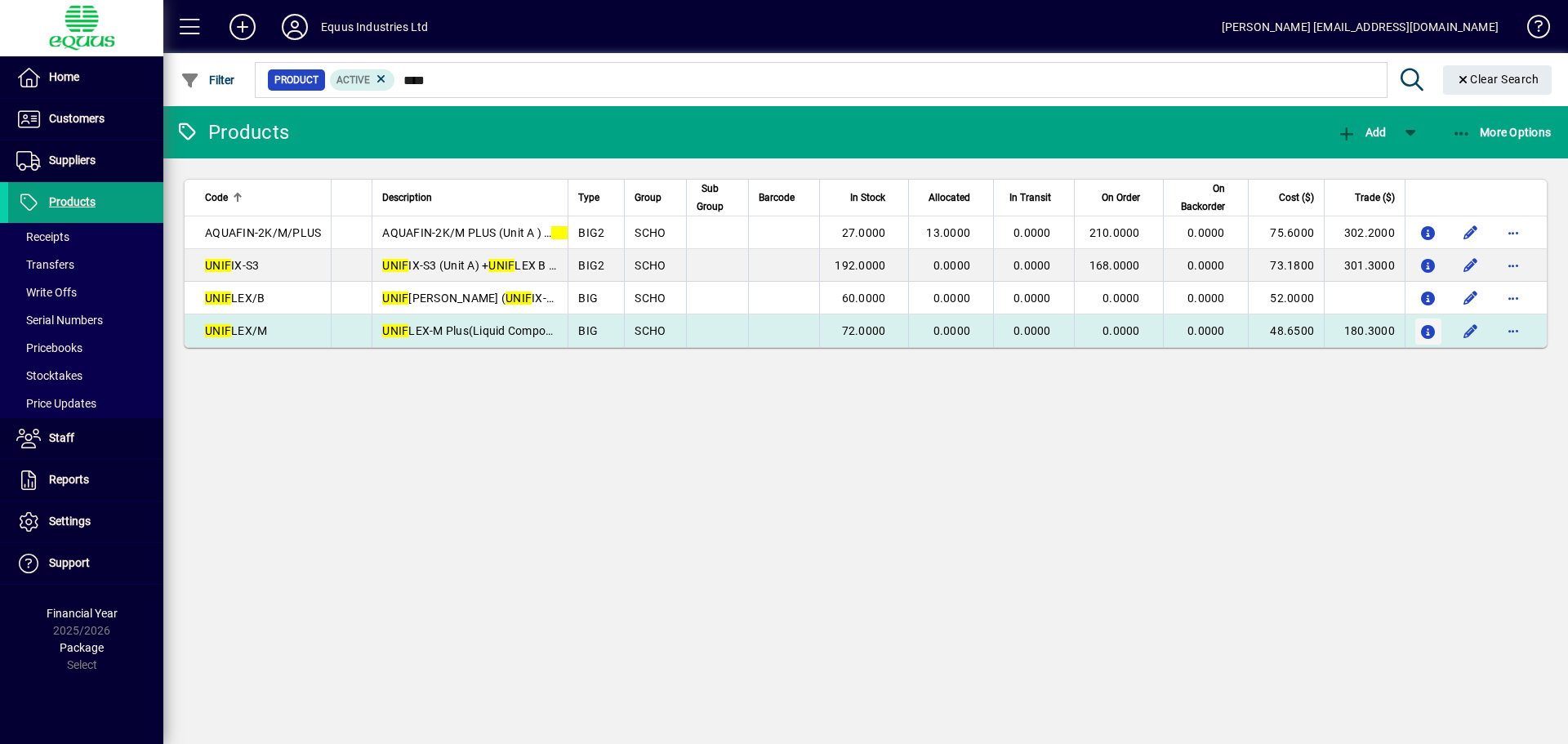
click at [1431, 328] on icon "button" at bounding box center [1428, 333] width 17 height 14
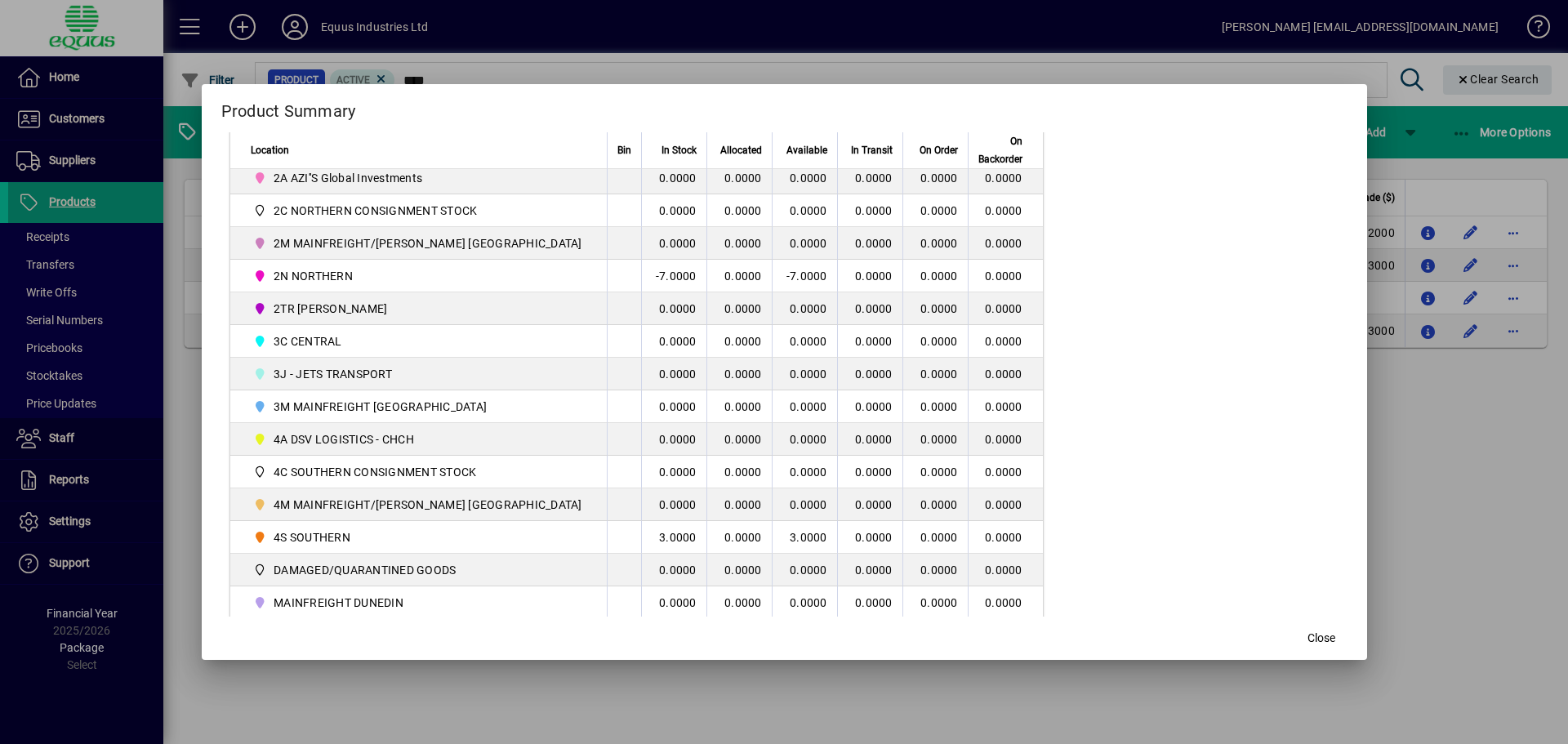
scroll to position [408, 0]
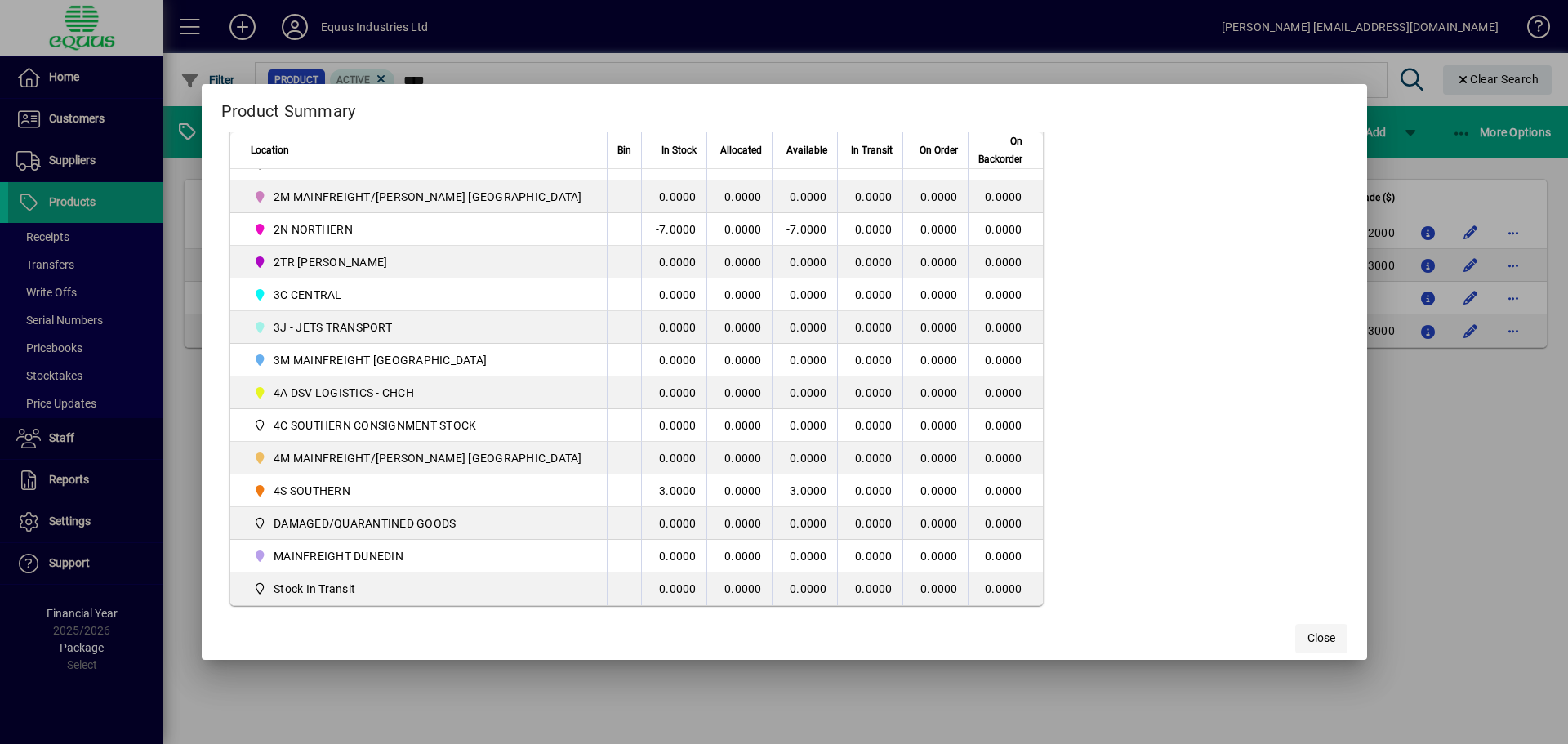
click at [1307, 639] on span "Close" at bounding box center [1320, 638] width 27 height 17
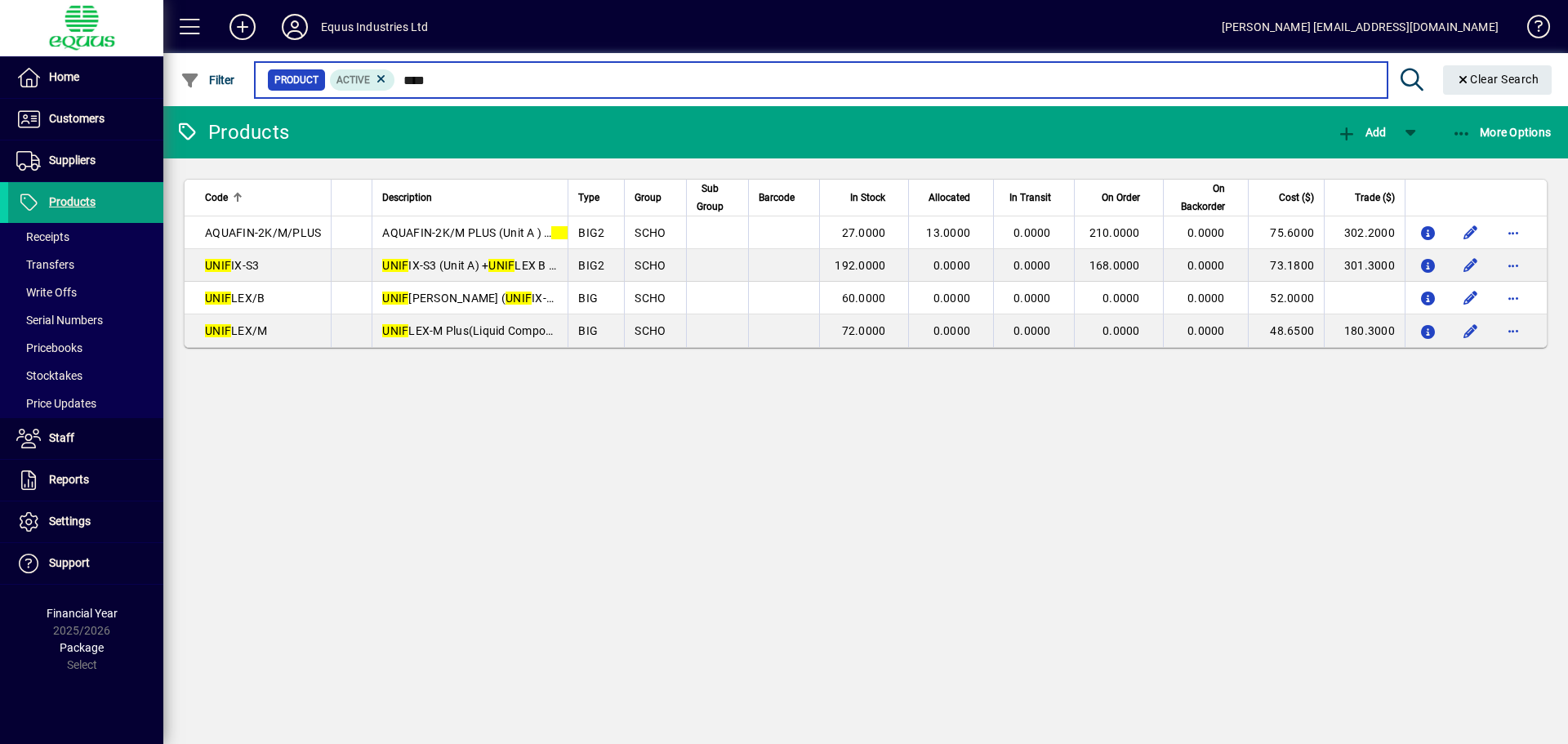
click at [440, 80] on input "****" at bounding box center [884, 81] width 978 height 23
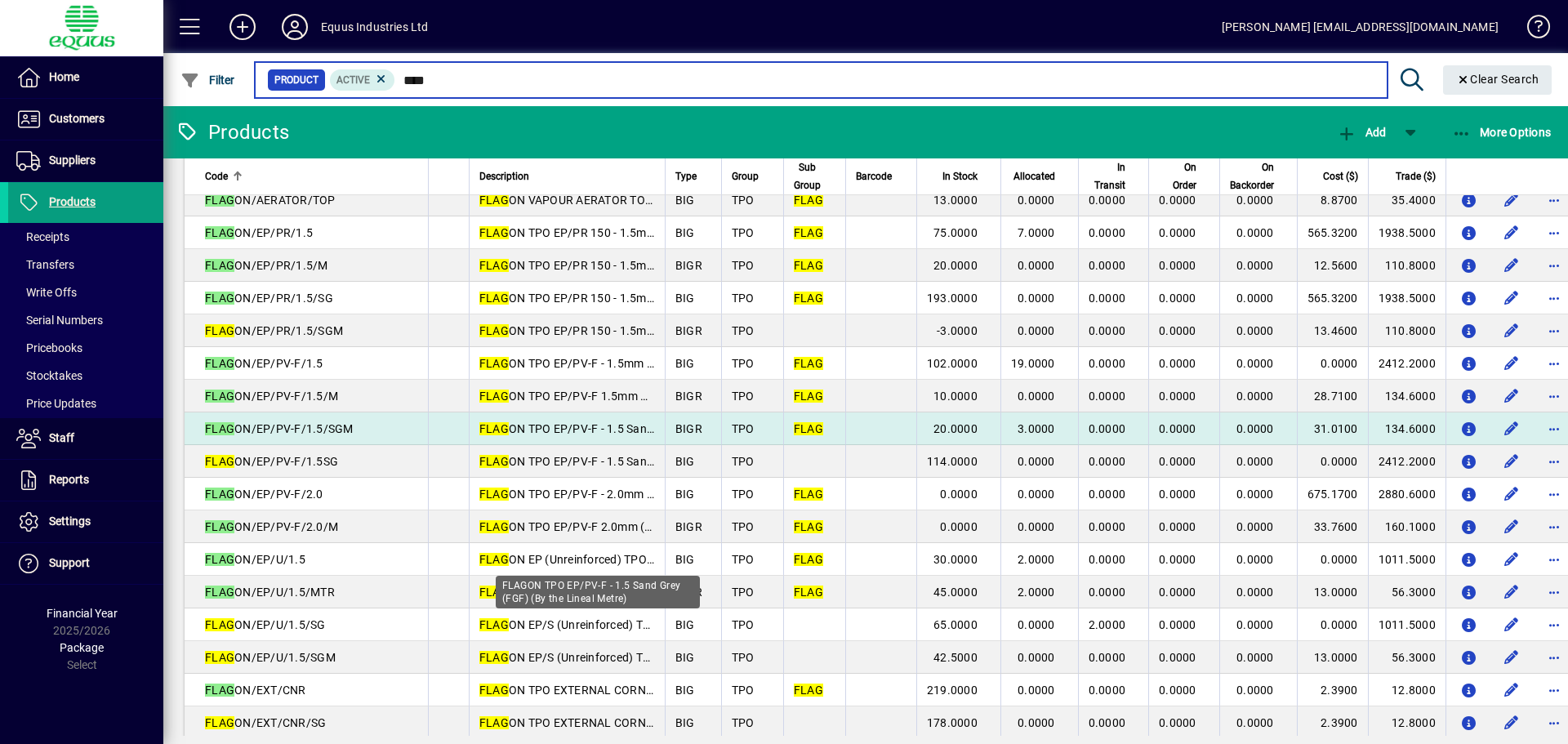
scroll to position [408, 0]
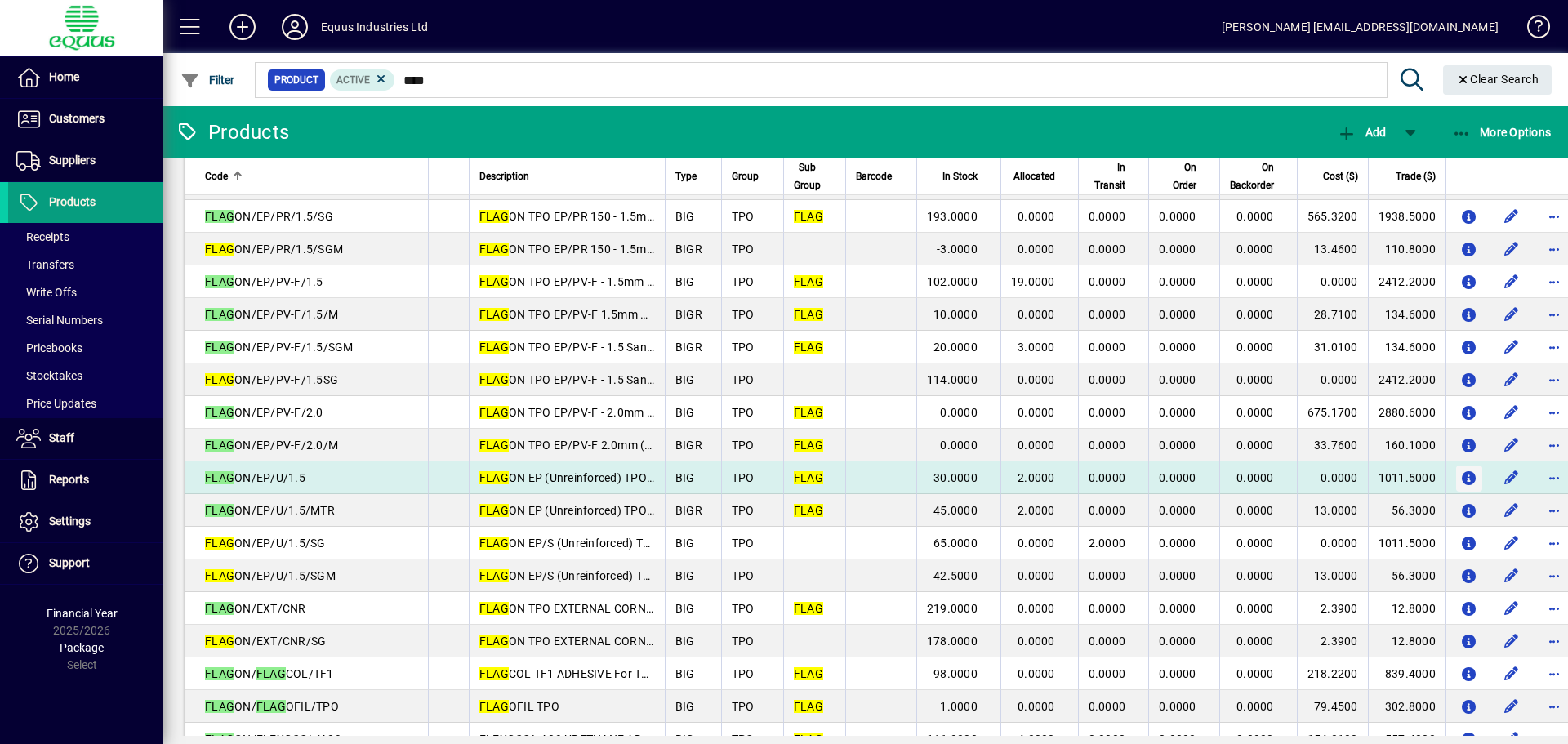
click at [1460, 480] on icon "button" at bounding box center [1468, 479] width 17 height 14
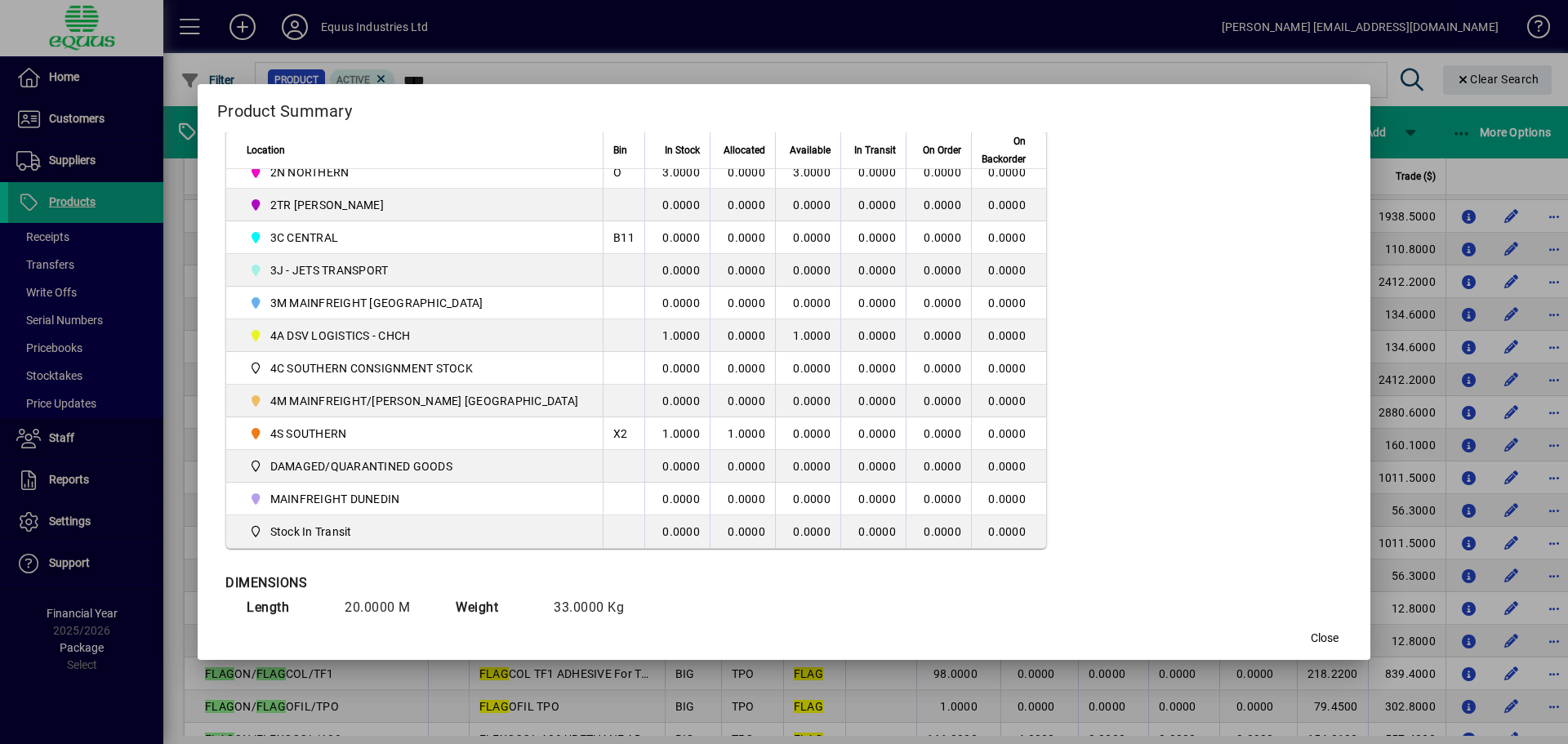
scroll to position [490, 0]
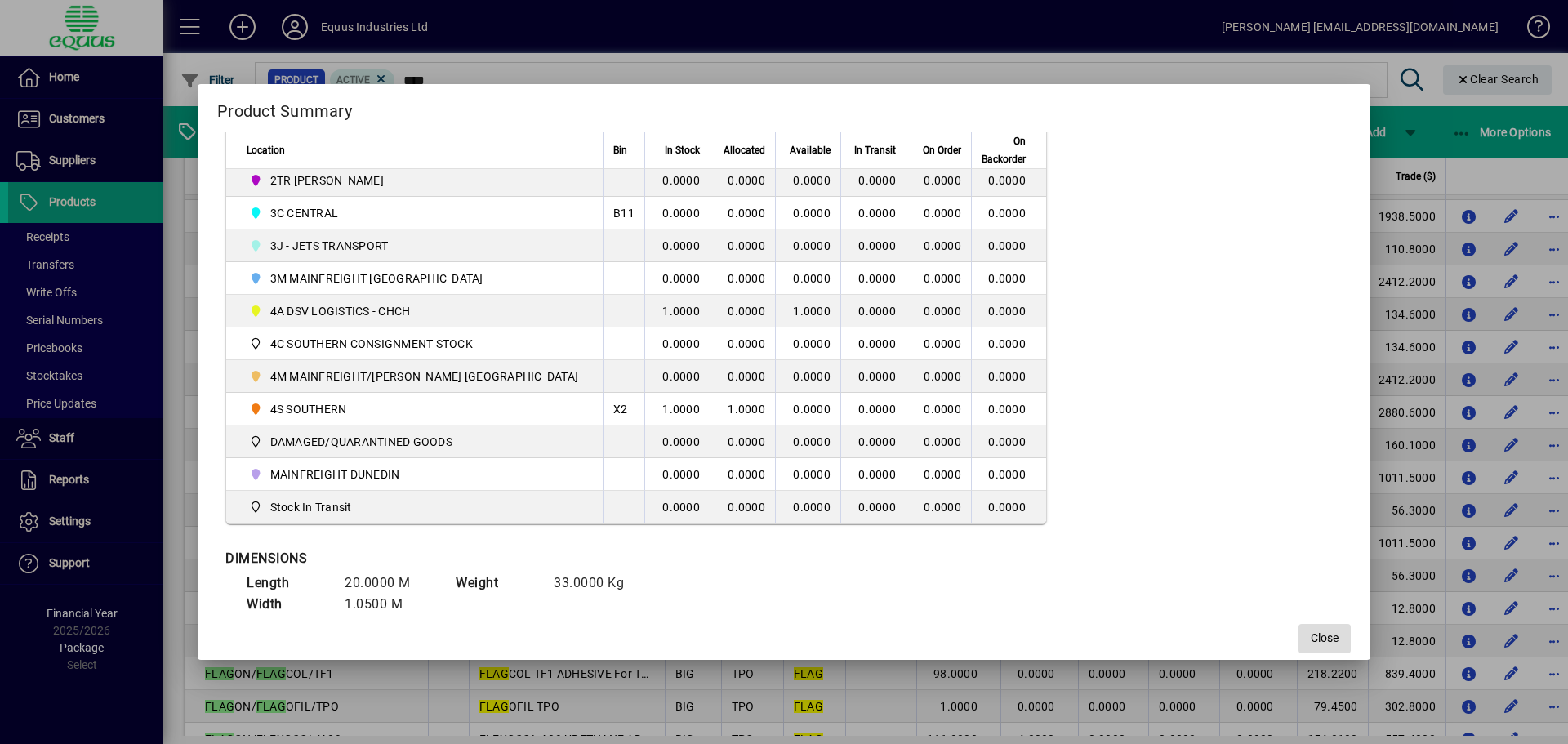
click at [1310, 631] on span "Close" at bounding box center [1324, 638] width 27 height 17
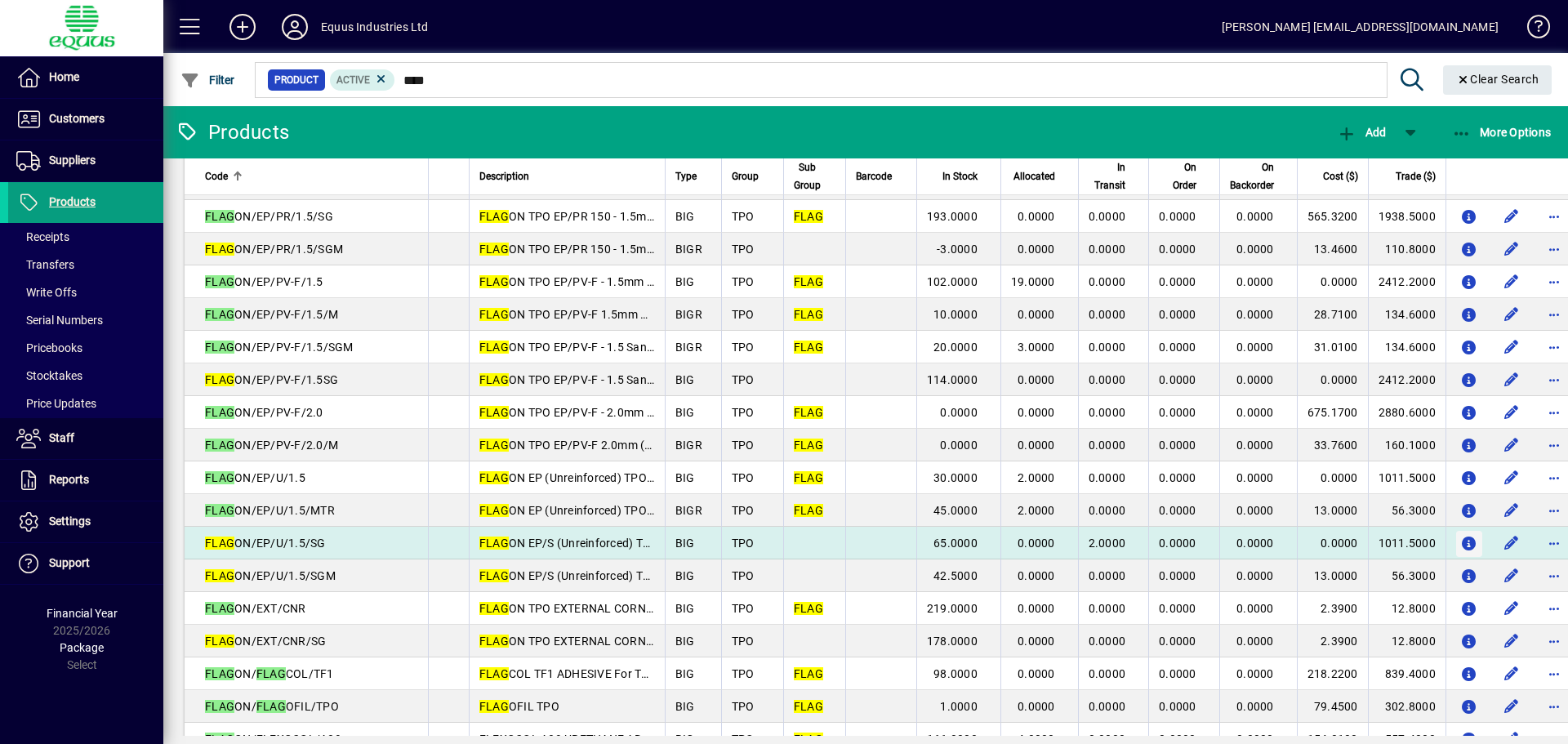
click at [1460, 545] on icon "button" at bounding box center [1468, 544] width 17 height 14
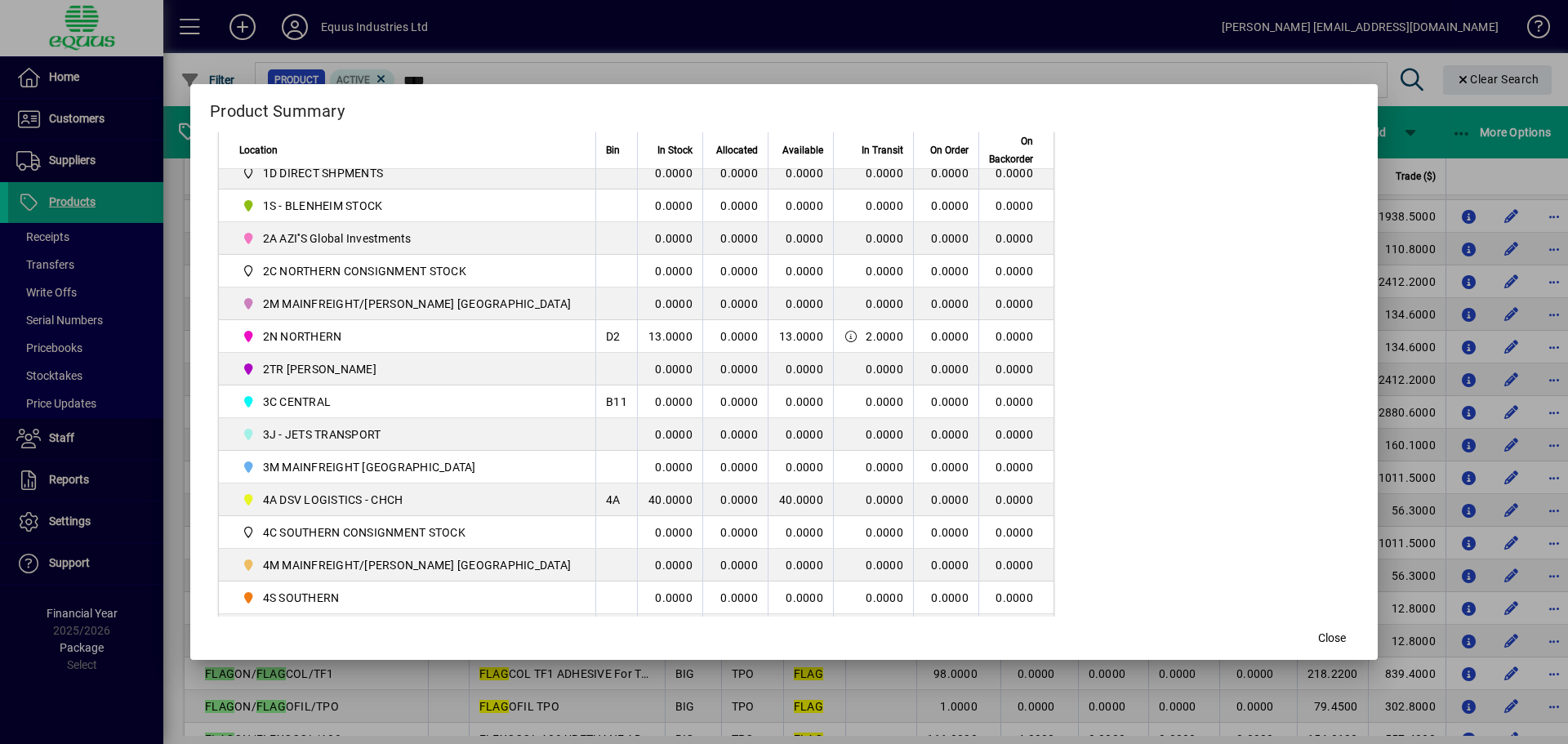
scroll to position [327, 0]
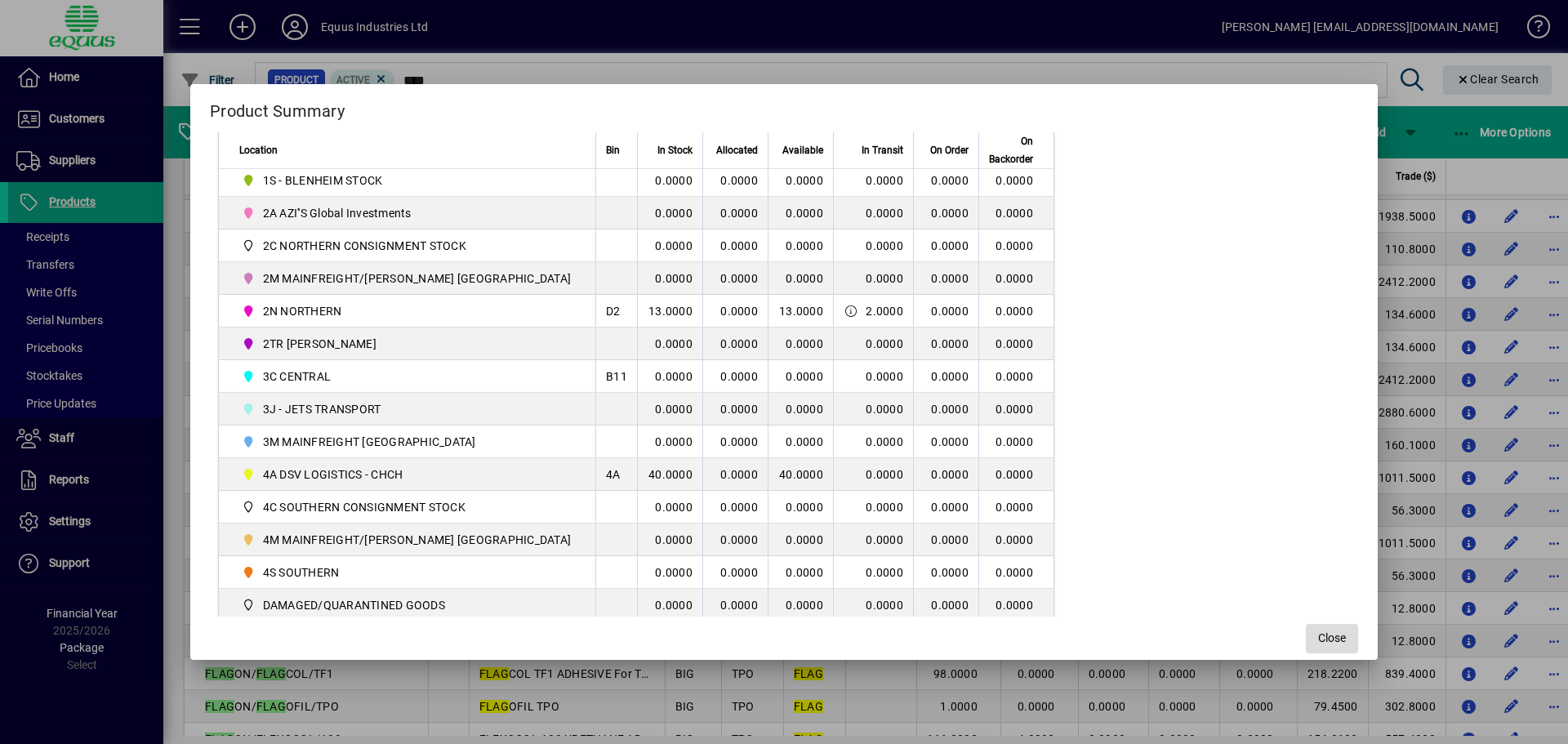
click at [1306, 625] on span "button" at bounding box center [1332, 638] width 52 height 39
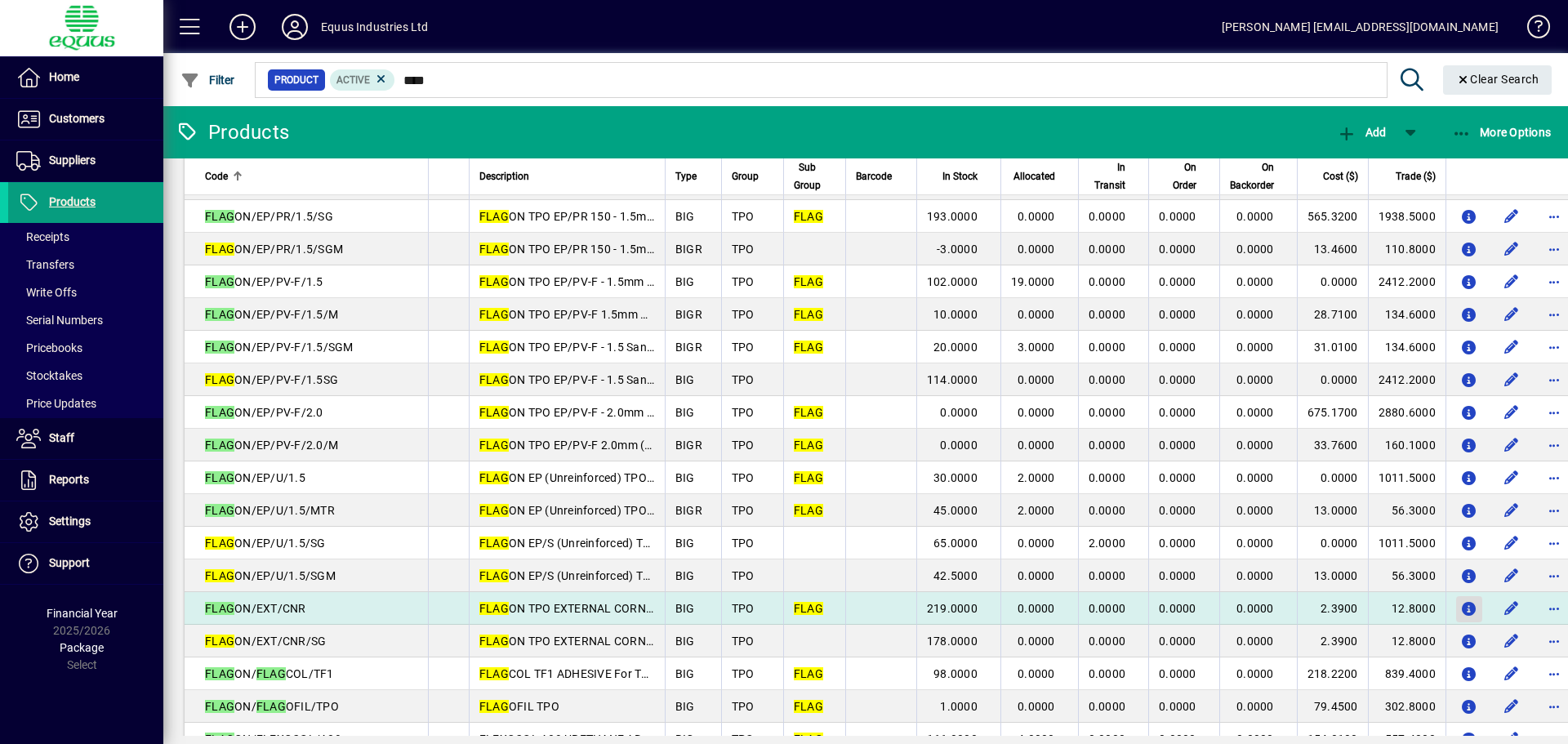
click at [1460, 606] on icon "button" at bounding box center [1468, 609] width 17 height 14
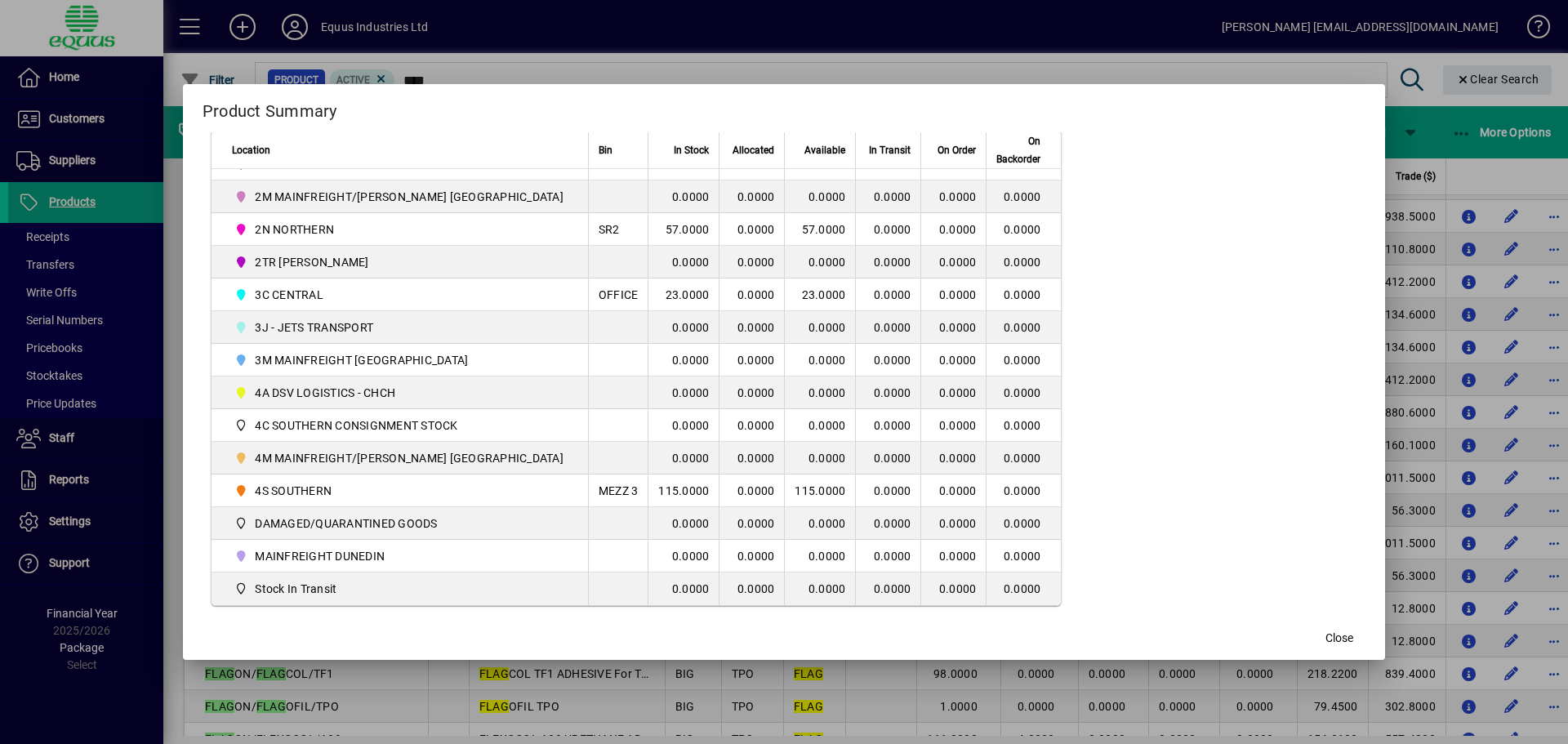
scroll to position [414, 0]
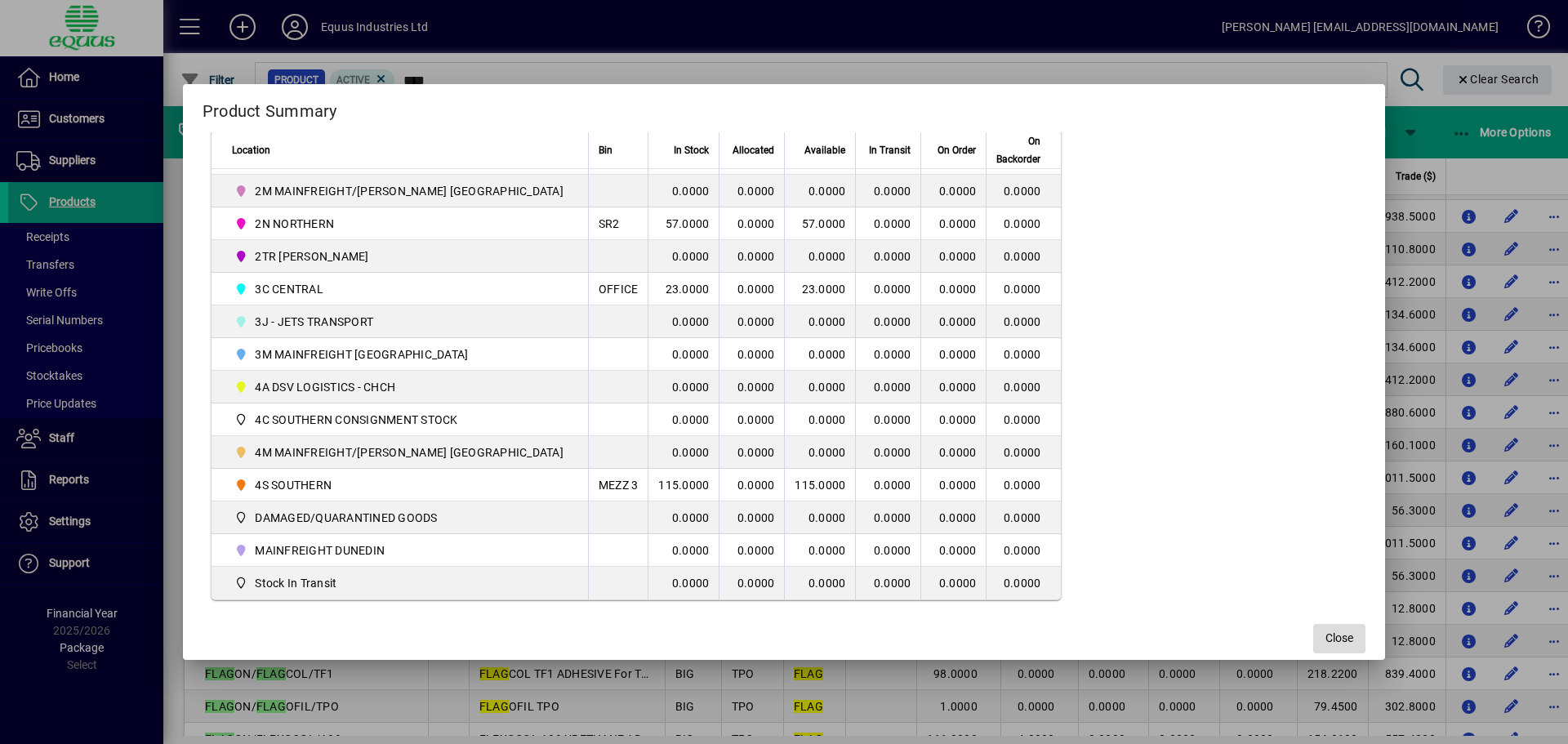
click at [1325, 643] on span "Close" at bounding box center [1339, 638] width 27 height 17
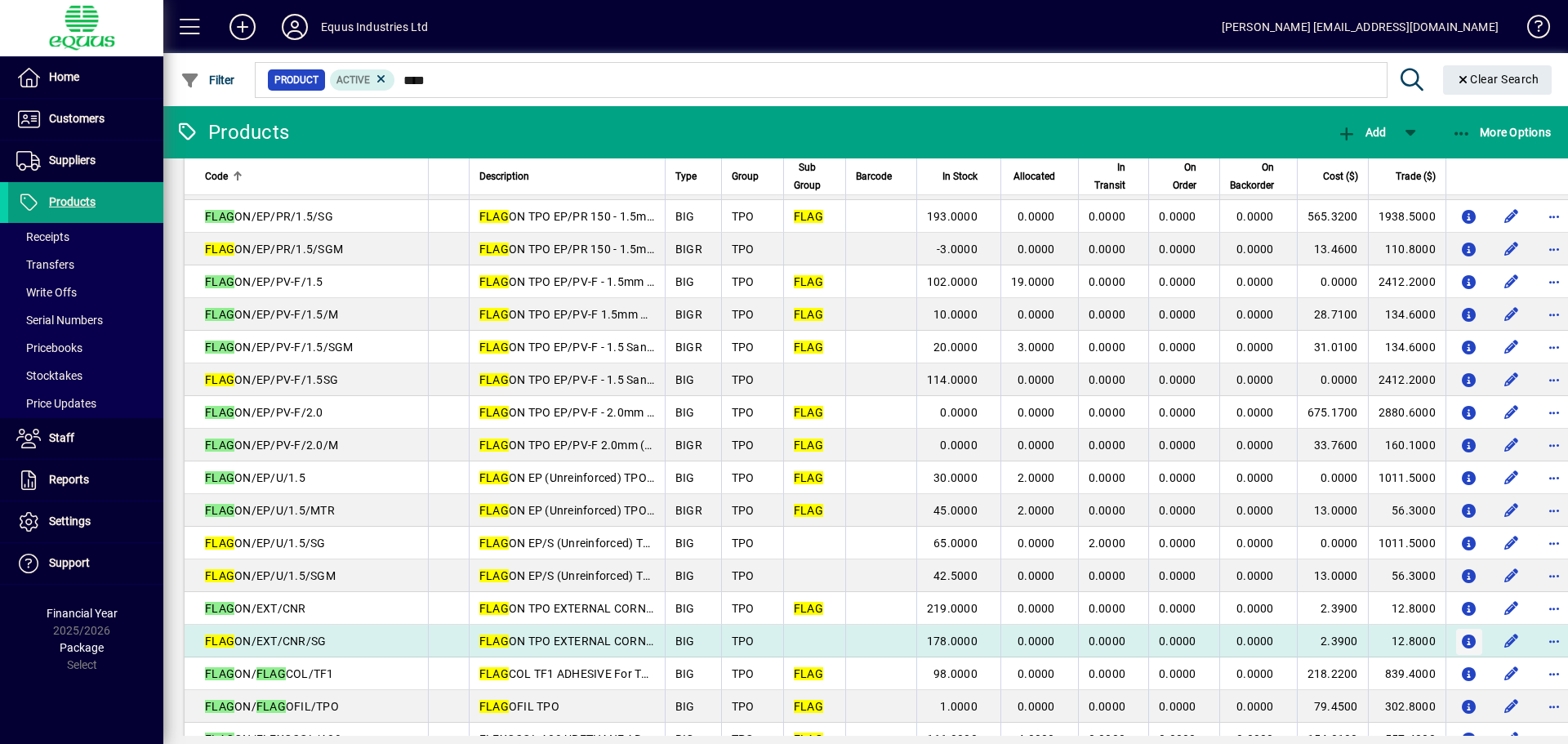
click at [1460, 639] on icon "button" at bounding box center [1468, 643] width 17 height 14
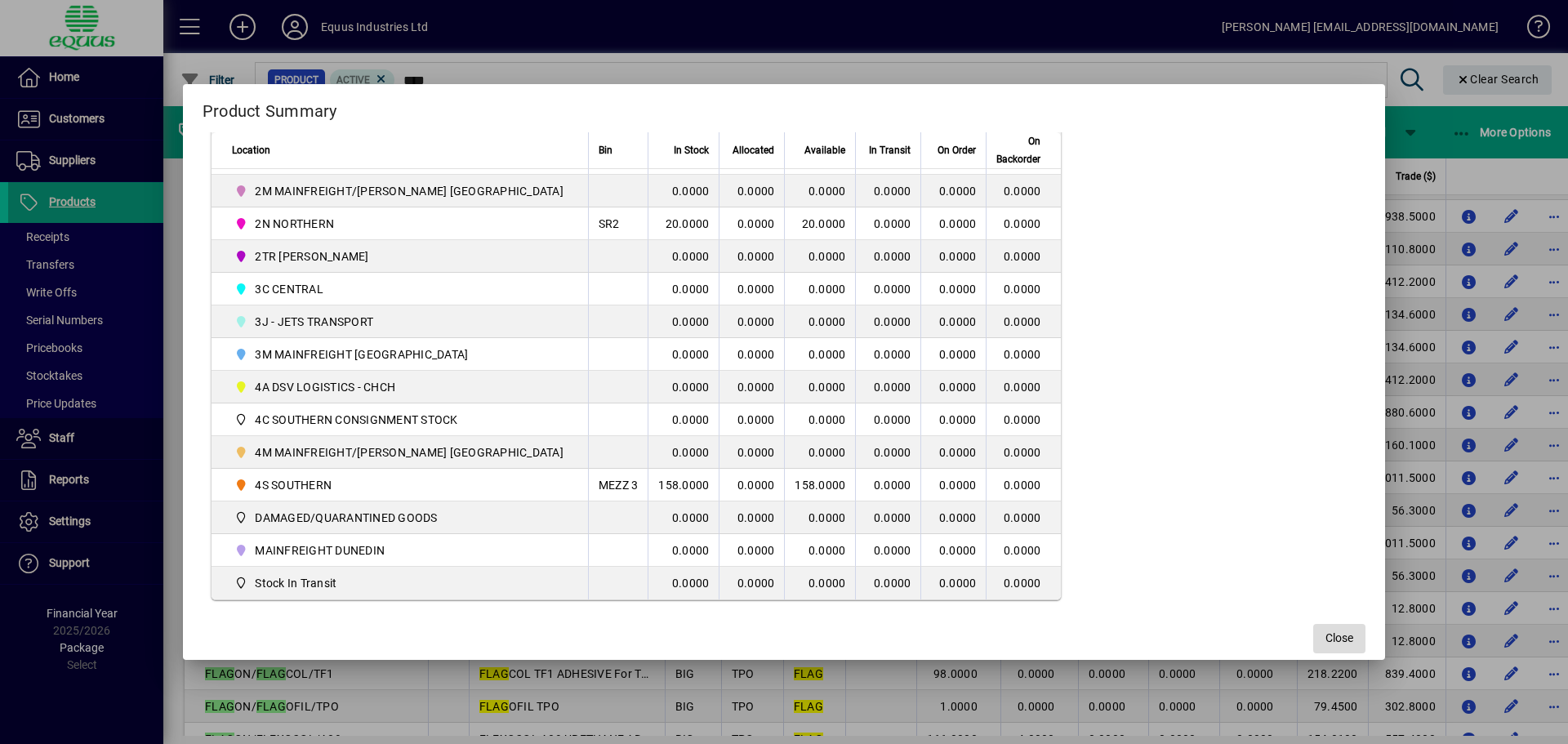
click at [1325, 630] on span "Close" at bounding box center [1339, 638] width 27 height 17
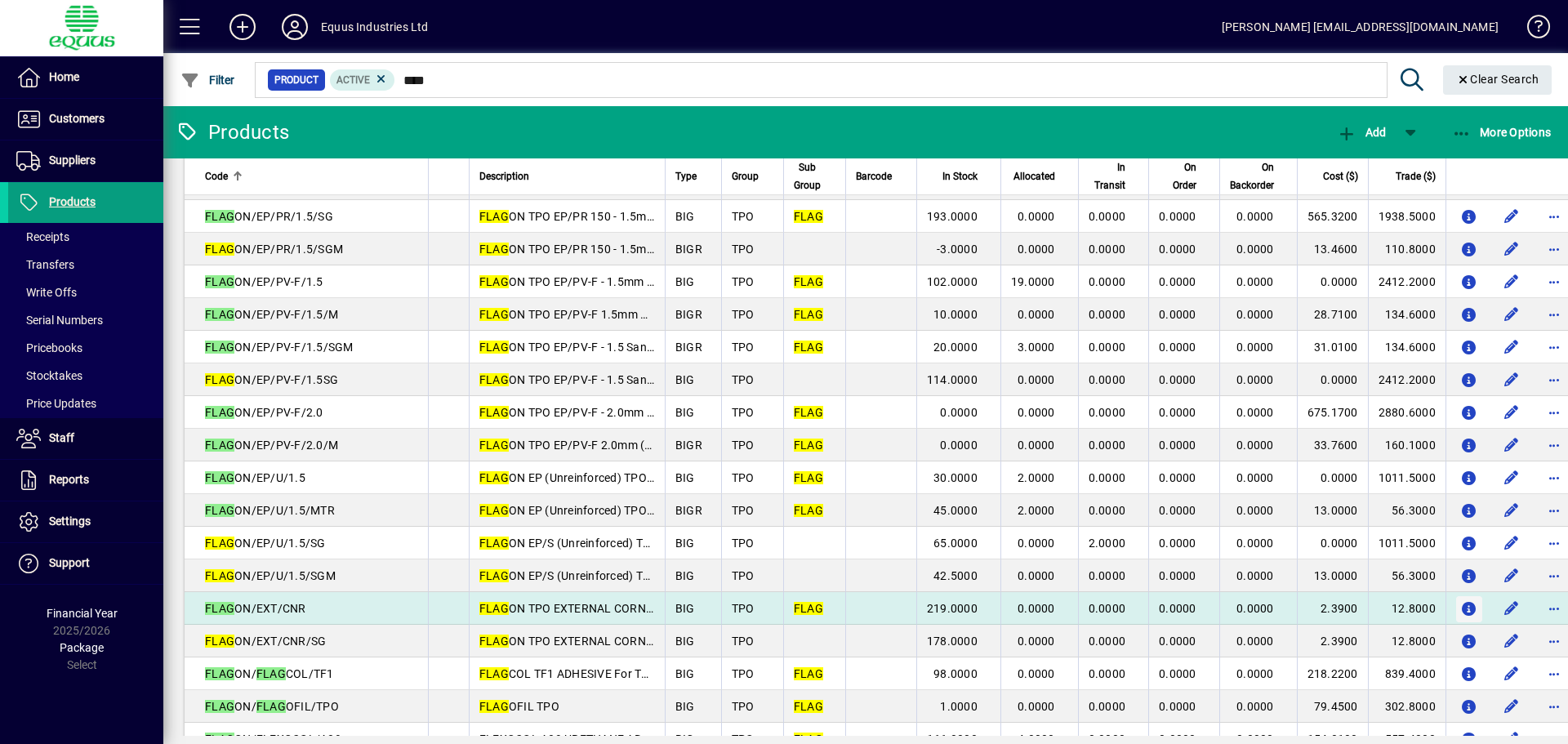
click at [1460, 603] on icon "button" at bounding box center [1468, 609] width 17 height 14
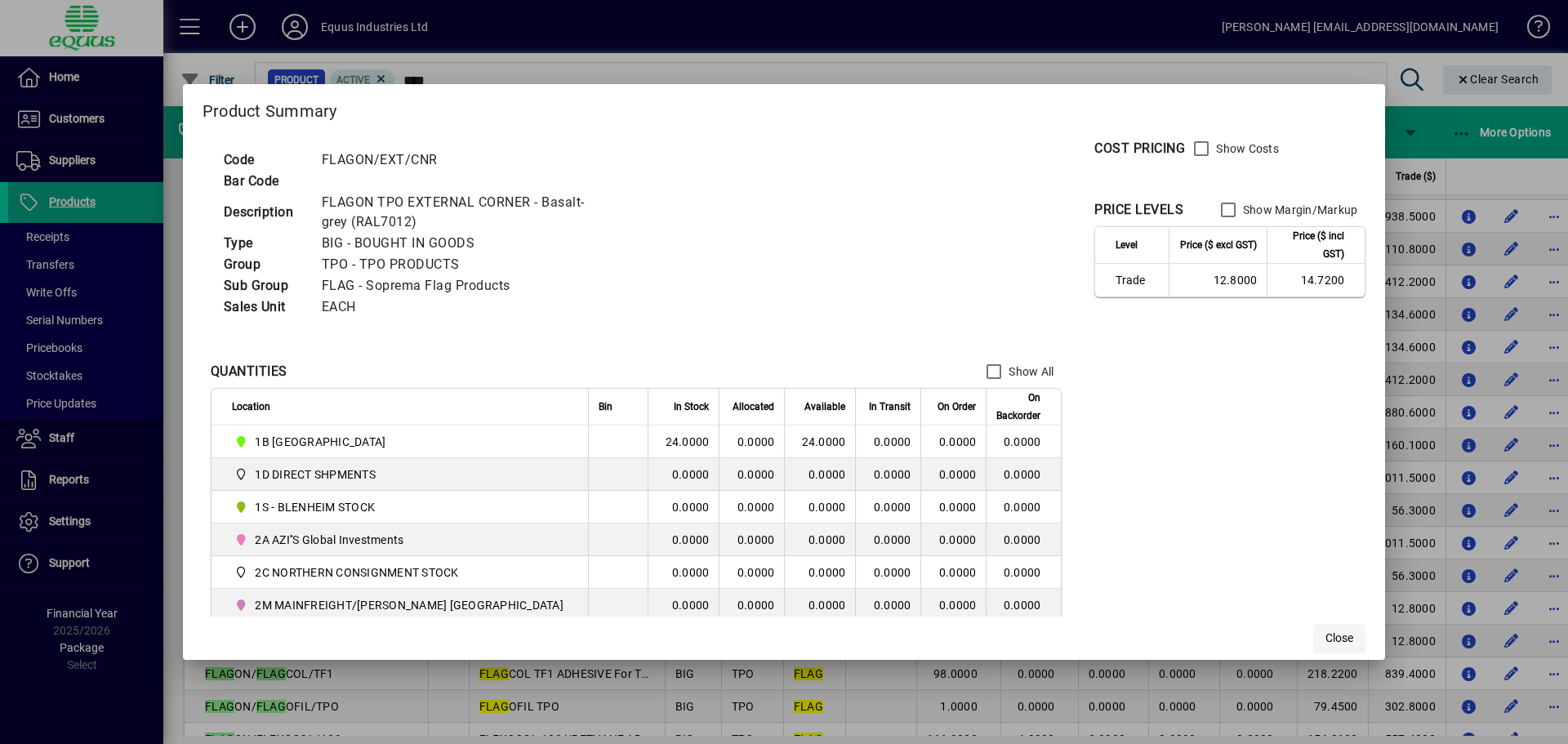
click at [1325, 631] on span "Close" at bounding box center [1339, 638] width 27 height 17
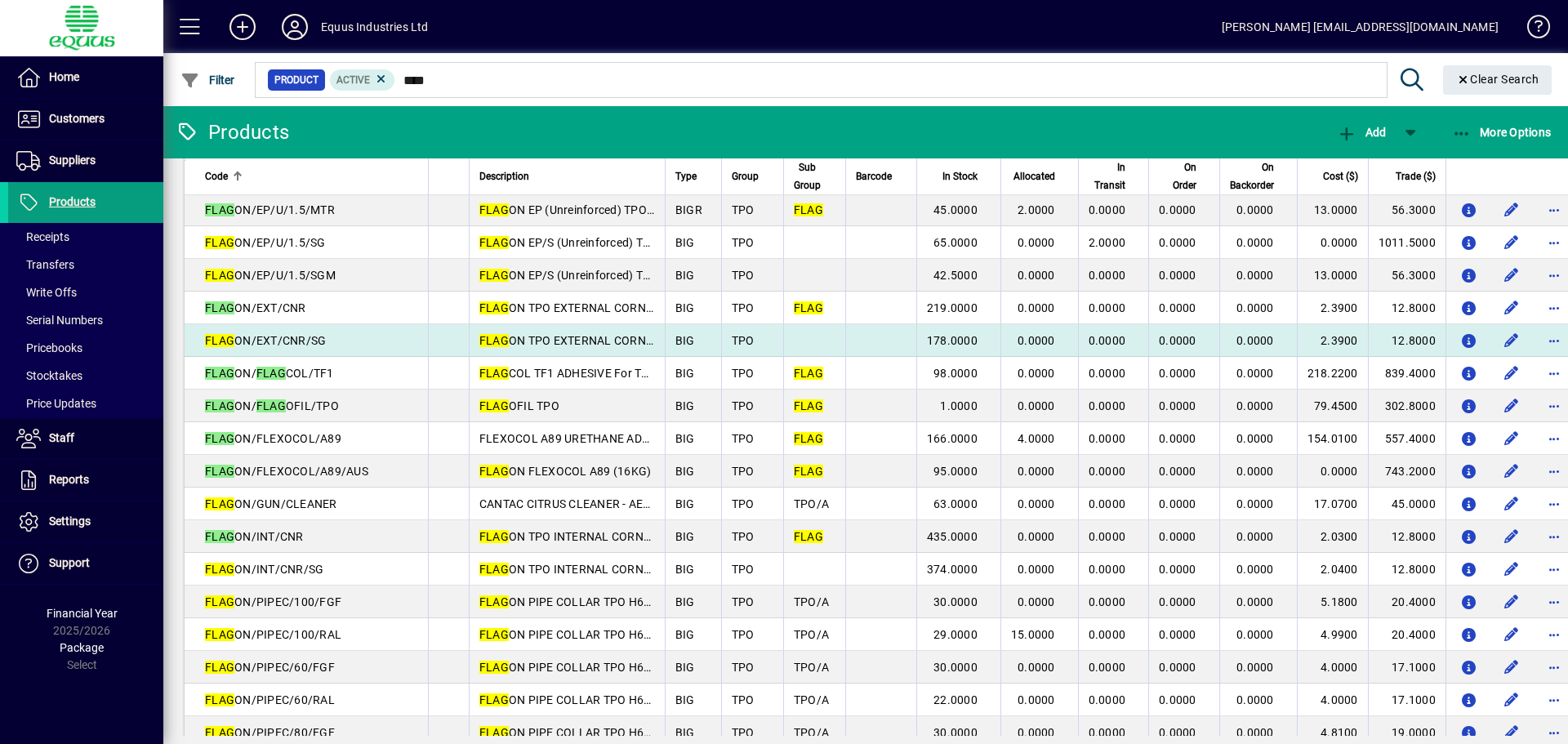
scroll to position [736, 0]
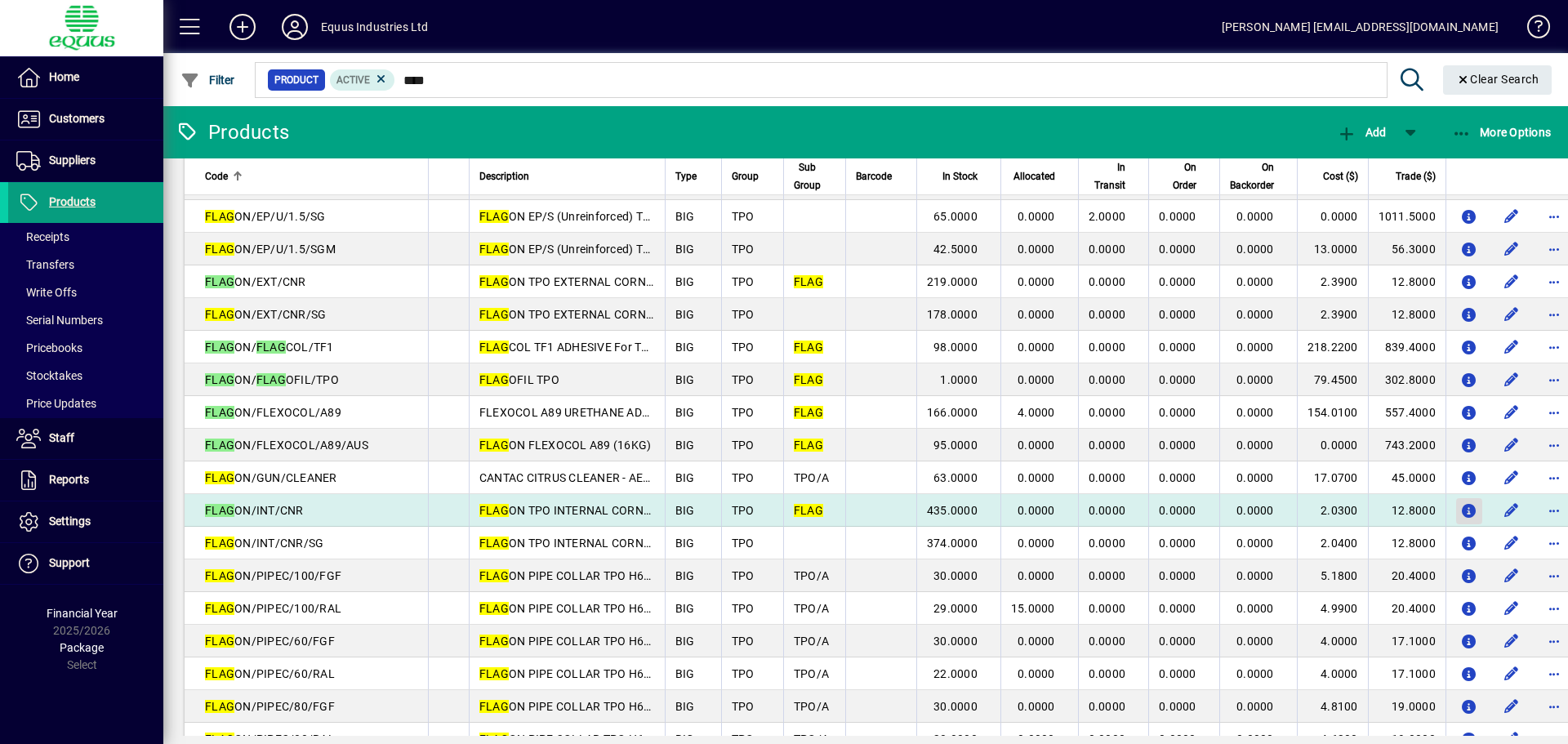
click at [1460, 512] on icon "button" at bounding box center [1468, 511] width 17 height 14
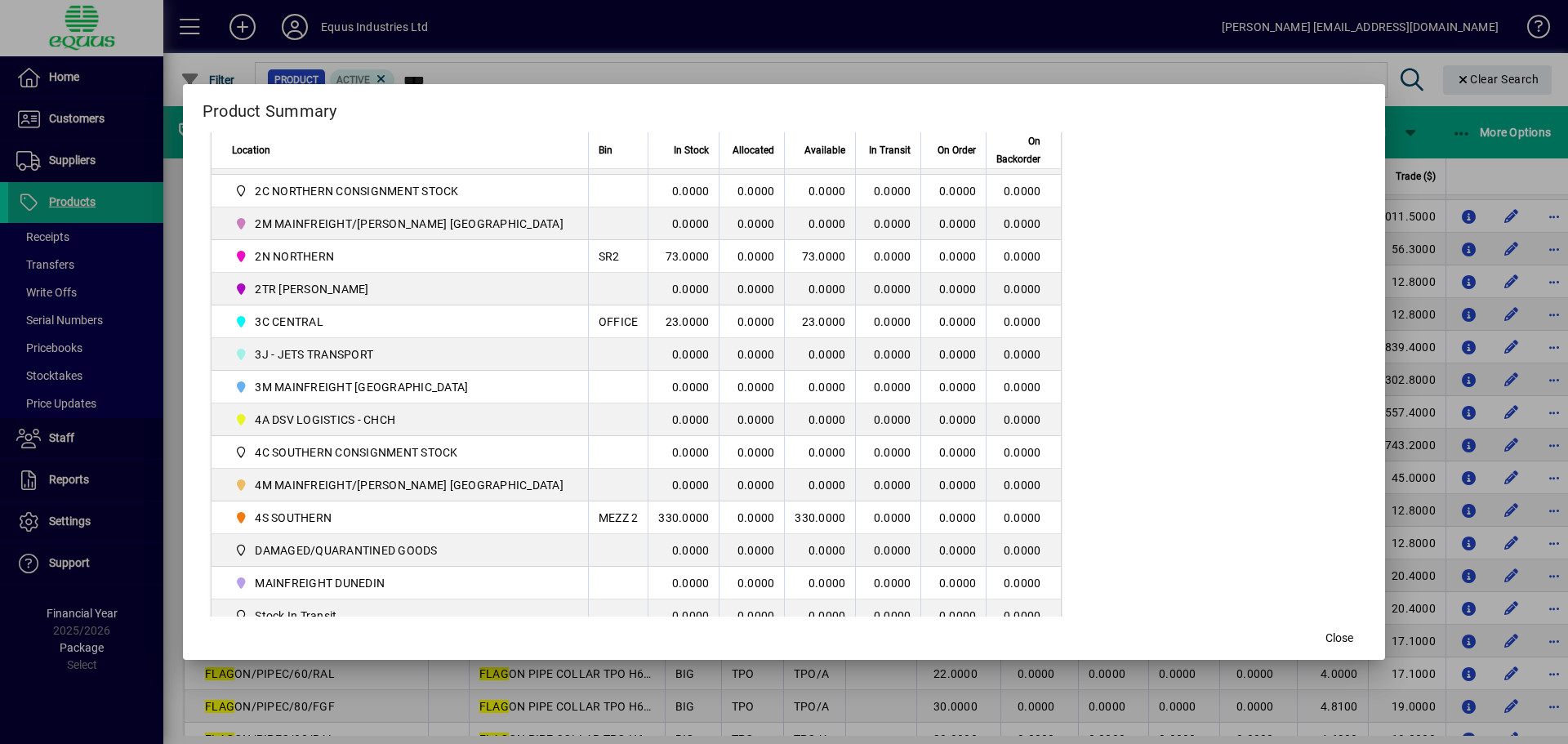
scroll to position [408, 0]
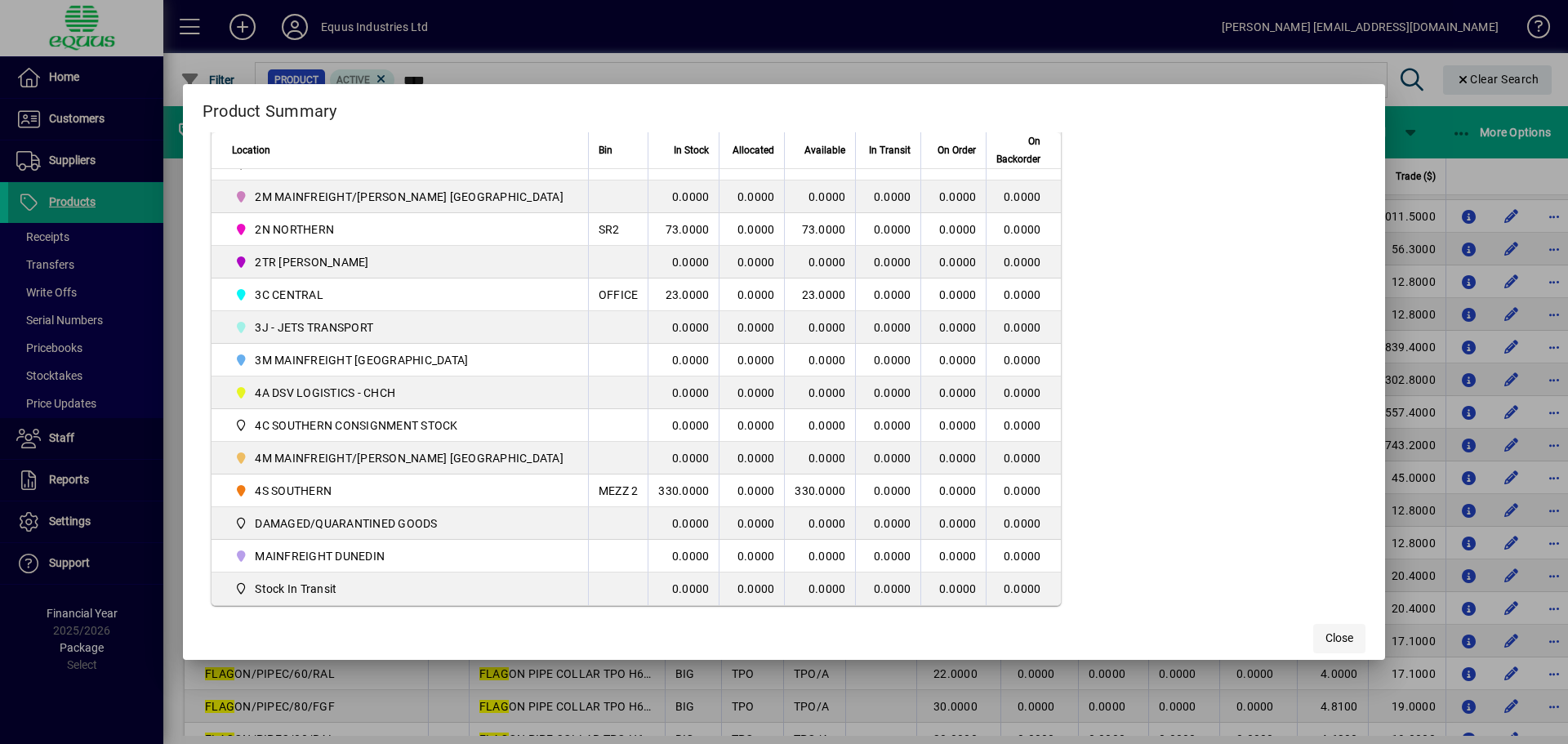
click at [1325, 641] on span "Close" at bounding box center [1339, 638] width 27 height 17
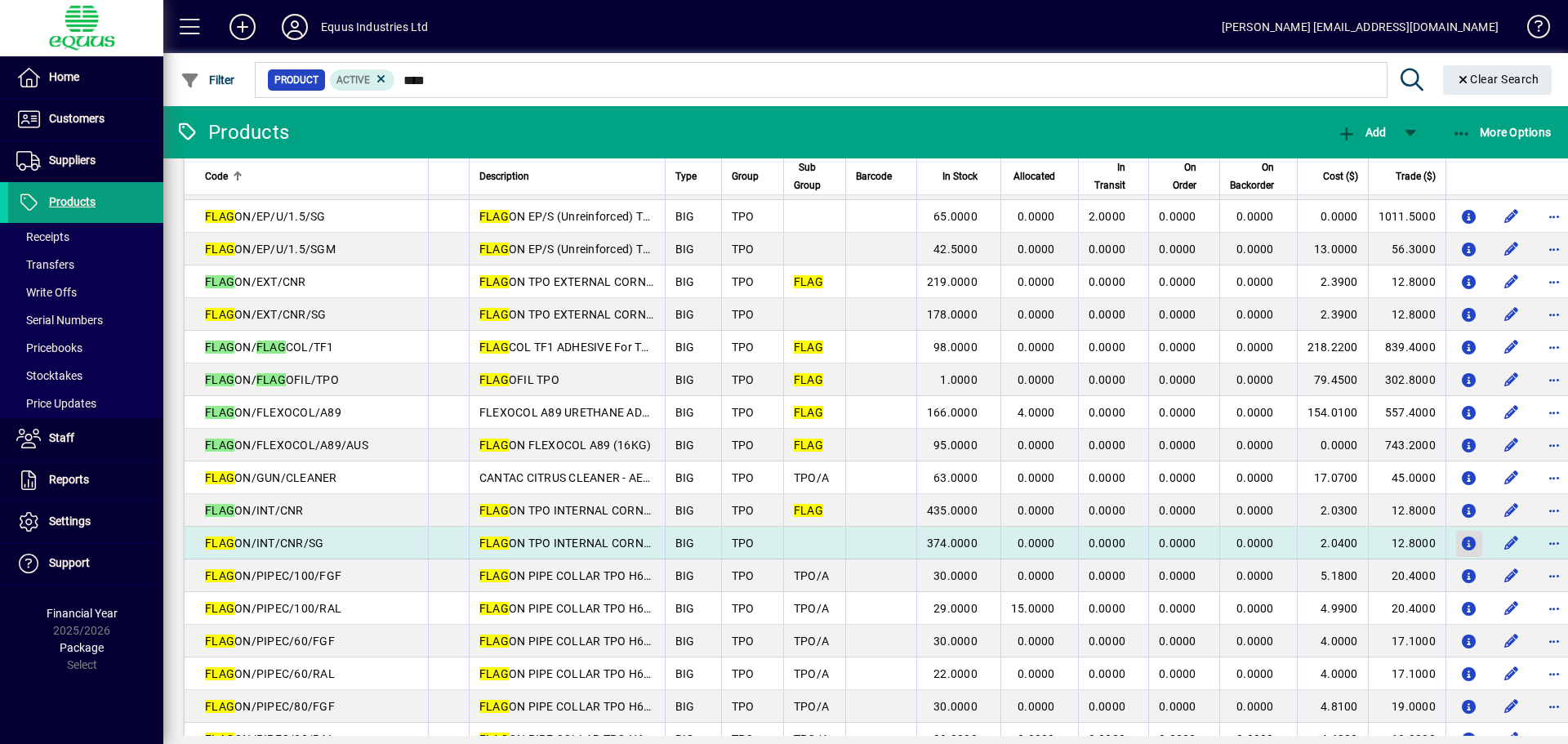
click at [1460, 544] on icon "button" at bounding box center [1468, 544] width 17 height 14
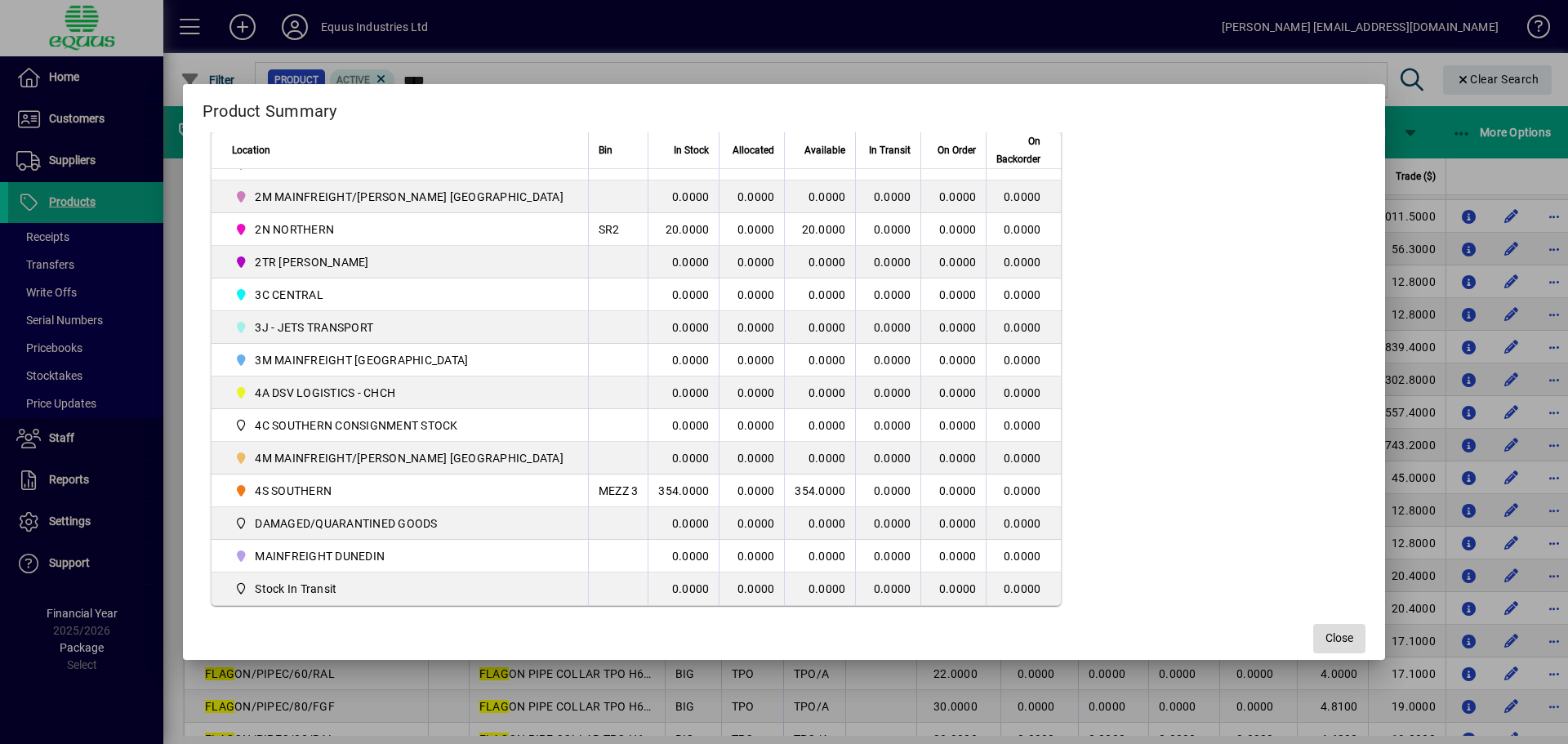
click at [1325, 635] on span "Close" at bounding box center [1339, 638] width 27 height 17
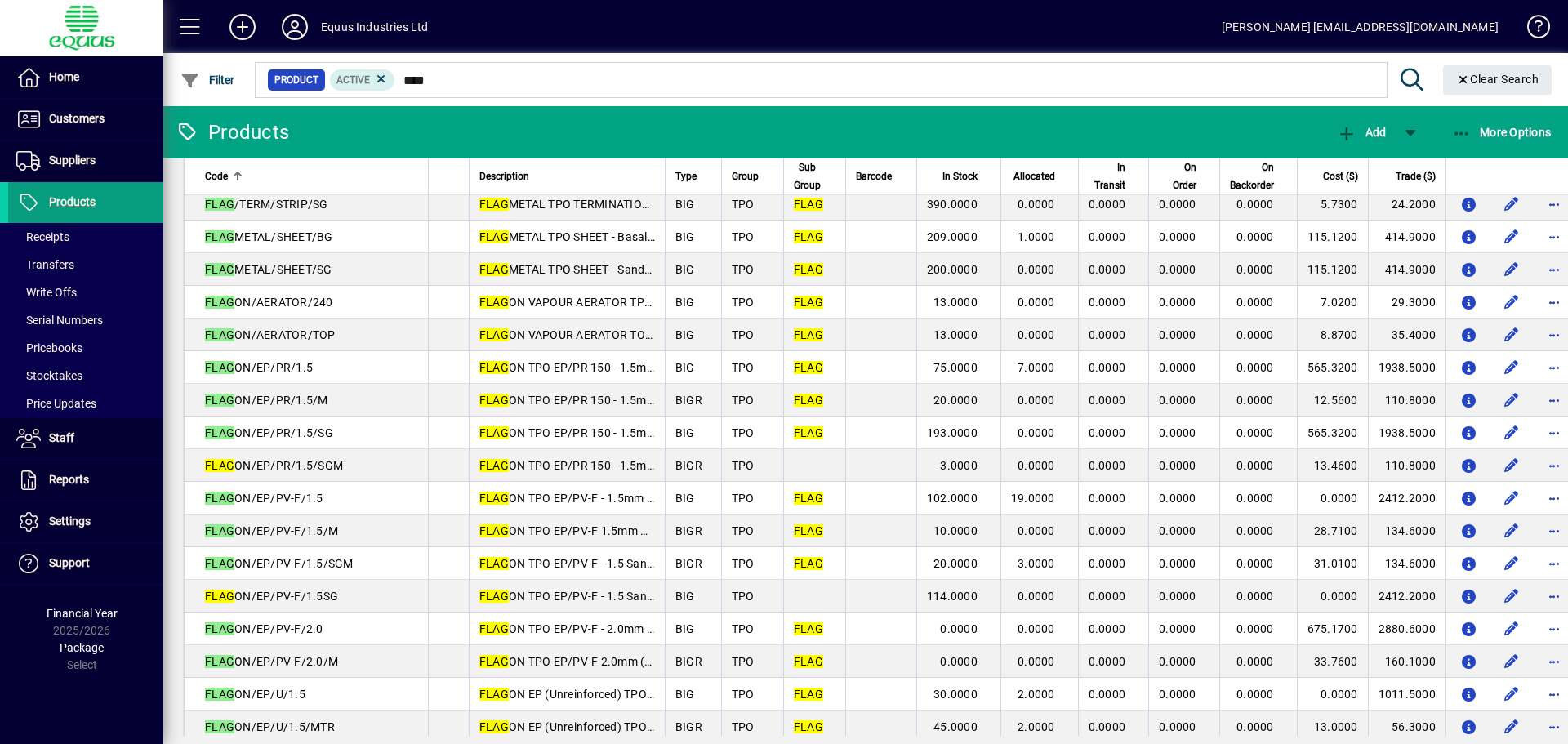
scroll to position [0, 0]
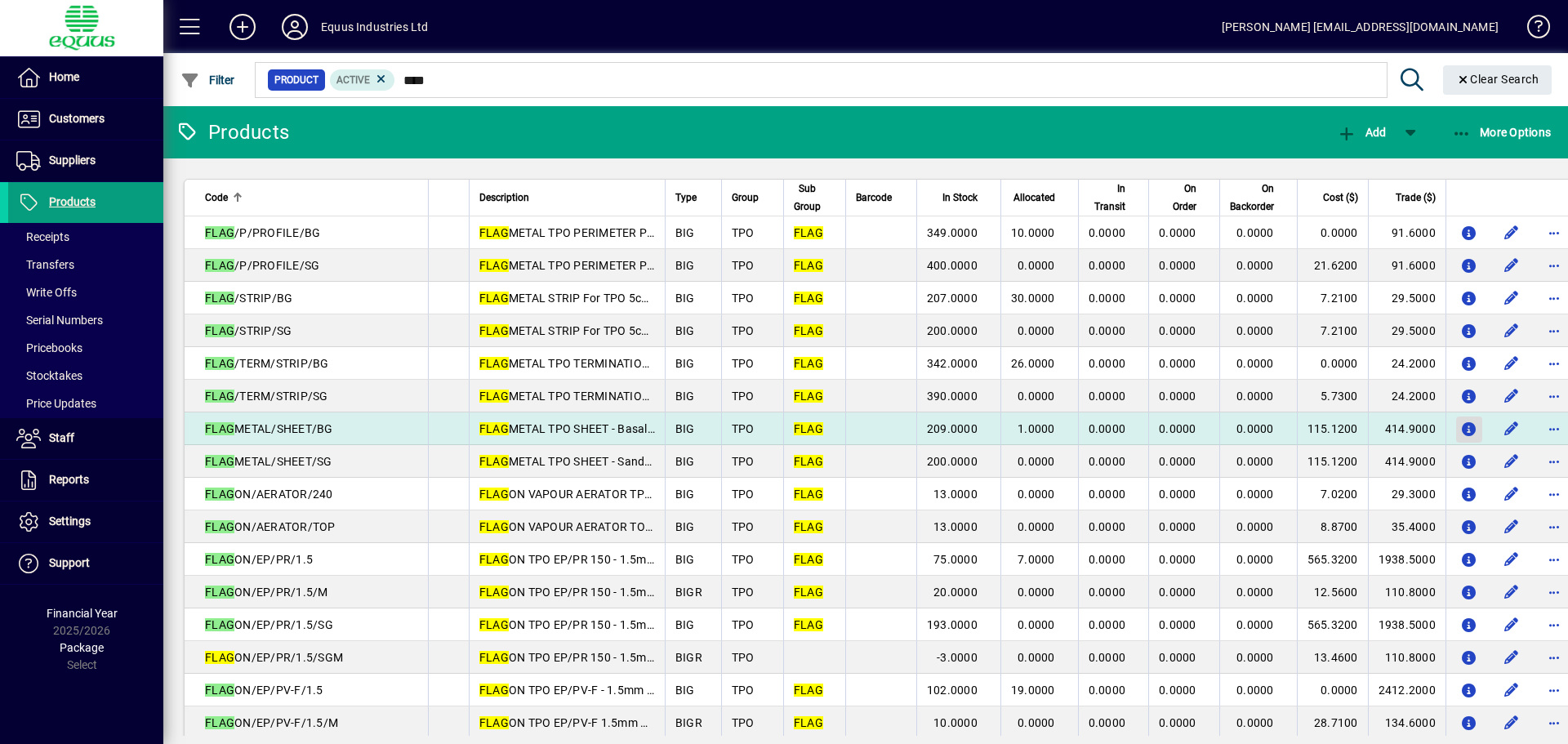
click at [1460, 424] on icon "button" at bounding box center [1468, 430] width 17 height 14
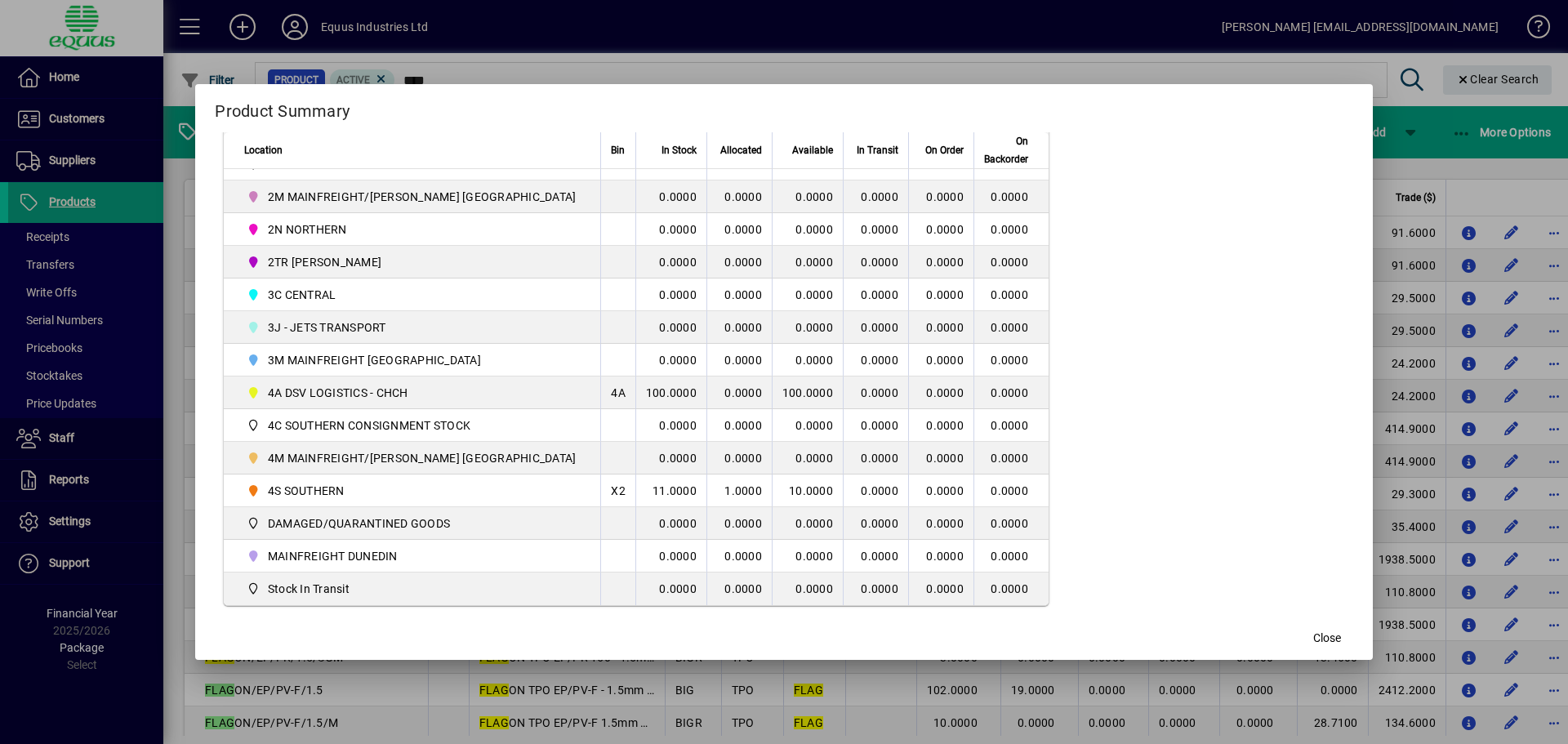
scroll to position [490, 0]
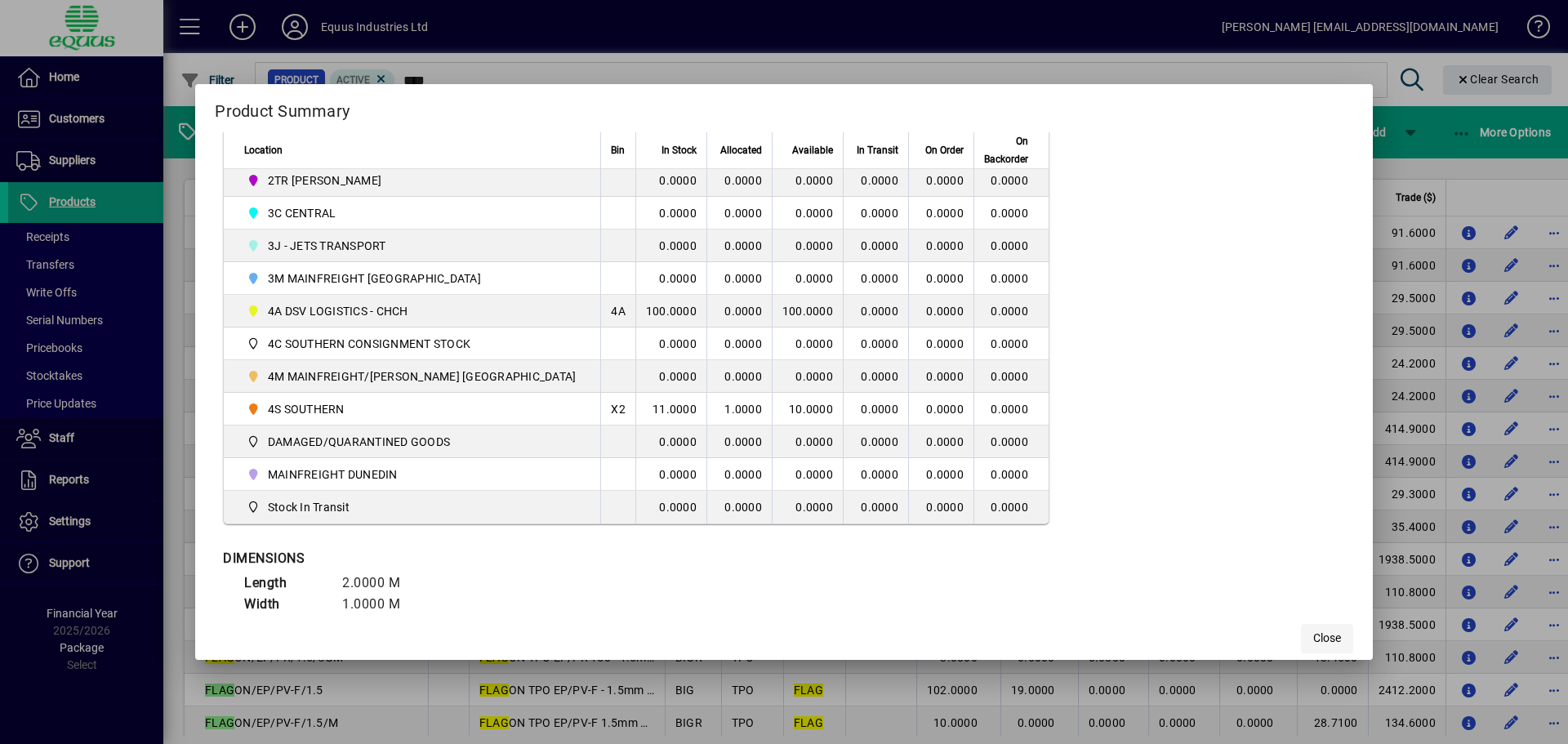
click at [1313, 631] on span "Close" at bounding box center [1326, 638] width 27 height 17
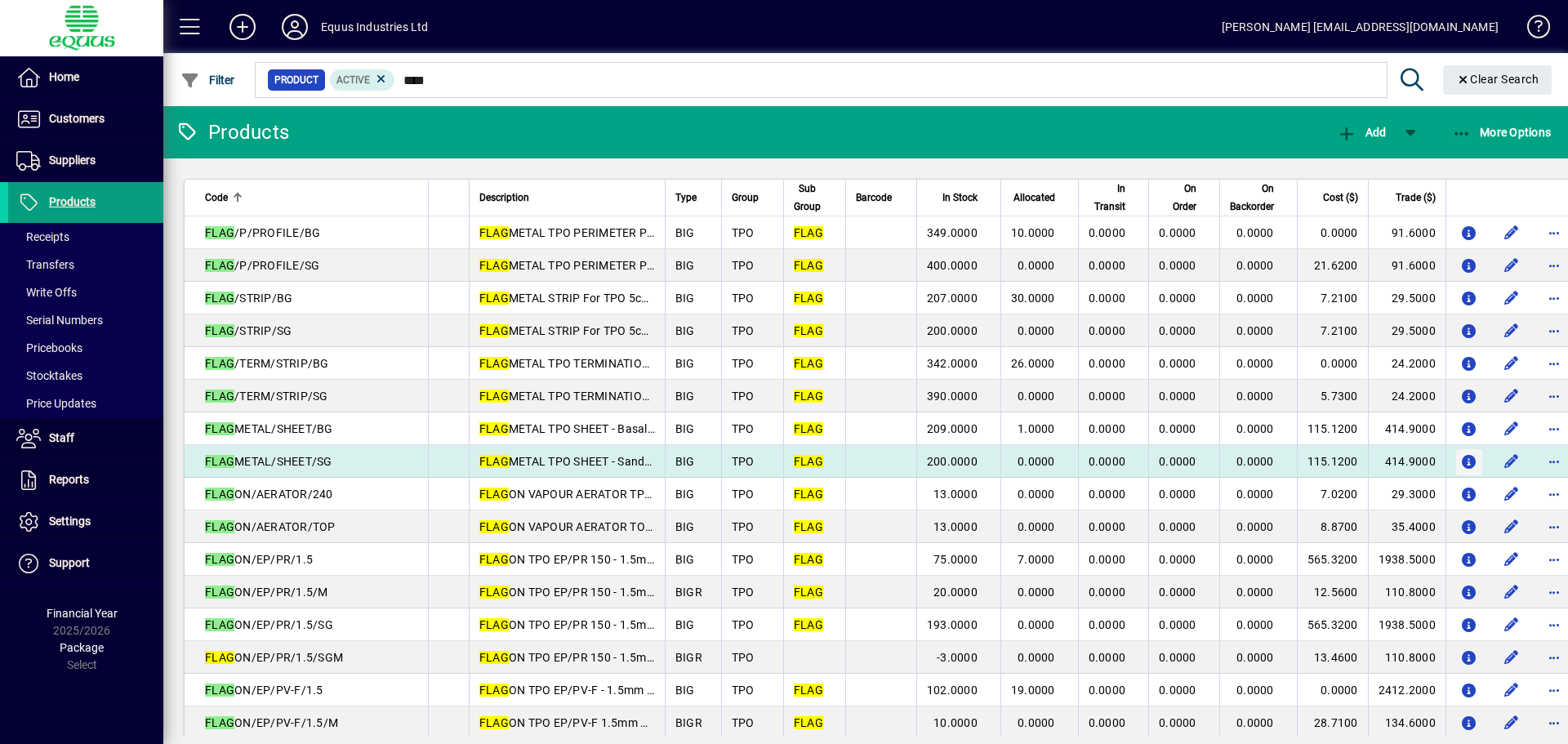
click at [1460, 462] on icon "button" at bounding box center [1468, 462] width 17 height 14
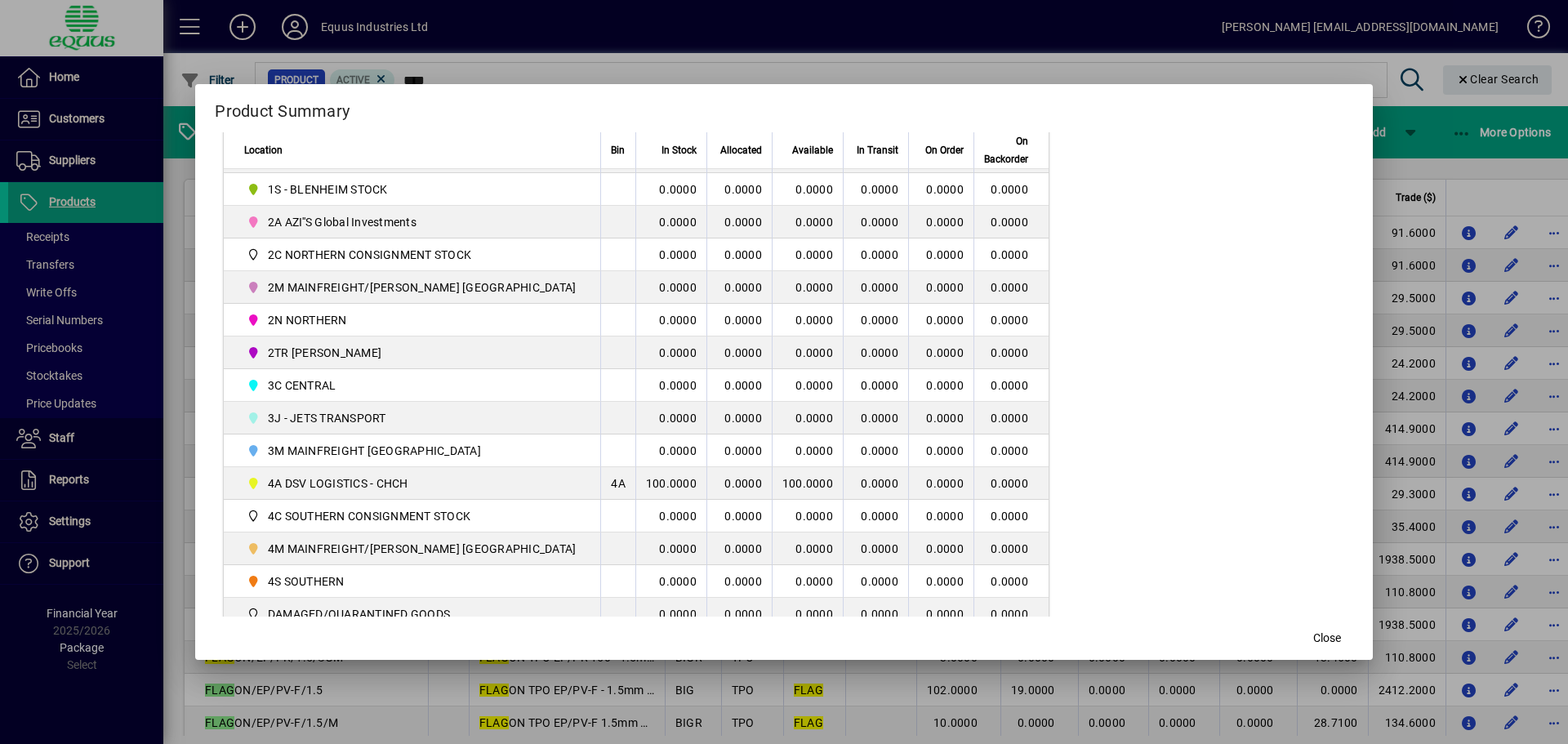
scroll to position [327, 0]
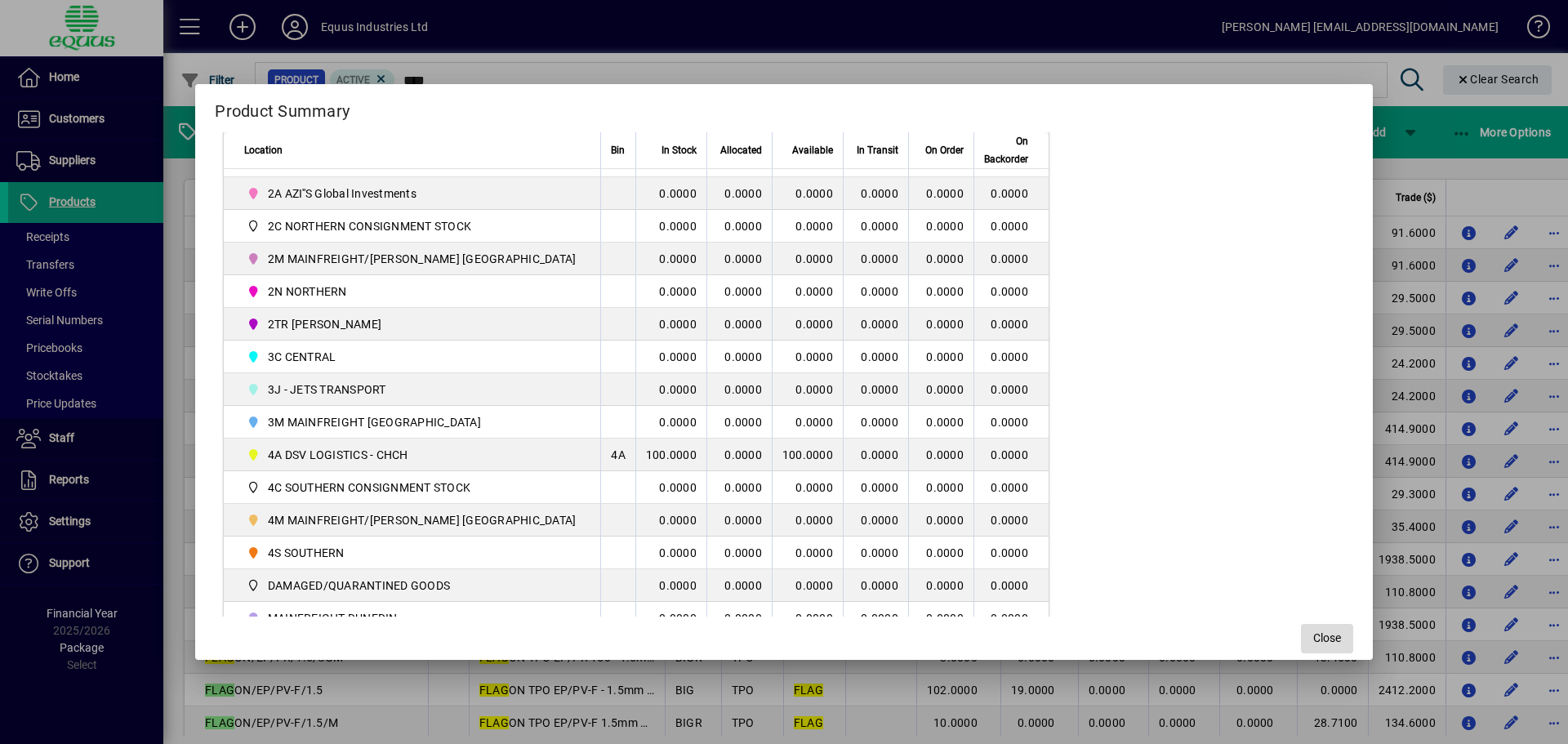
click at [1313, 640] on span "Close" at bounding box center [1326, 638] width 27 height 17
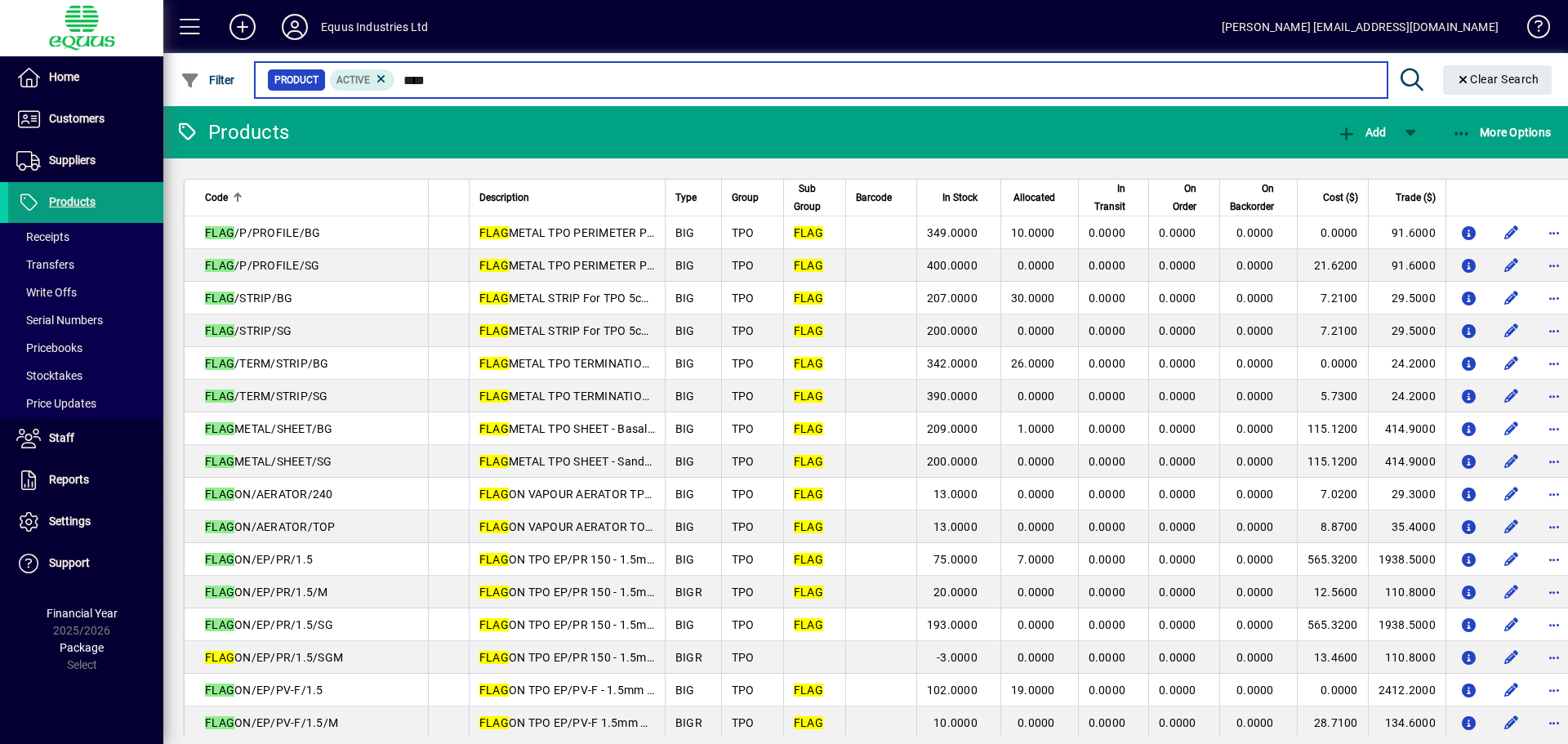
click at [431, 81] on input "****" at bounding box center [884, 81] width 978 height 23
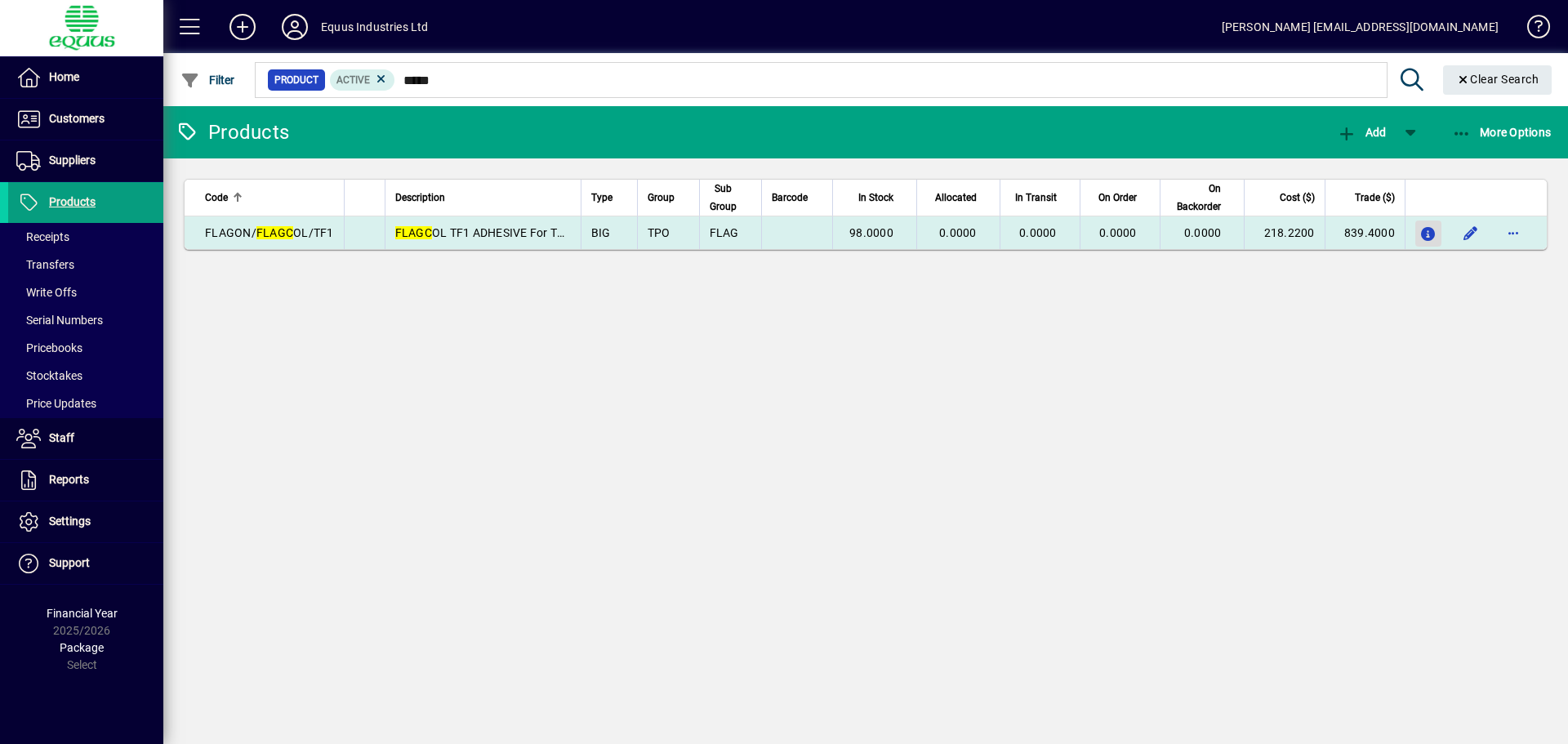
click at [1426, 228] on icon "button" at bounding box center [1428, 234] width 17 height 14
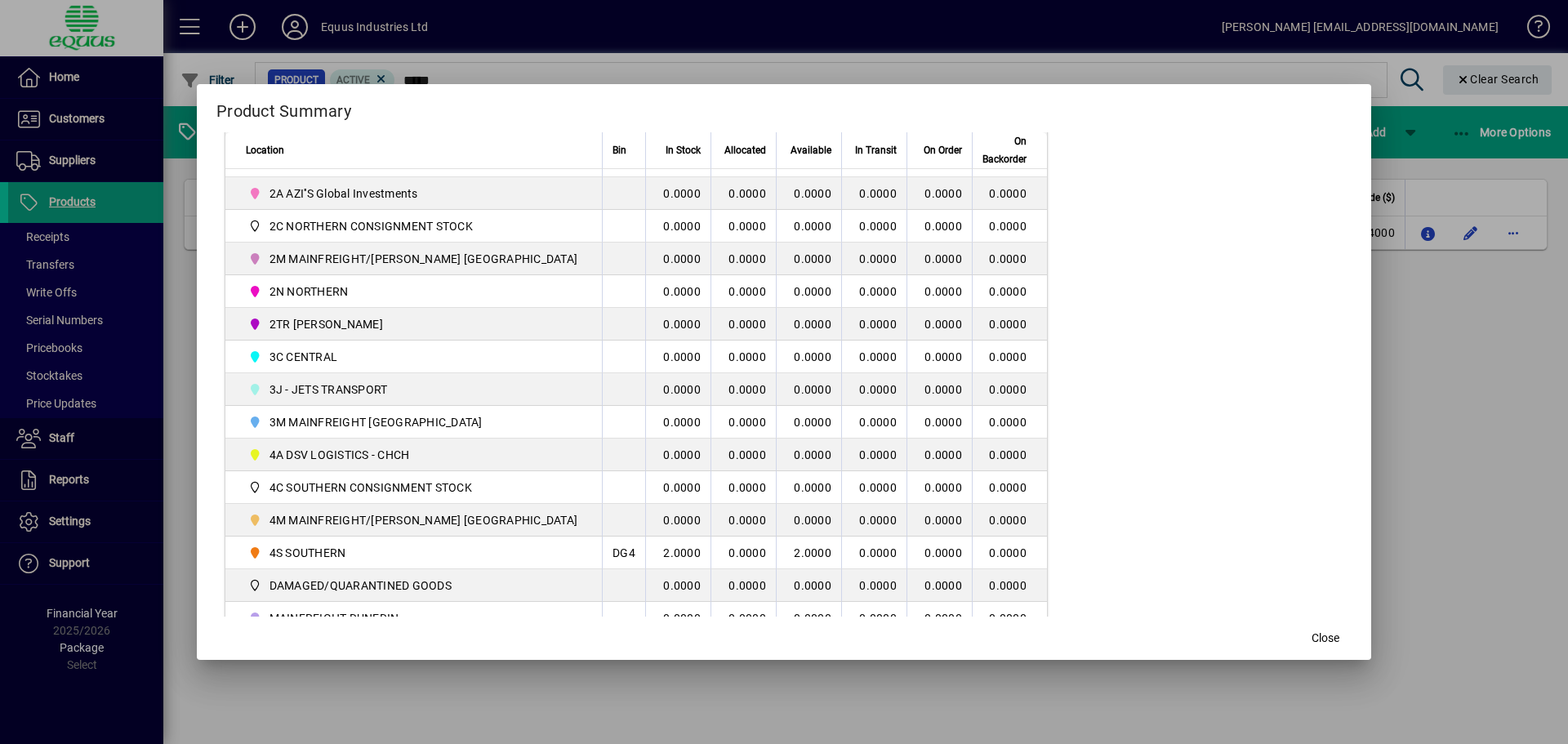
scroll to position [395, 0]
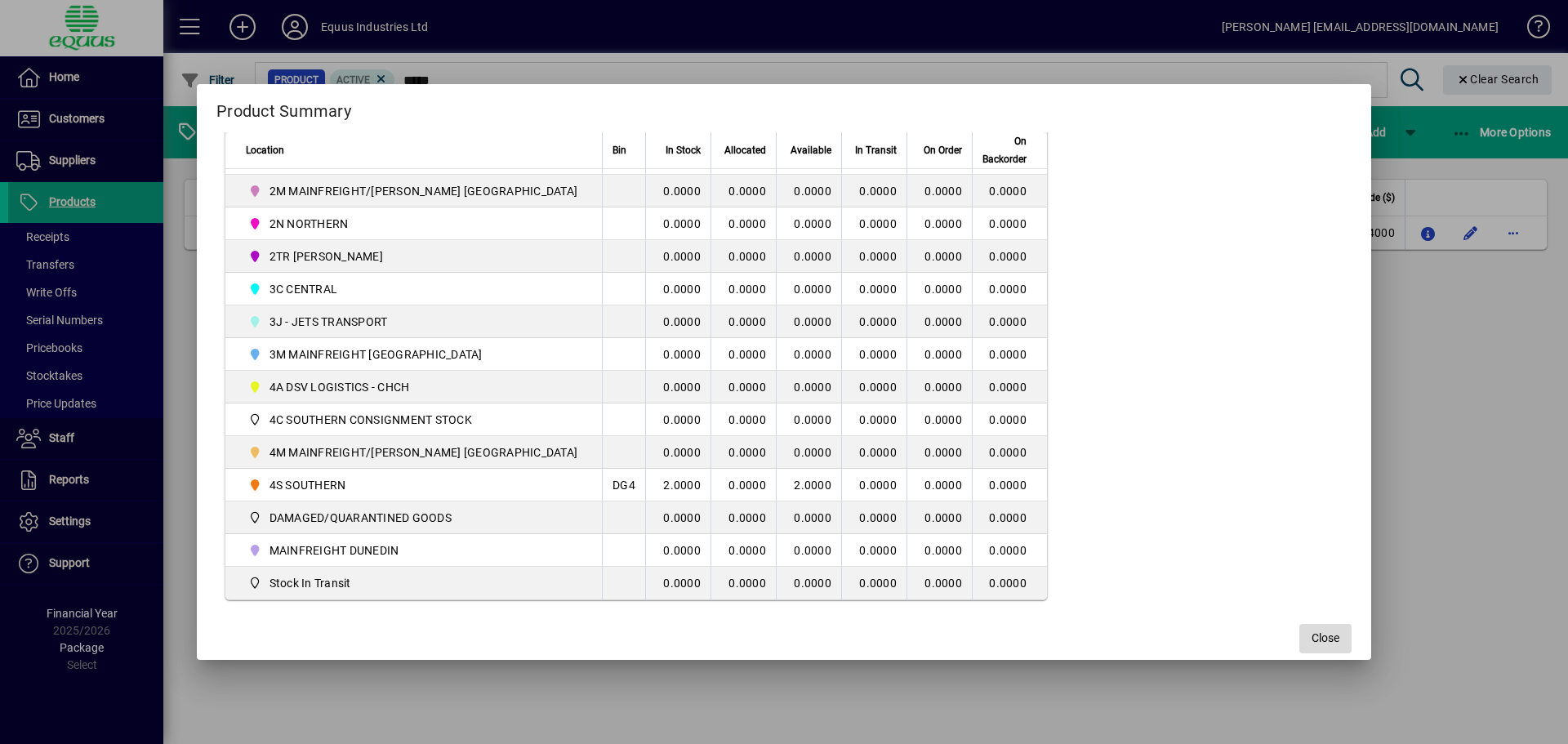
click at [1300, 643] on span "button" at bounding box center [1325, 638] width 52 height 39
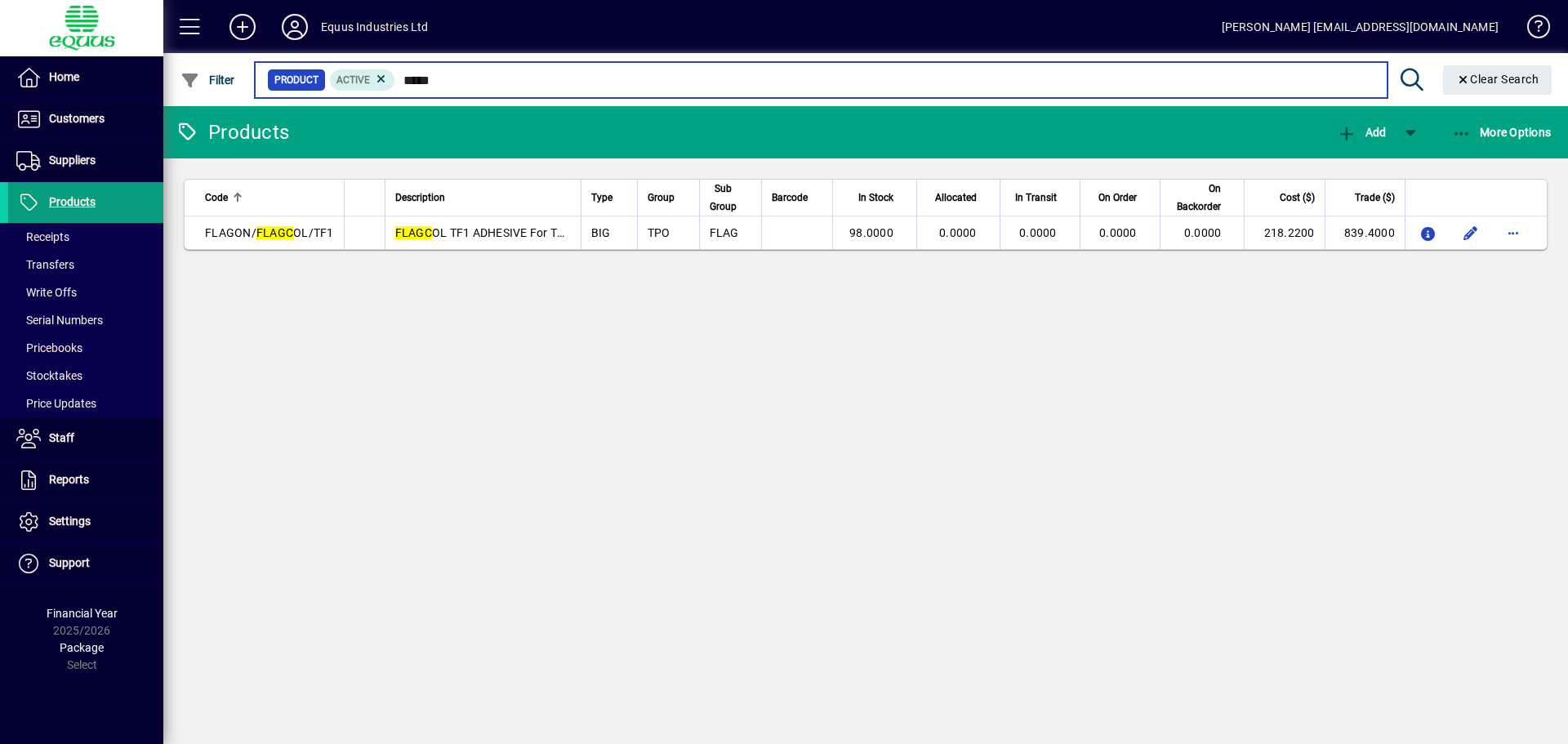
click at [435, 81] on input "*****" at bounding box center [884, 81] width 978 height 23
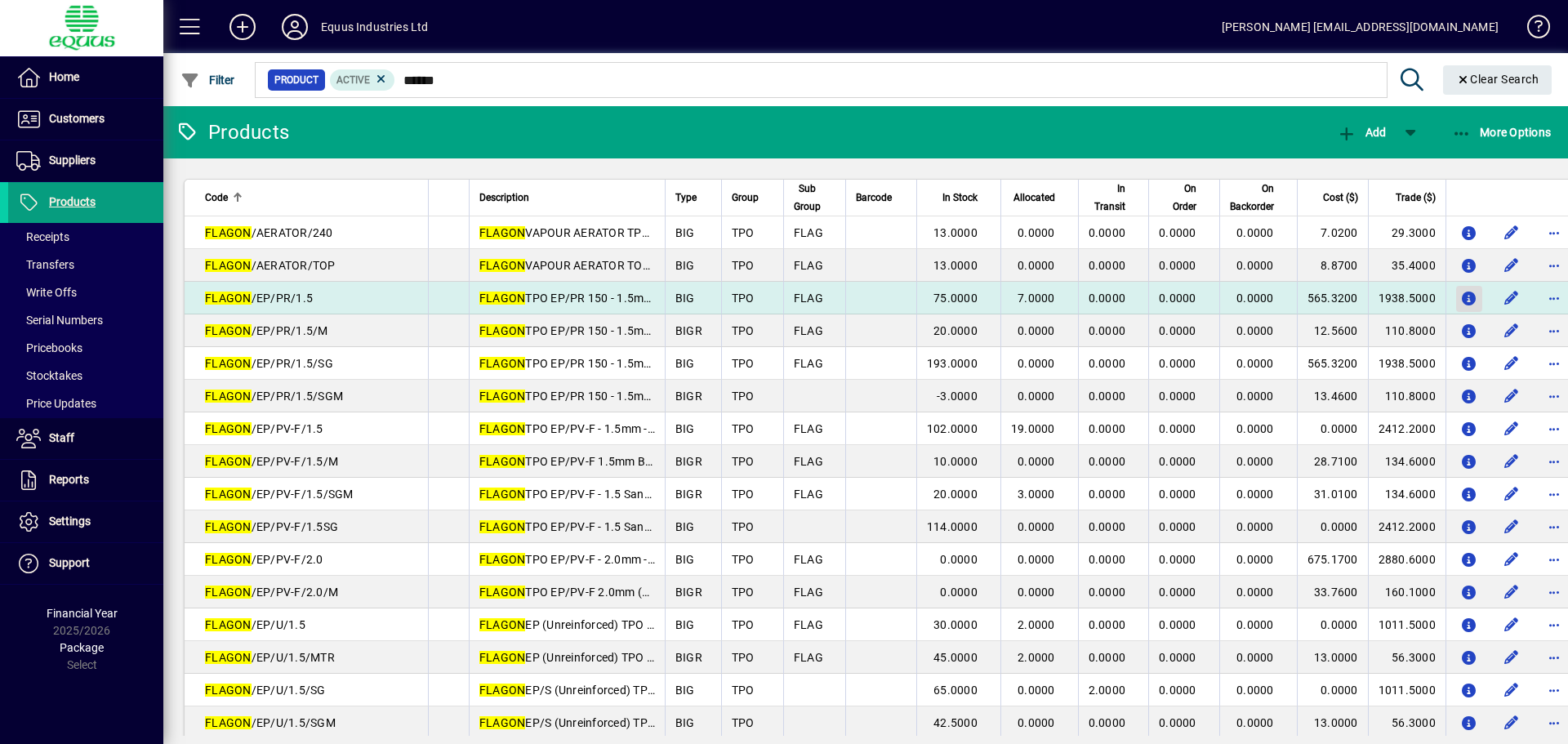
click at [1460, 295] on icon "button" at bounding box center [1468, 299] width 17 height 14
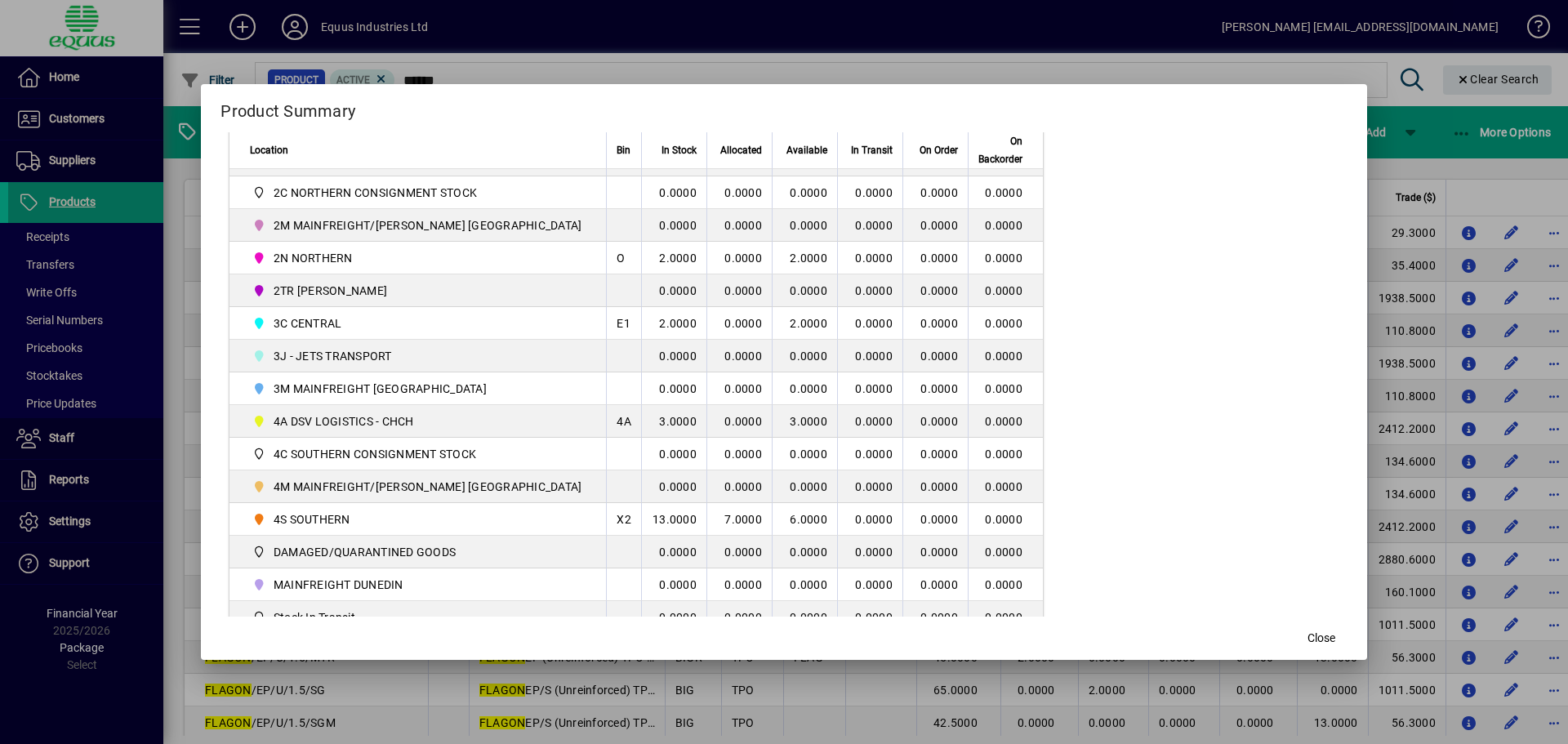
scroll to position [408, 0]
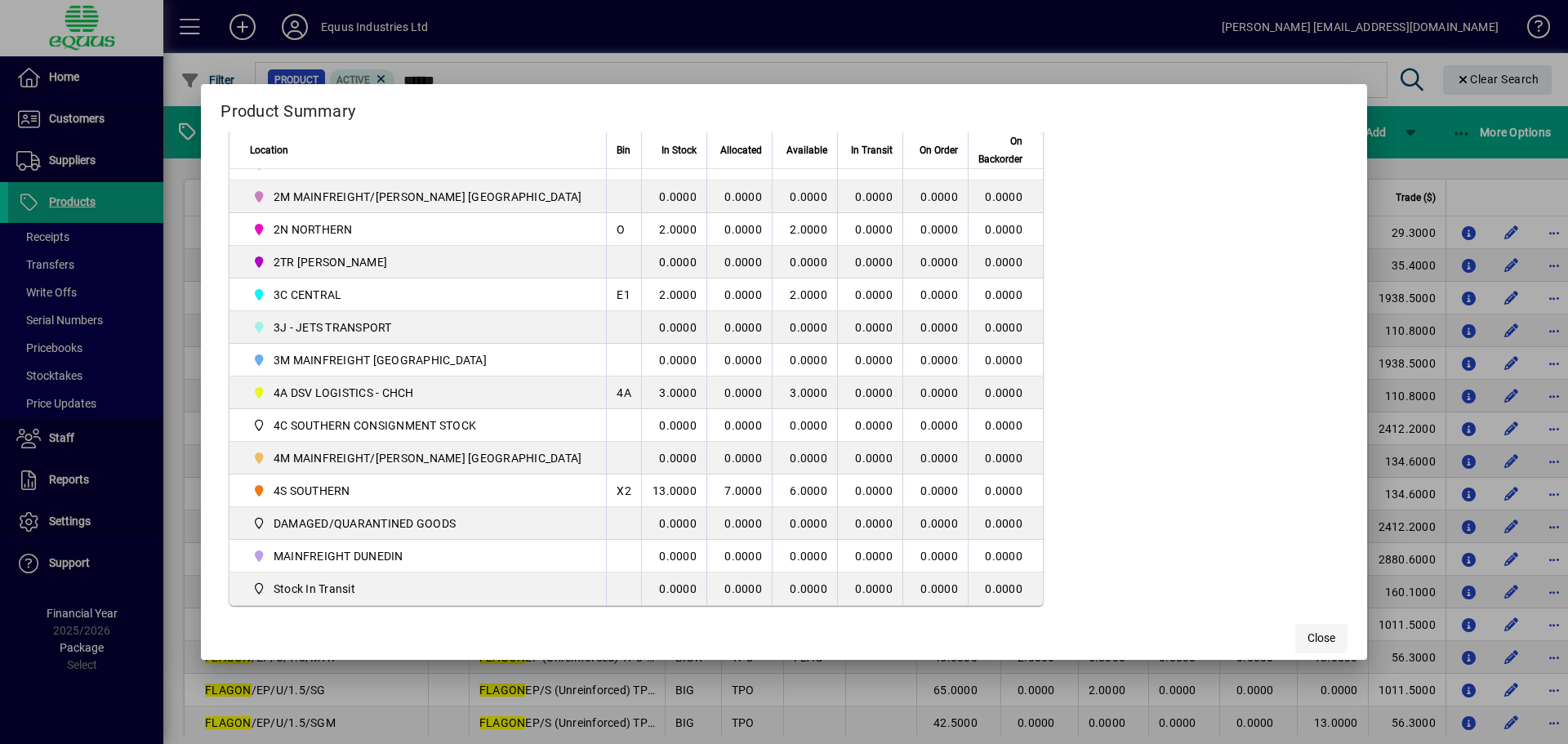
click at [1307, 641] on span "Close" at bounding box center [1320, 638] width 27 height 17
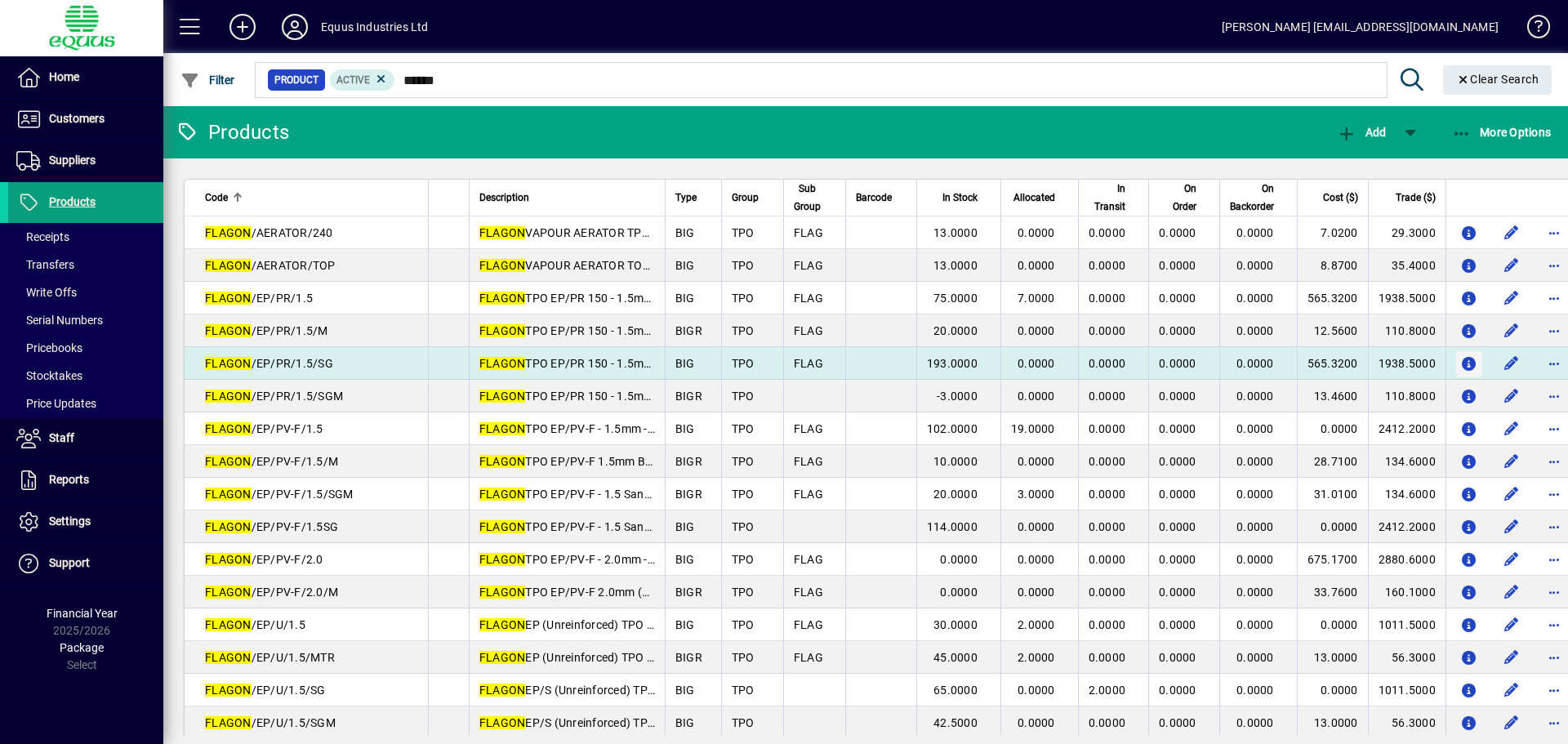
click at [1460, 361] on icon "button" at bounding box center [1468, 364] width 17 height 14
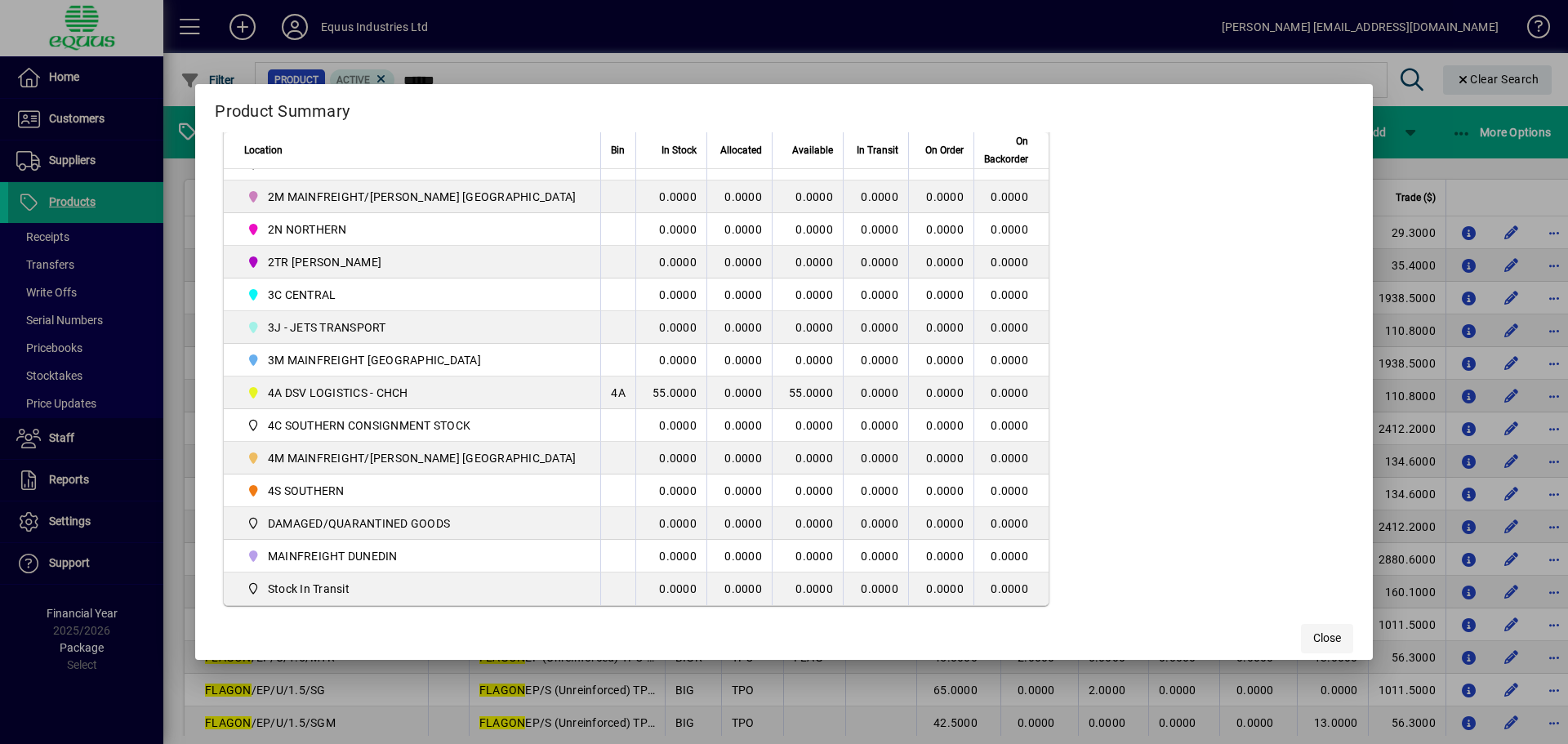
click at [1313, 633] on span "Close" at bounding box center [1326, 638] width 27 height 17
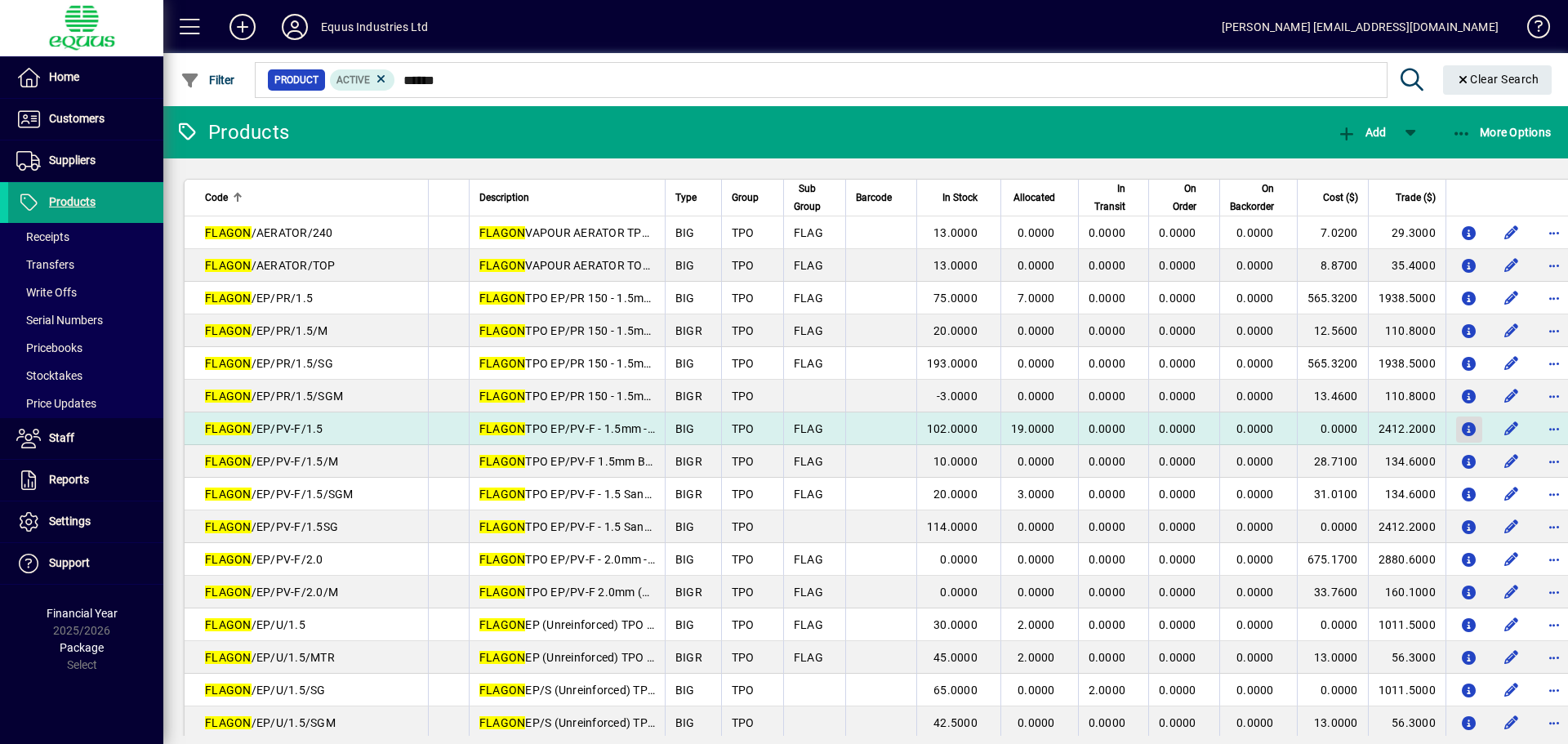
click at [1460, 432] on icon "button" at bounding box center [1468, 430] width 17 height 14
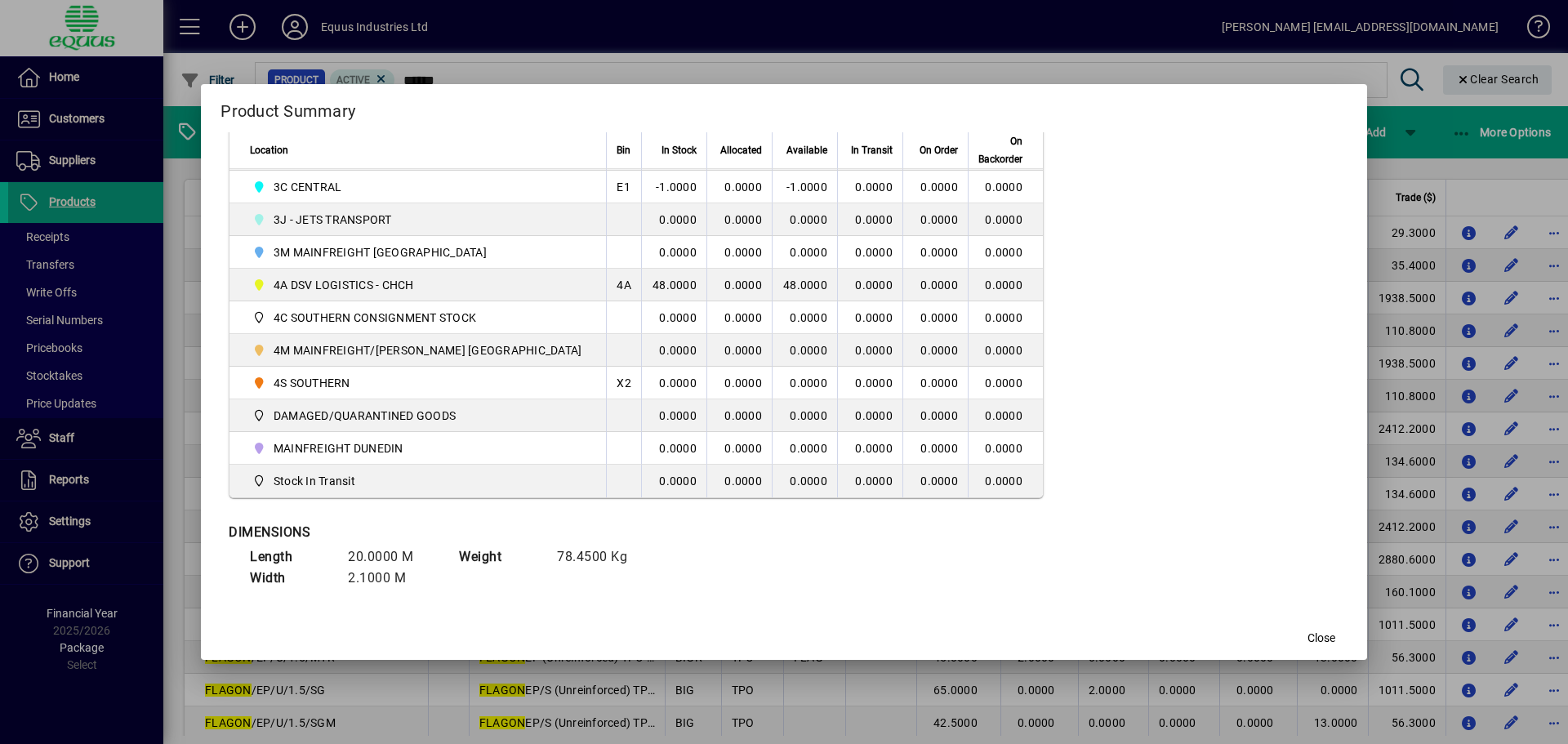
scroll to position [518, 0]
click at [1307, 642] on span "Close" at bounding box center [1320, 638] width 27 height 17
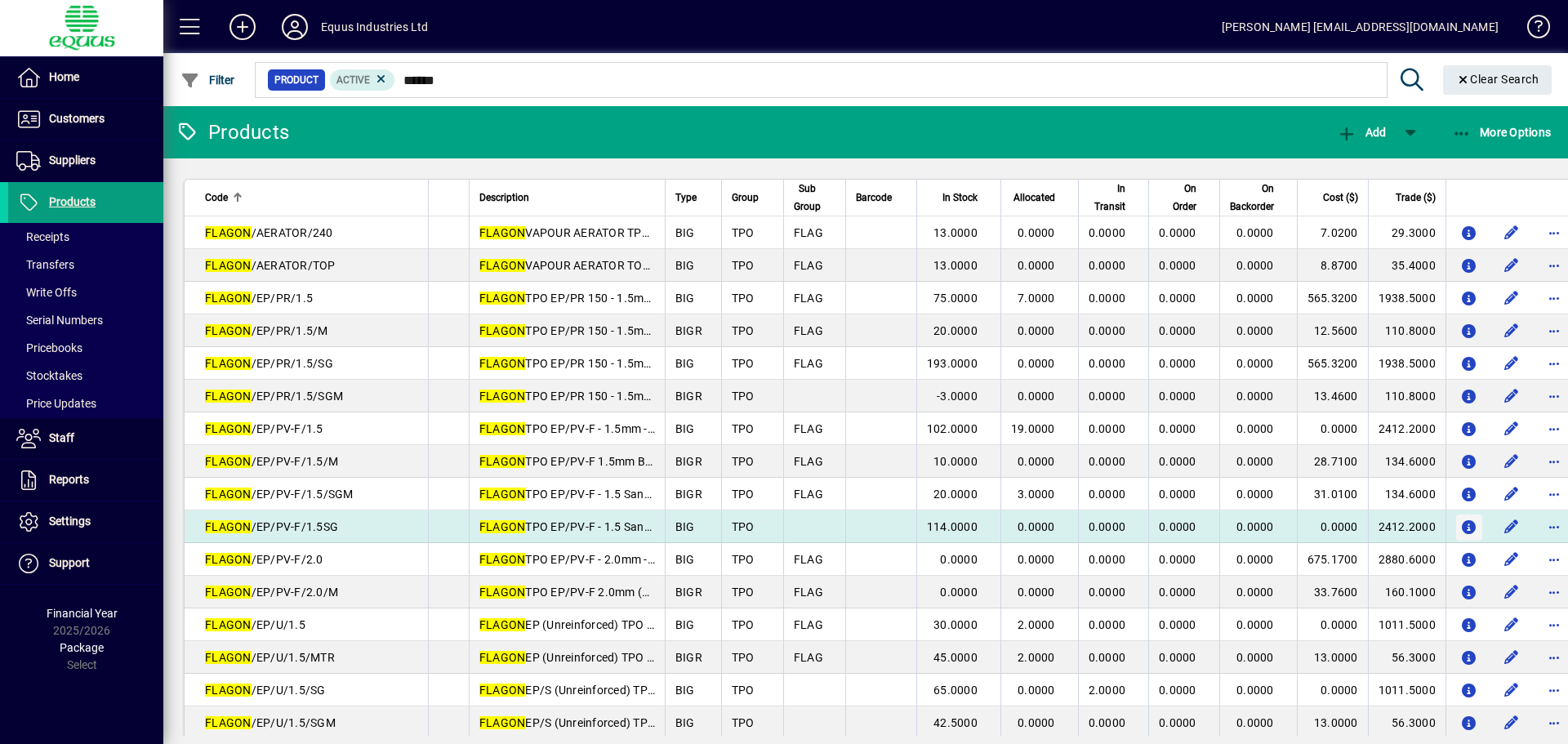
click at [1460, 525] on icon "button" at bounding box center [1468, 528] width 17 height 14
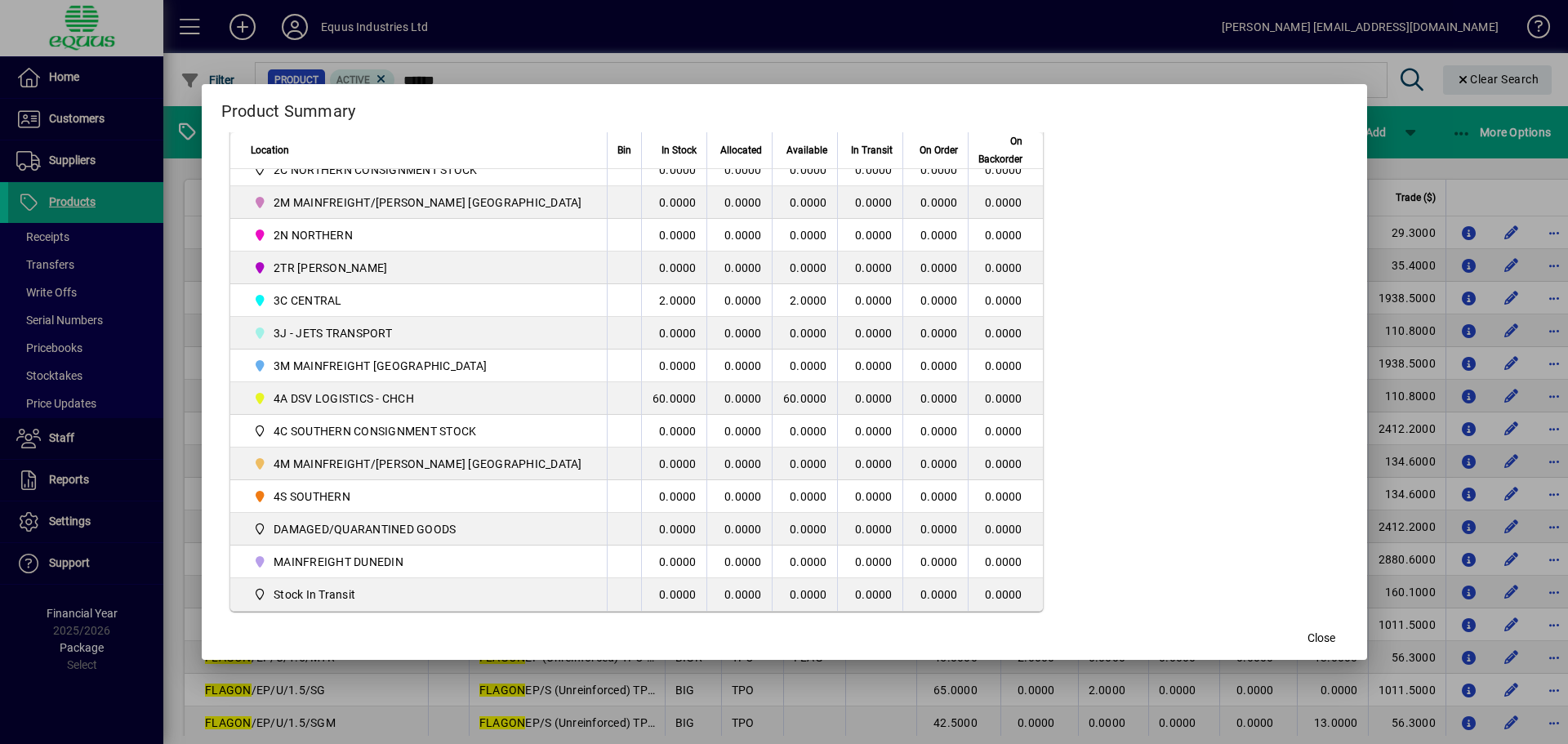
scroll to position [408, 0]
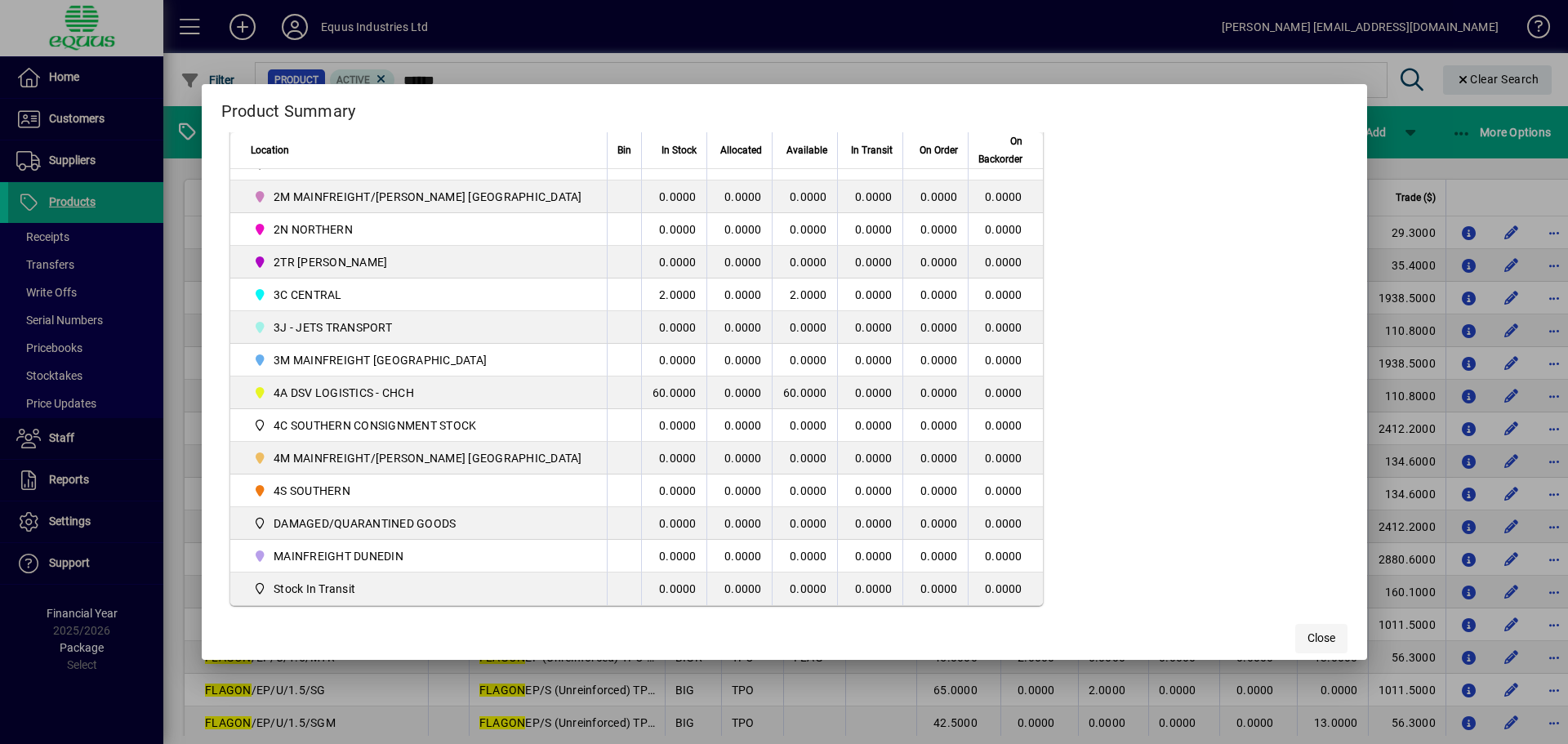
click at [1307, 641] on span "Close" at bounding box center [1320, 638] width 27 height 17
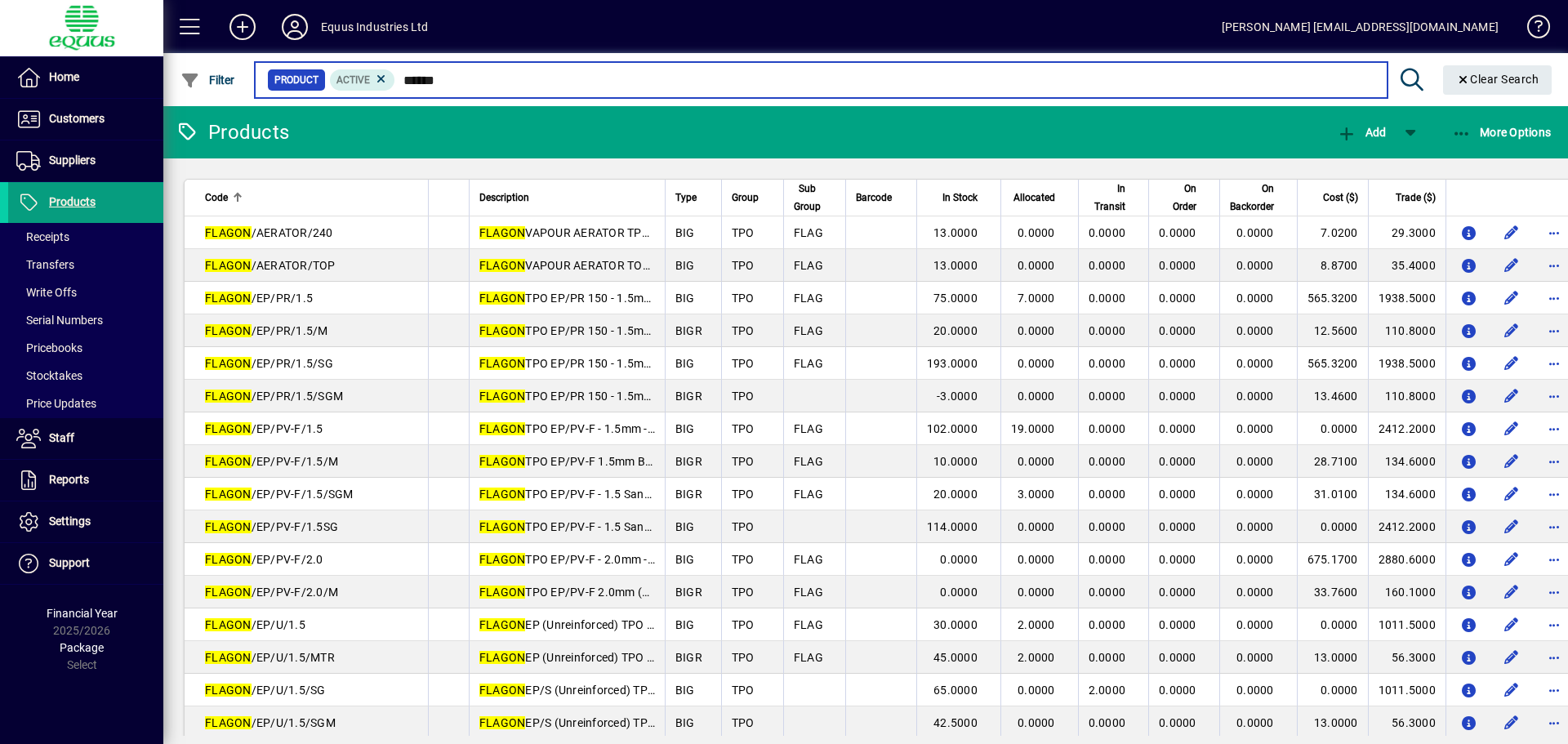
click at [443, 82] on input "******" at bounding box center [884, 81] width 978 height 23
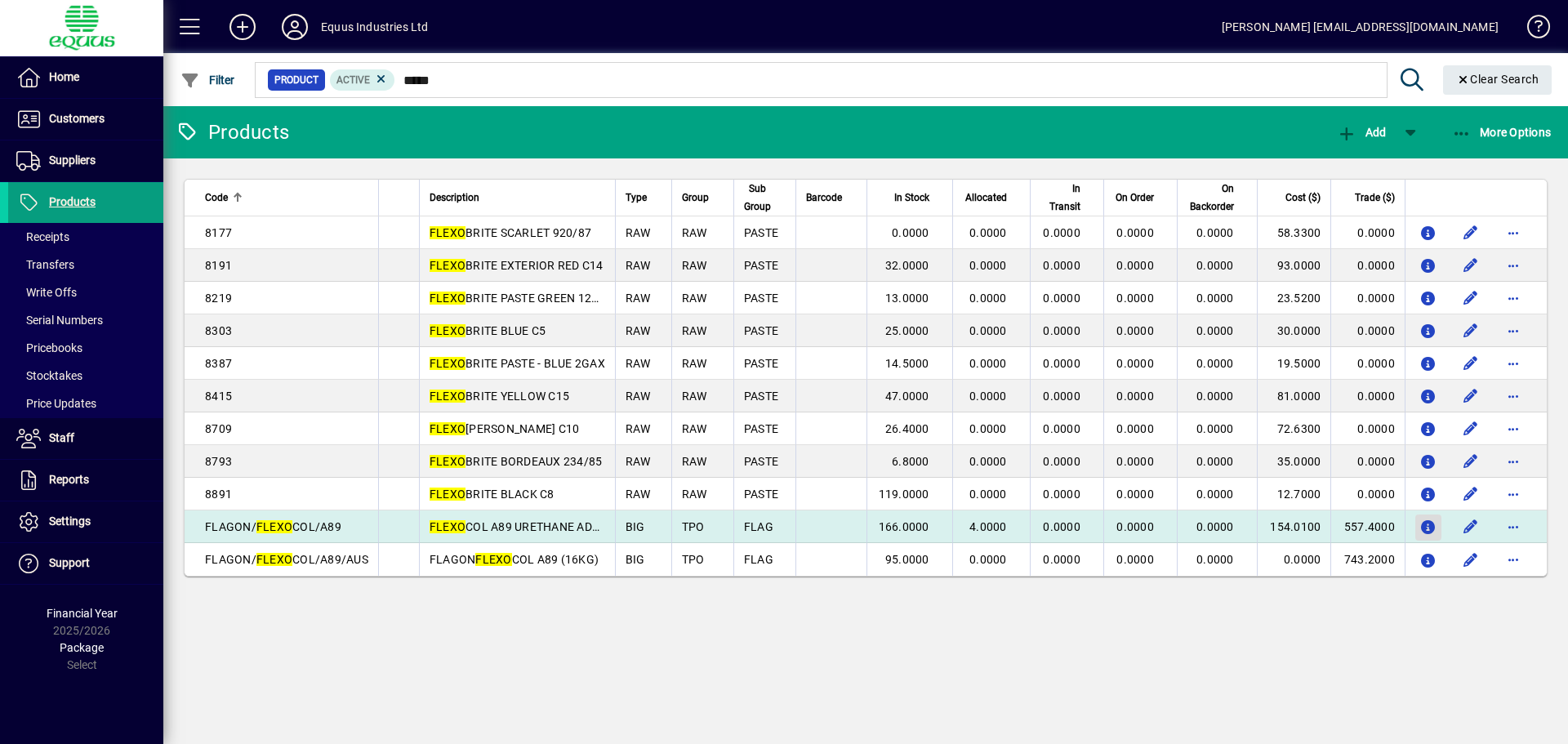
click at [1428, 524] on icon "button" at bounding box center [1428, 528] width 17 height 14
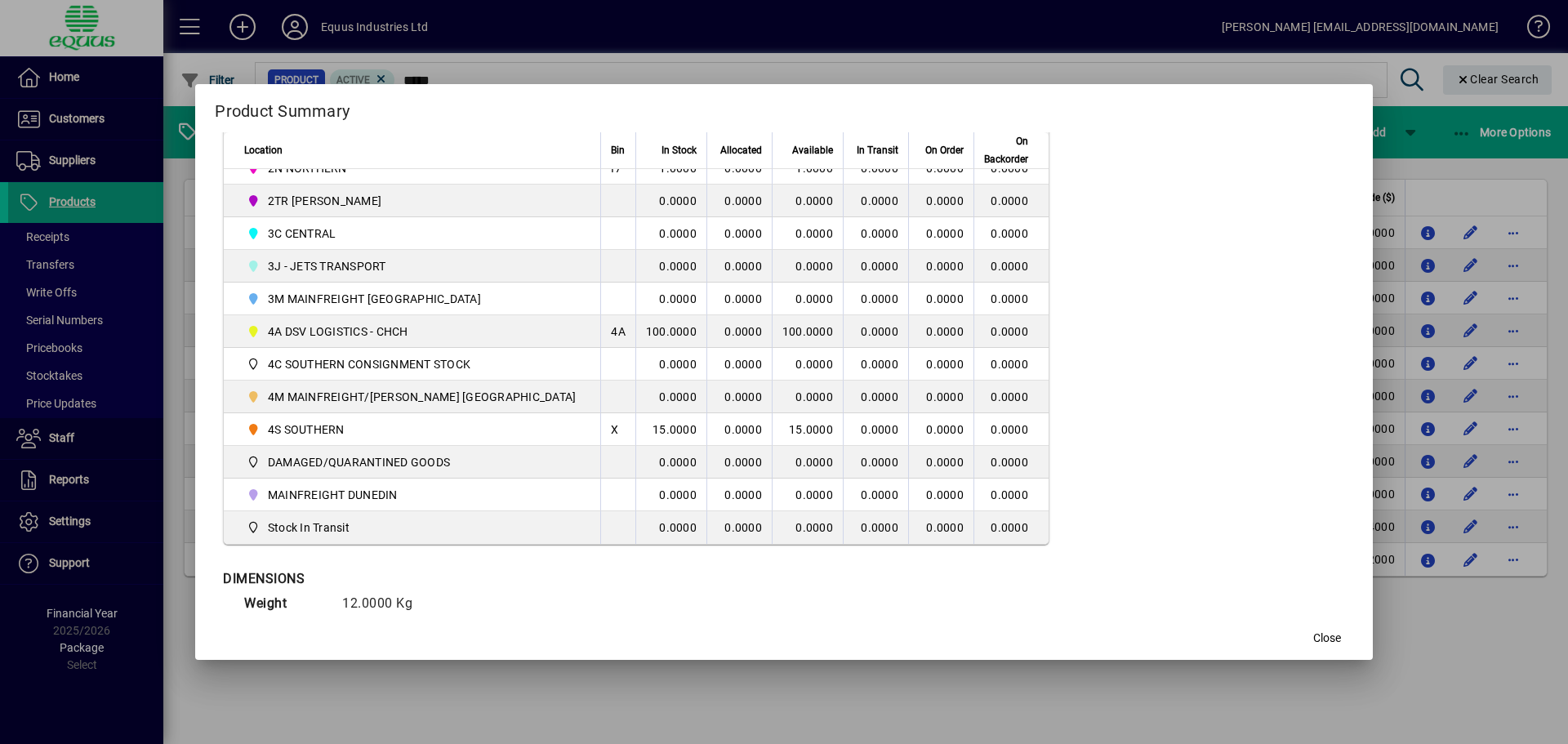
scroll to position [490, 0]
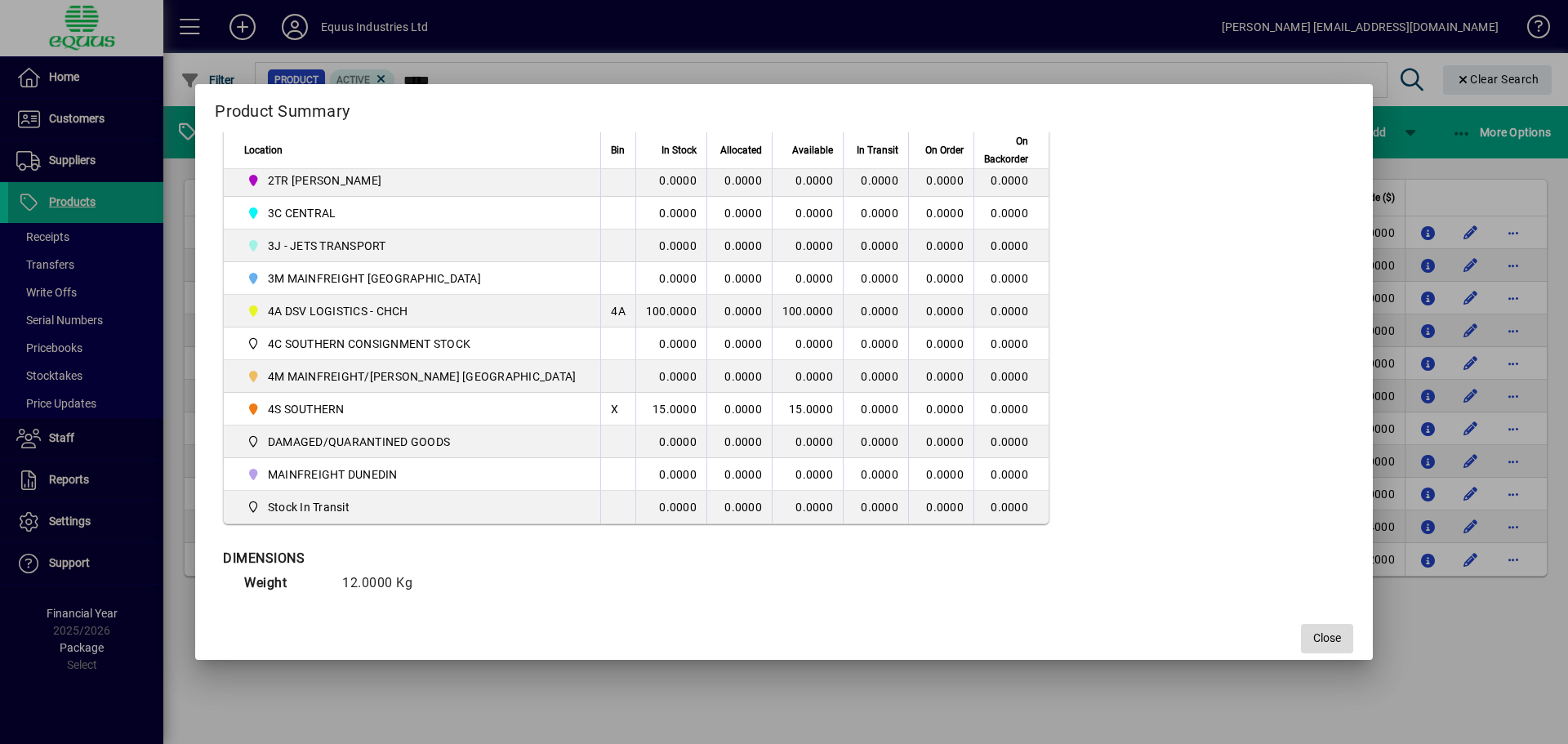
click at [1313, 635] on span "Close" at bounding box center [1326, 638] width 27 height 17
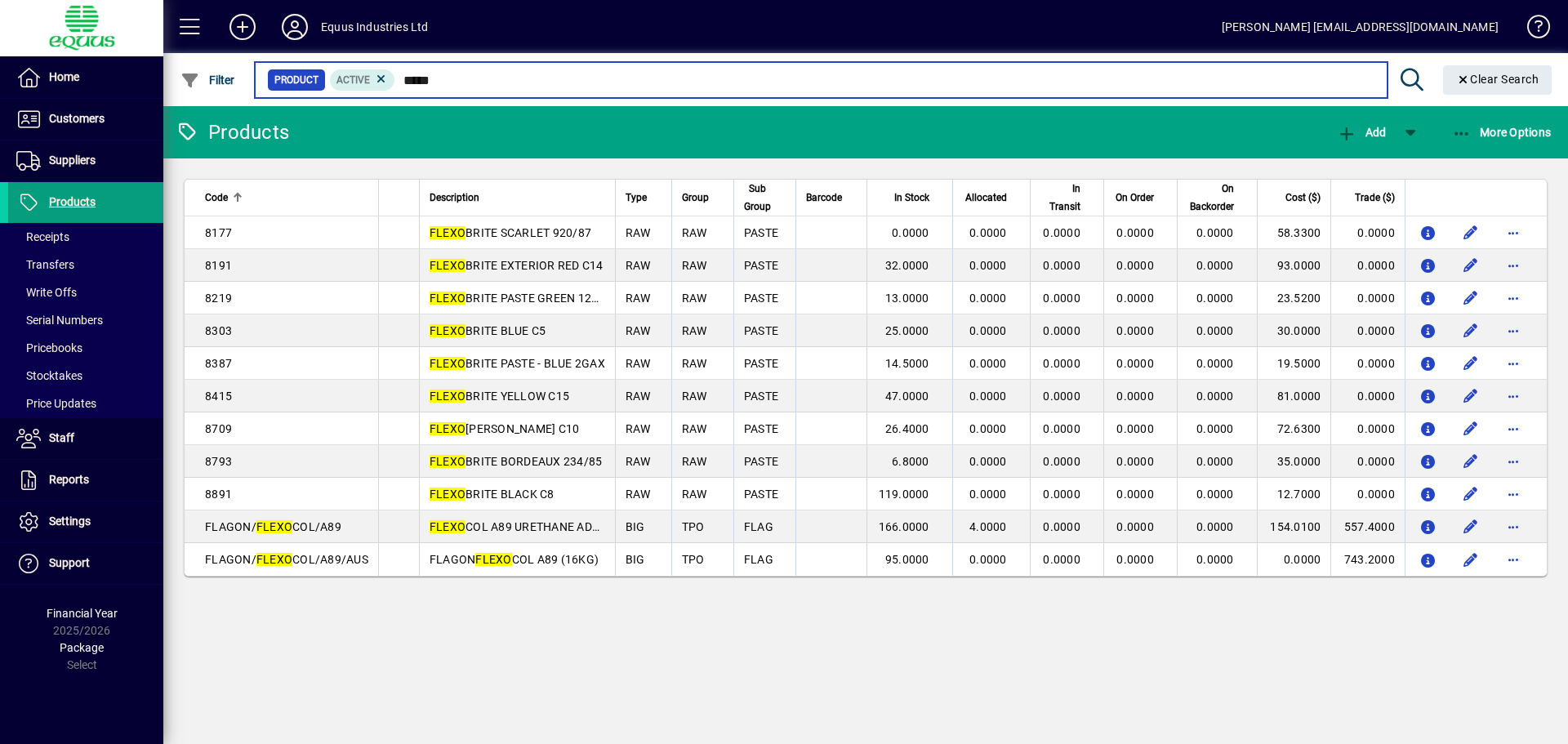
click at [438, 83] on input "*****" at bounding box center [884, 81] width 978 height 23
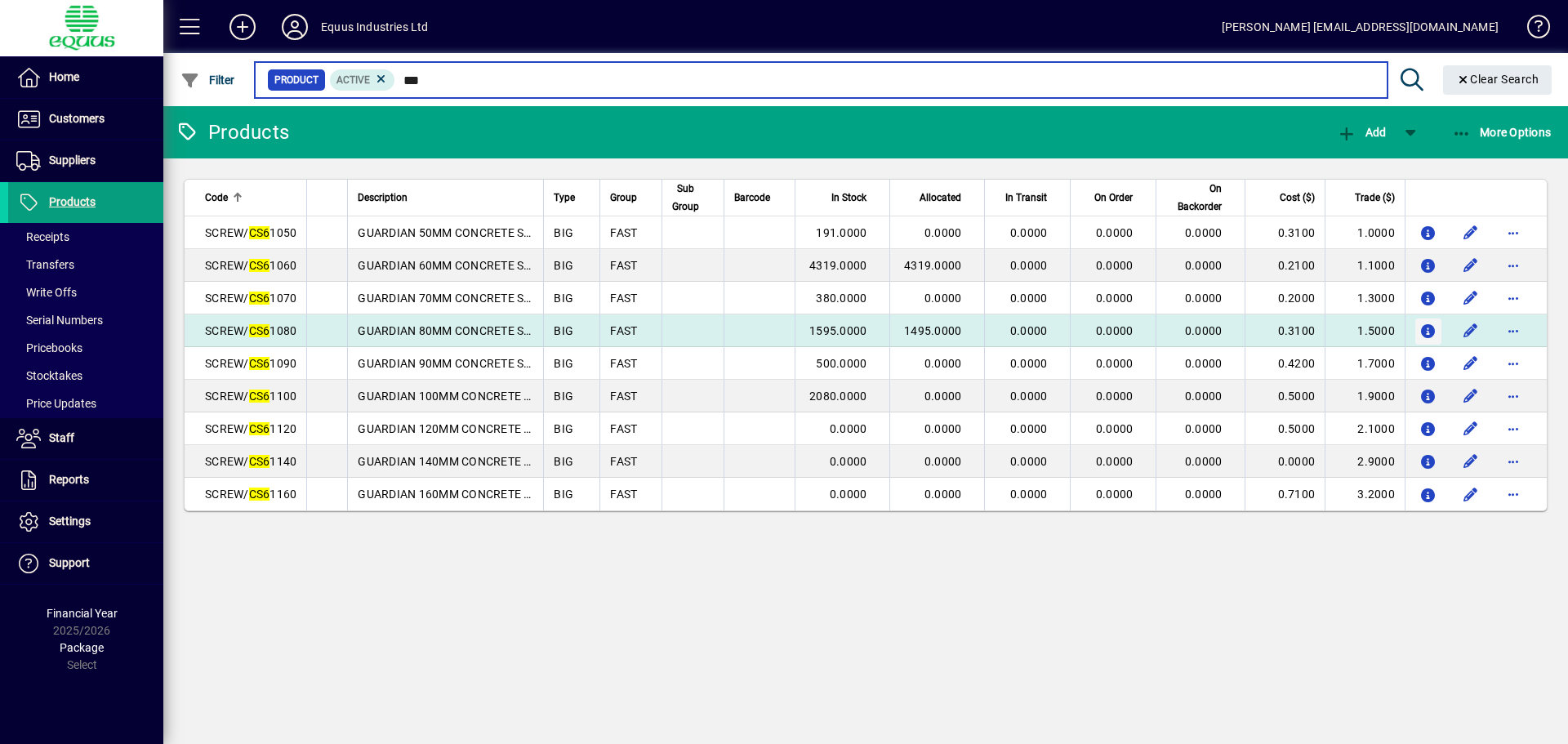
type input "***"
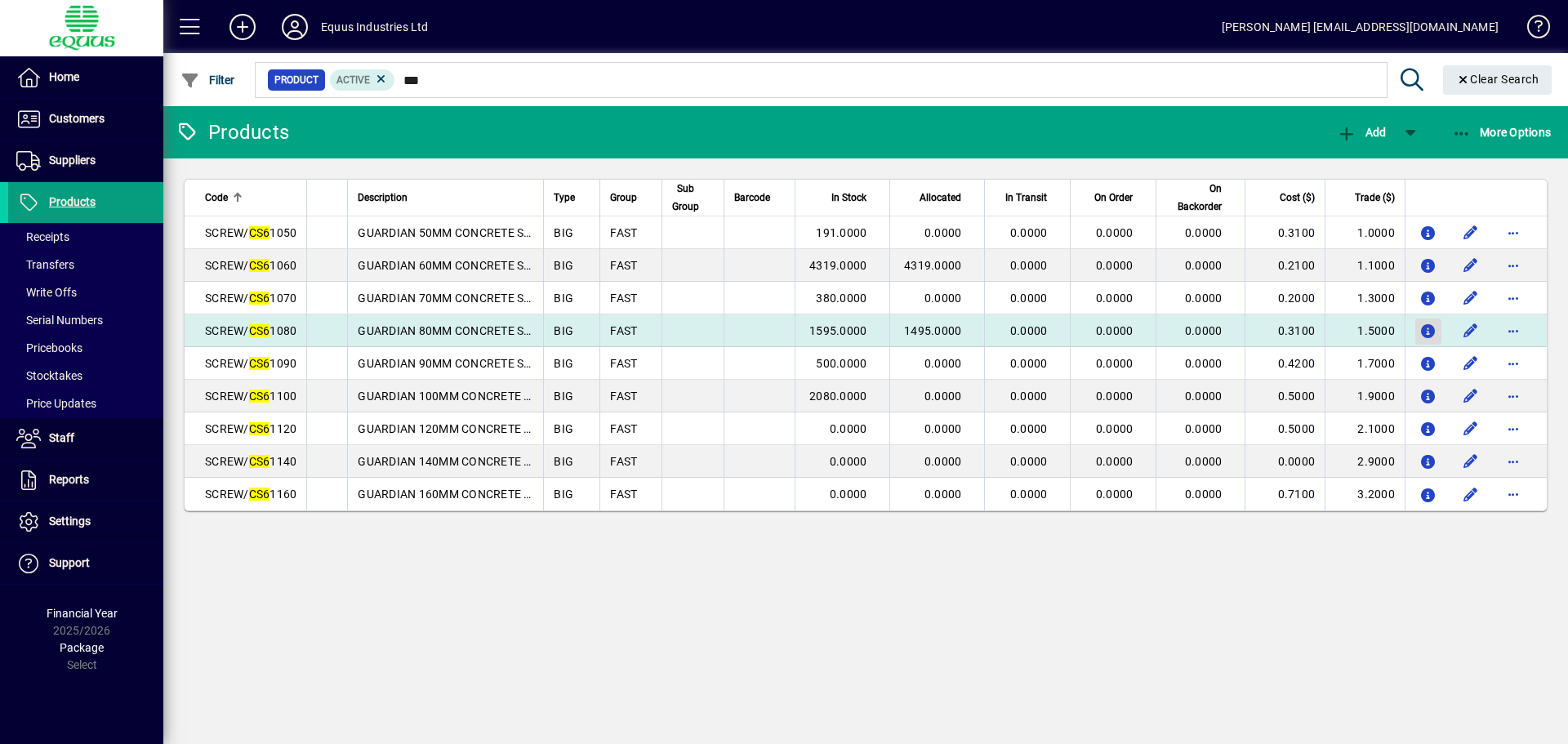
click at [1426, 327] on icon "button" at bounding box center [1428, 332] width 17 height 14
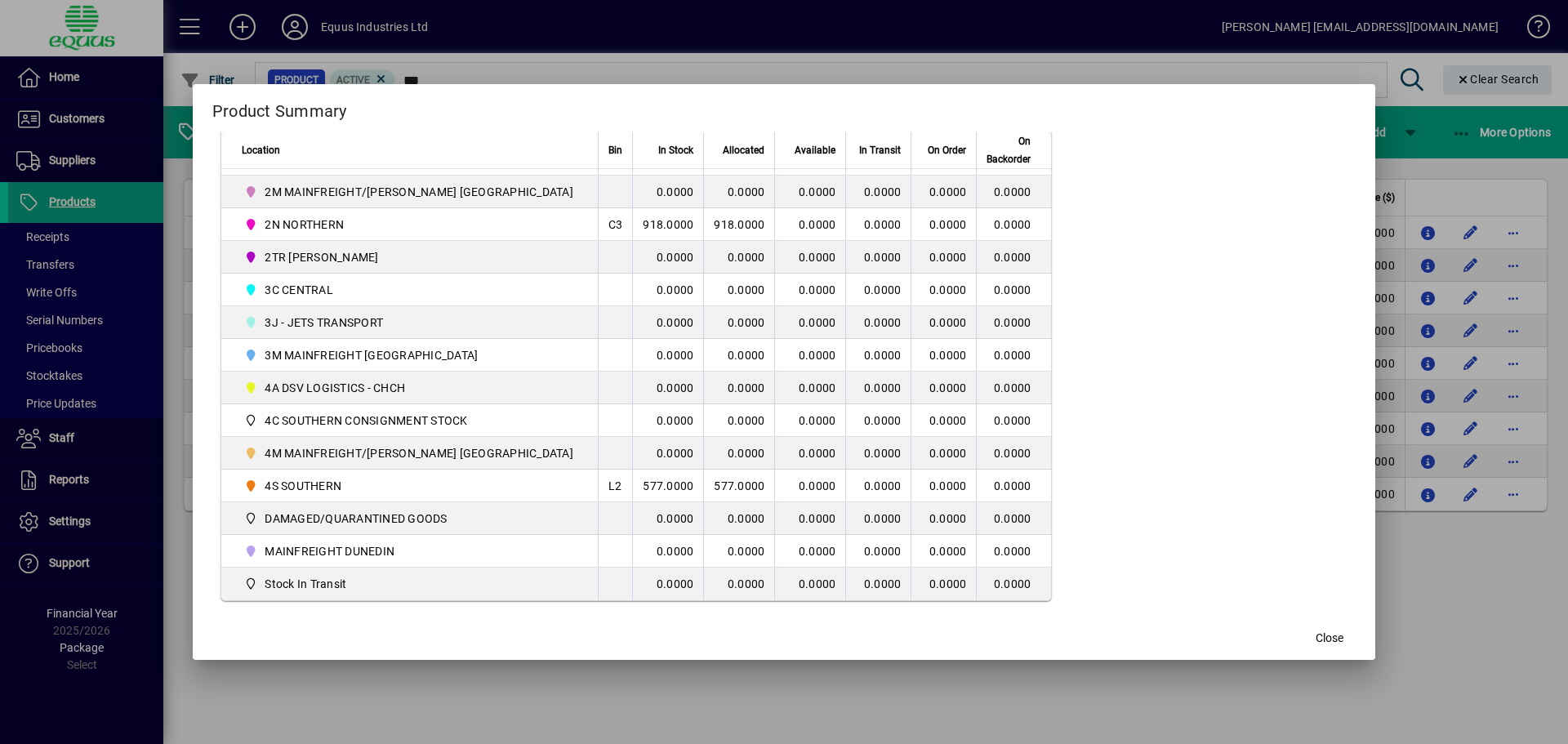
scroll to position [414, 0]
click at [1315, 638] on span "Close" at bounding box center [1329, 638] width 27 height 17
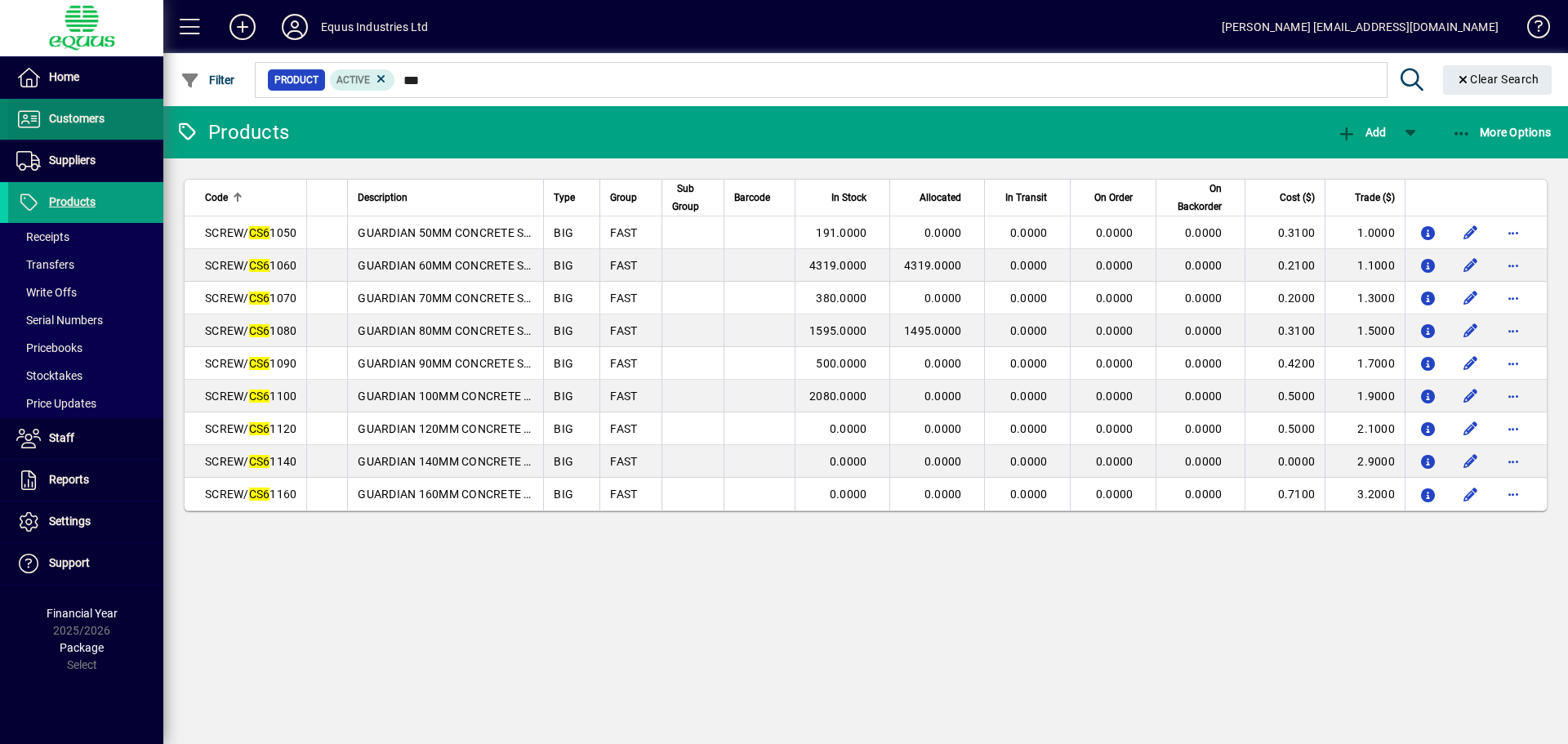
click at [83, 116] on span "Customers" at bounding box center [76, 119] width 56 height 13
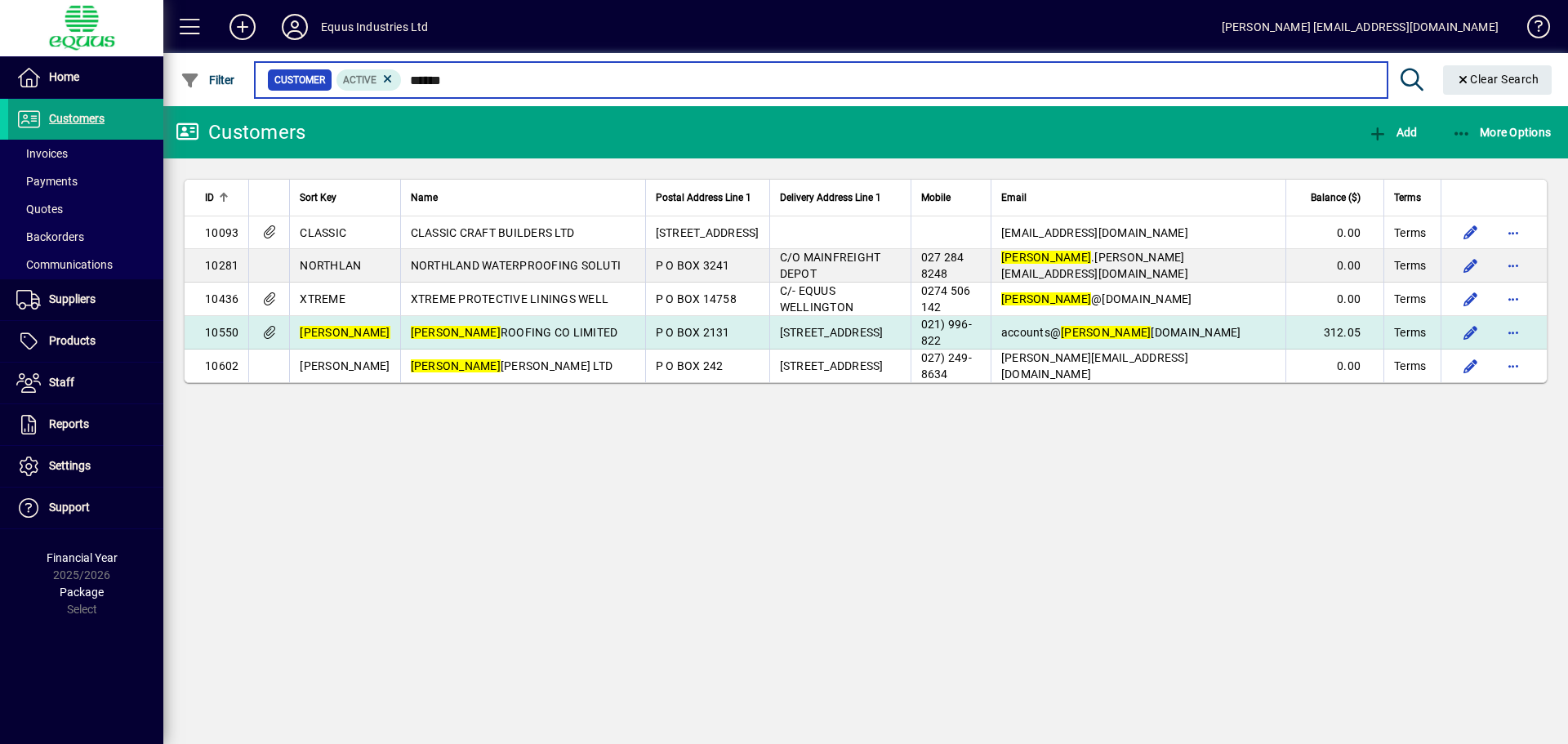
type input "******"
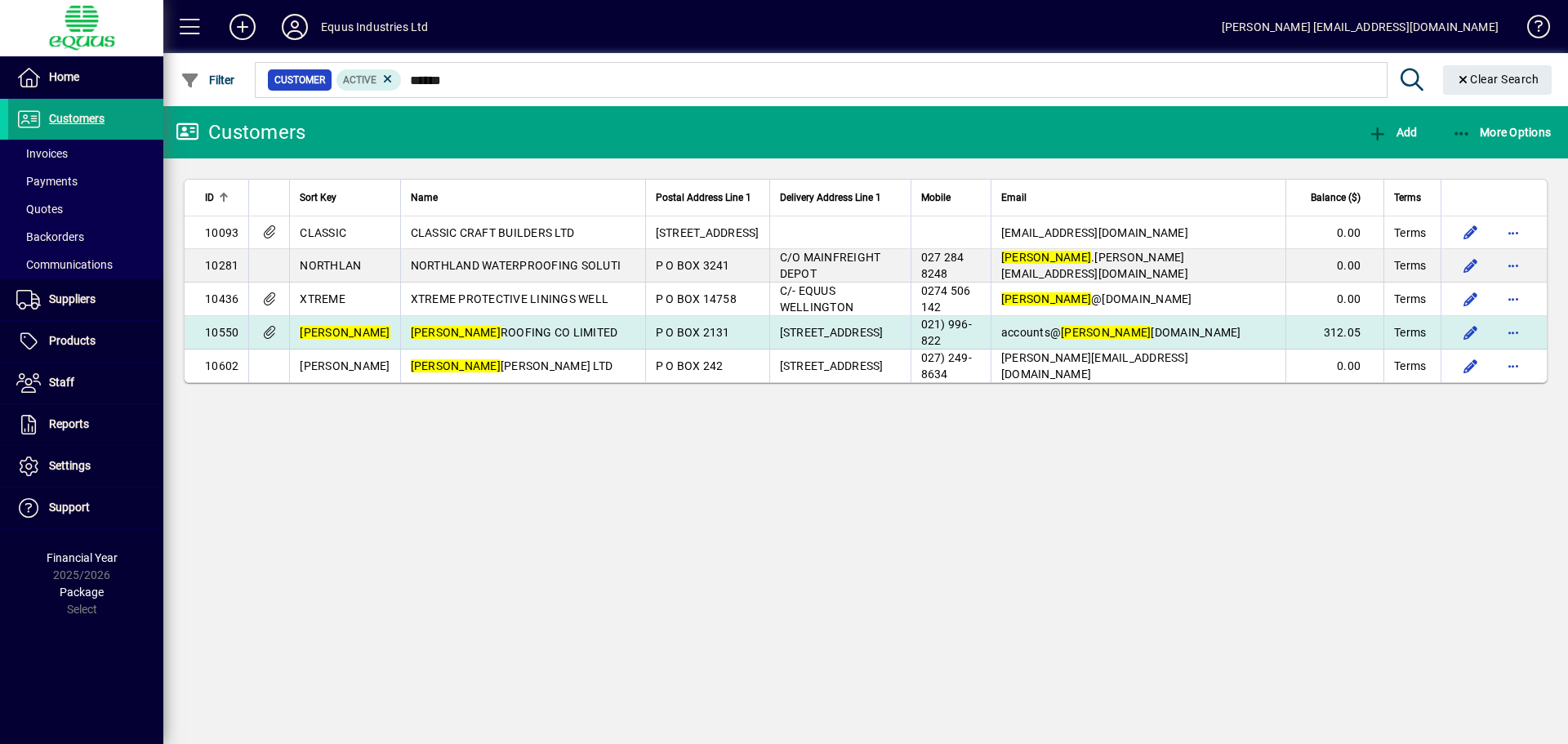
click at [513, 335] on span "[PERSON_NAME] ROOFING CO LIMITED" at bounding box center [514, 333] width 208 height 13
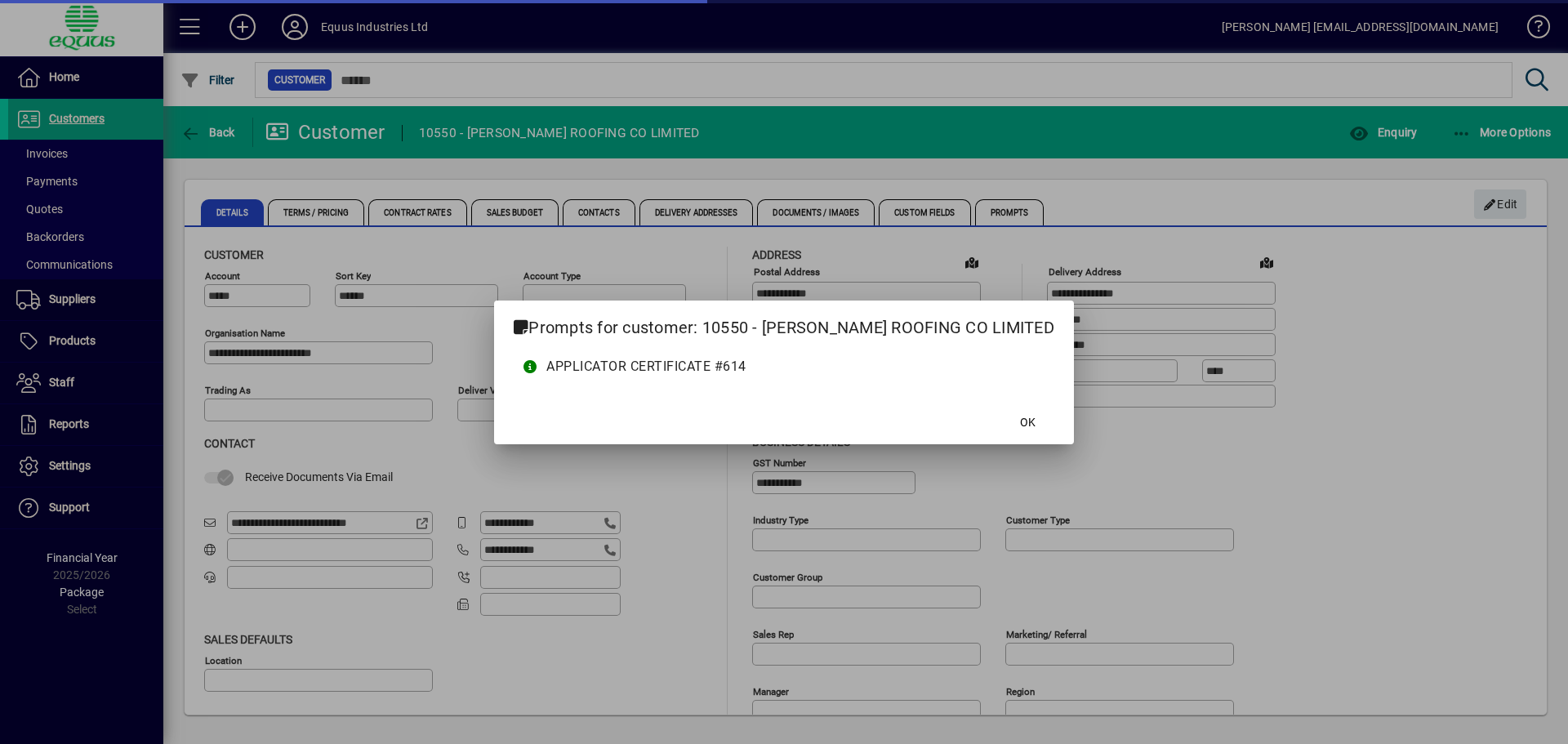
type input "**********"
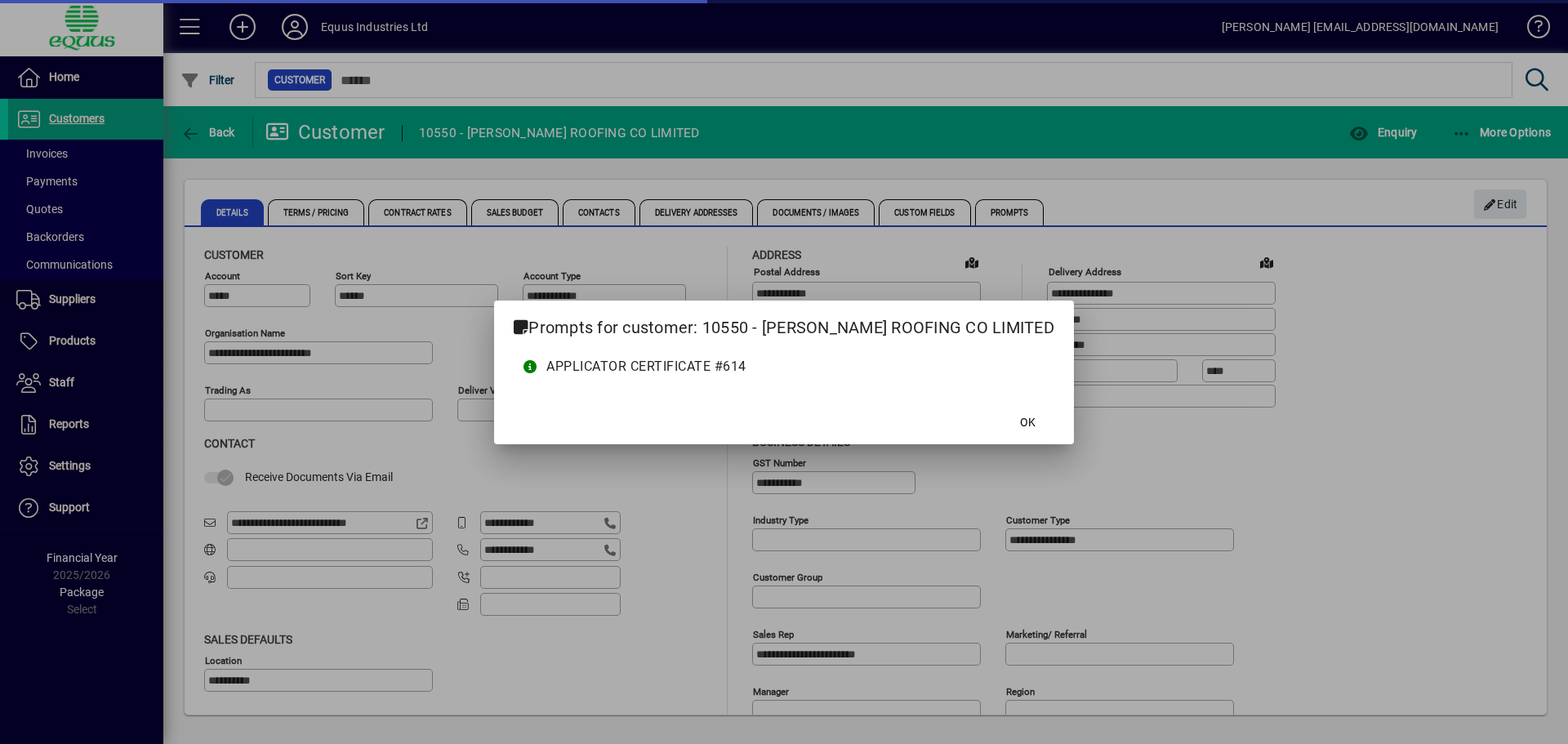
type input "**********"
click at [1020, 418] on span "OK" at bounding box center [1028, 422] width 16 height 17
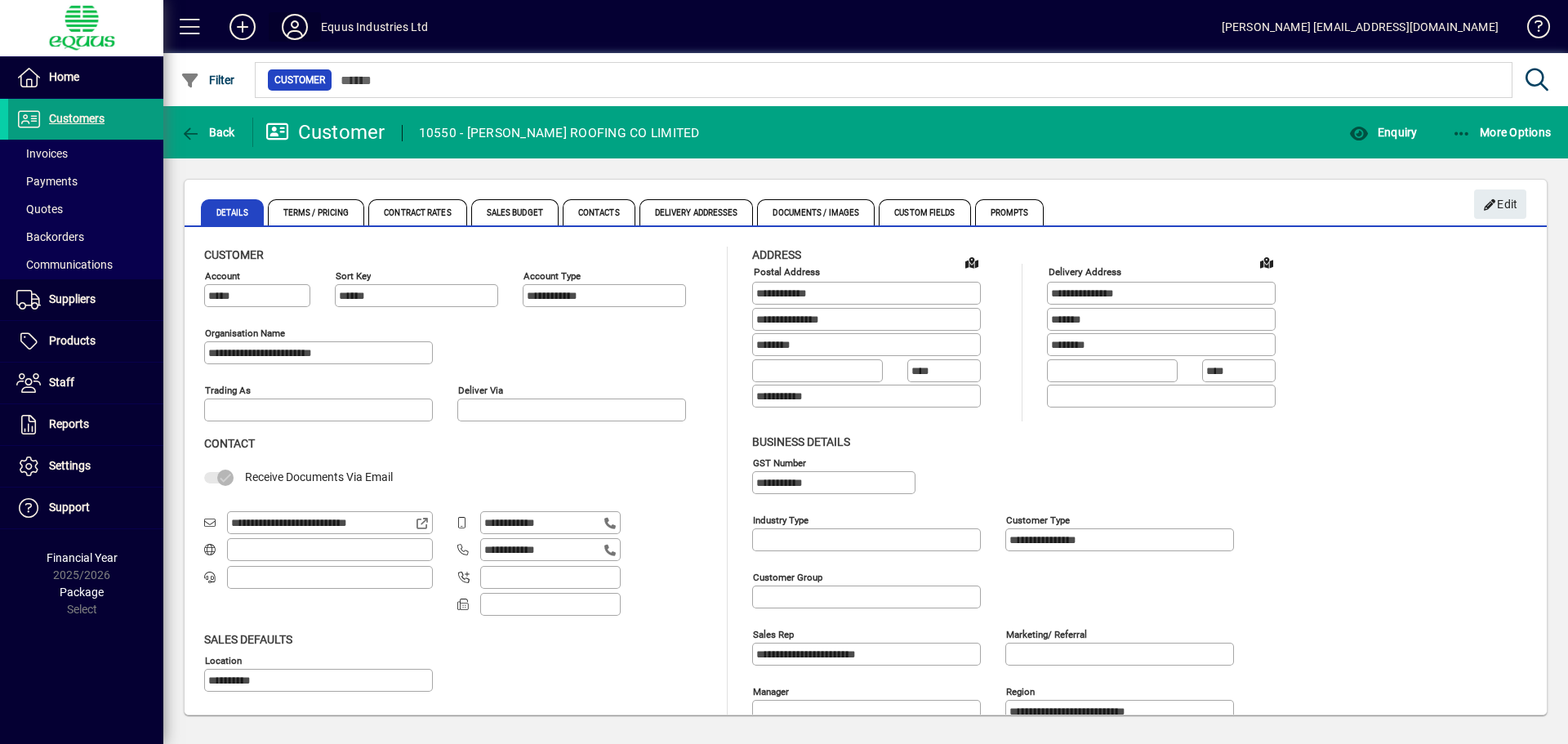
click at [295, 26] on icon at bounding box center [294, 27] width 32 height 26
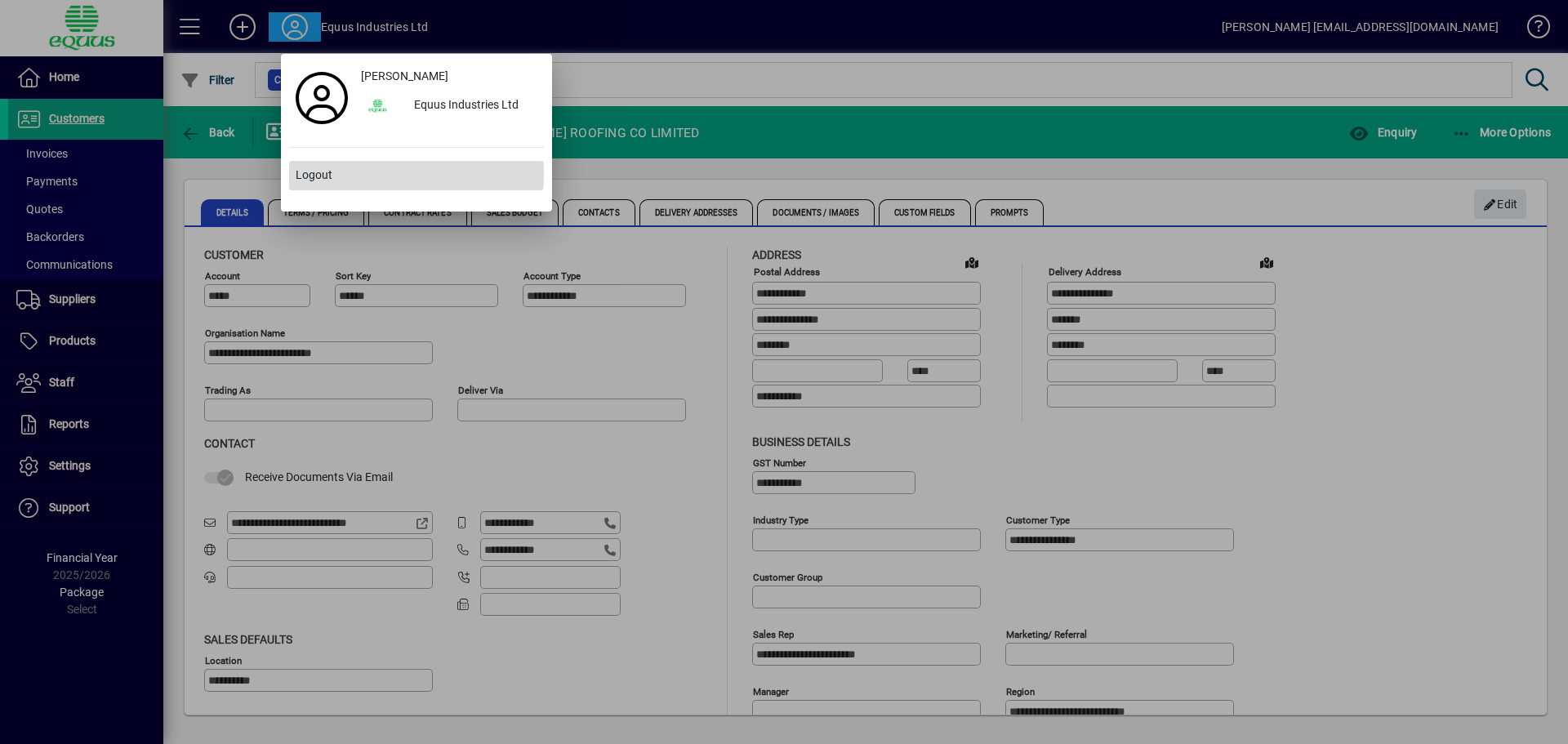
click at [307, 173] on span "Logout" at bounding box center [314, 175] width 37 height 17
